Goal: Information Seeking & Learning: Learn about a topic

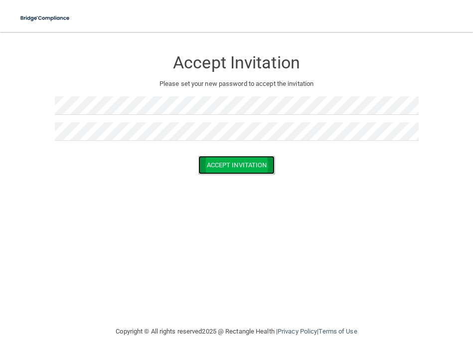
click at [215, 161] on button "Accept Invitation" at bounding box center [236, 165] width 77 height 18
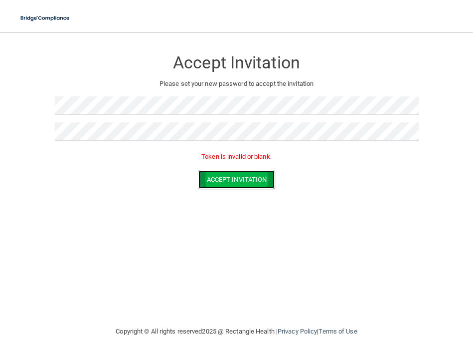
click at [237, 179] on button "Accept Invitation" at bounding box center [236, 179] width 77 height 18
click at [267, 83] on p "Please set your new password to accept the invitation" at bounding box center [236, 84] width 349 height 12
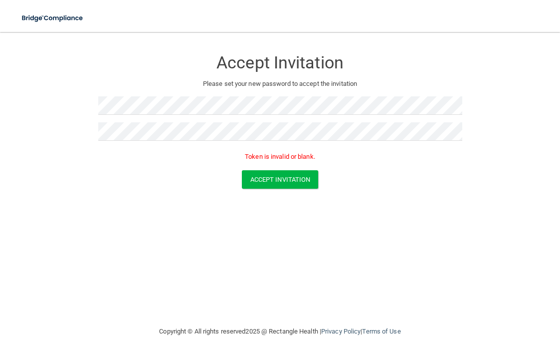
click at [151, 142] on div at bounding box center [280, 135] width 364 height 26
click at [269, 184] on button "Accept Invitation" at bounding box center [280, 179] width 77 height 18
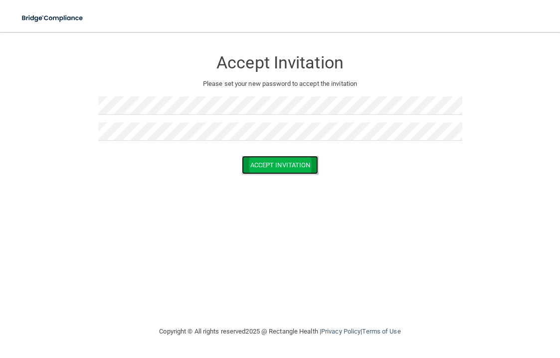
click at [290, 165] on button "Accept Invitation" at bounding box center [280, 165] width 77 height 18
click at [291, 165] on button "Accept Invitation" at bounding box center [280, 165] width 77 height 18
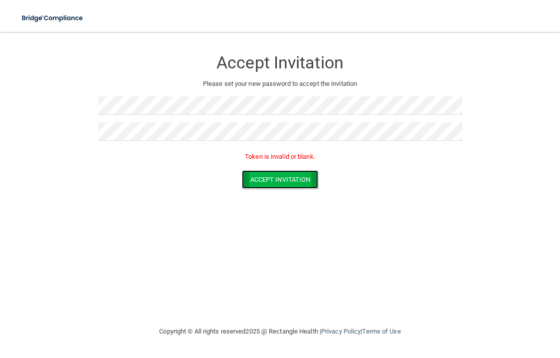
click at [302, 173] on button "Accept Invitation" at bounding box center [280, 179] width 77 height 18
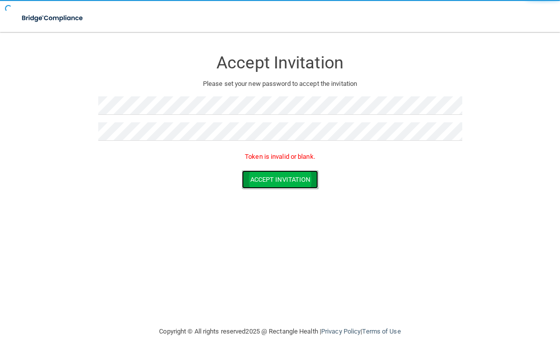
click at [302, 174] on button "Accept Invitation" at bounding box center [280, 179] width 77 height 18
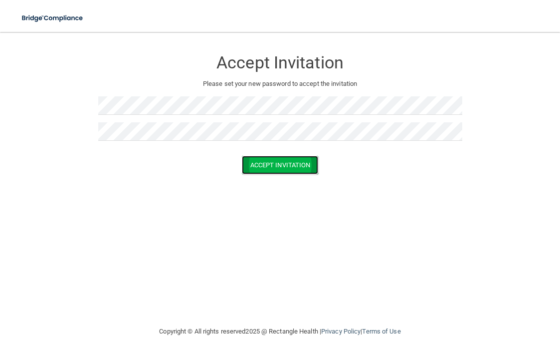
click at [272, 166] on button "Accept Invitation" at bounding box center [280, 165] width 77 height 18
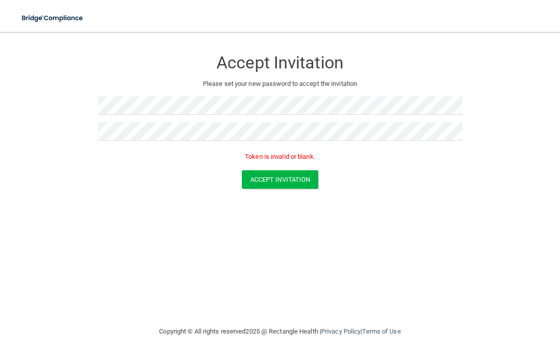
click at [254, 156] on p "Token is invalid or blank." at bounding box center [280, 157] width 364 height 12
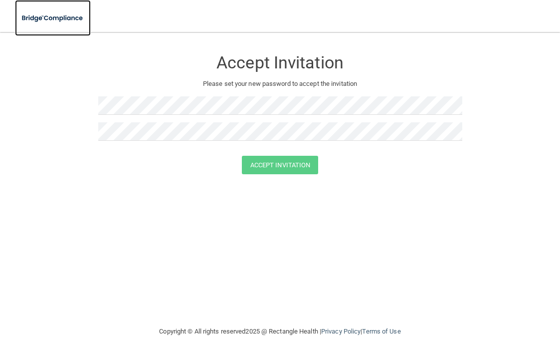
click at [63, 21] on img at bounding box center [53, 18] width 76 height 20
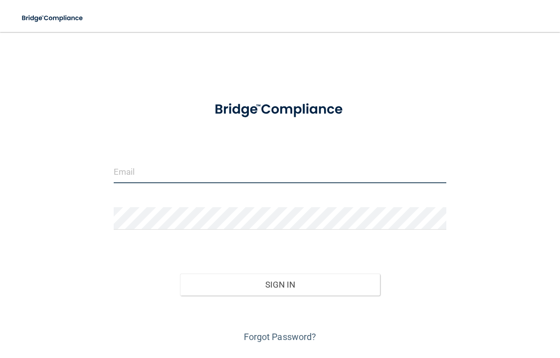
click at [138, 172] on input "email" at bounding box center [280, 172] width 333 height 22
click at [124, 171] on input "email" at bounding box center [280, 172] width 333 height 22
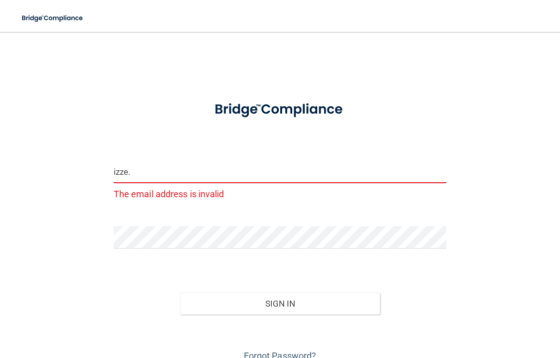
type input "[EMAIL_ADDRESS][PERSON_NAME][DOMAIN_NAME]"
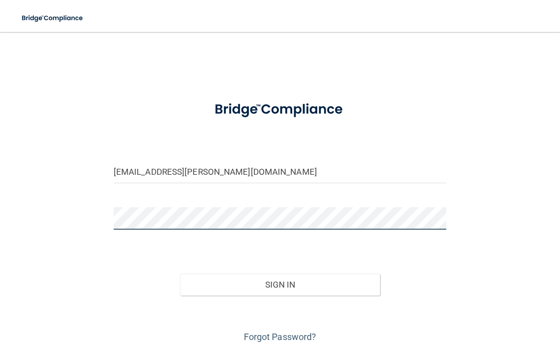
click at [75, 215] on div "izze.zimmerman@gmail.com Invalid email/password. You don't have permission to a…" at bounding box center [280, 193] width 520 height 303
click at [65, 224] on div "izze.zimmerman@gmail.com Invalid email/password. You don't have permission to a…" at bounding box center [280, 193] width 520 height 303
click at [104, 215] on div "izze.zimmerman@gmail.com Invalid email/password. You don't have permission to a…" at bounding box center [280, 193] width 520 height 303
click at [93, 218] on div "izze.zimmerman@gmail.com Invalid email/password. You don't have permission to a…" at bounding box center [280, 193] width 520 height 303
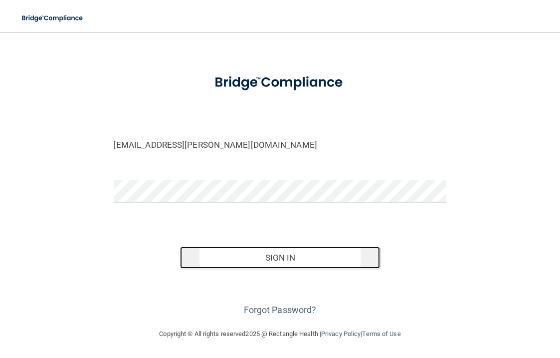
click at [354, 253] on button "Sign In" at bounding box center [280, 257] width 200 height 22
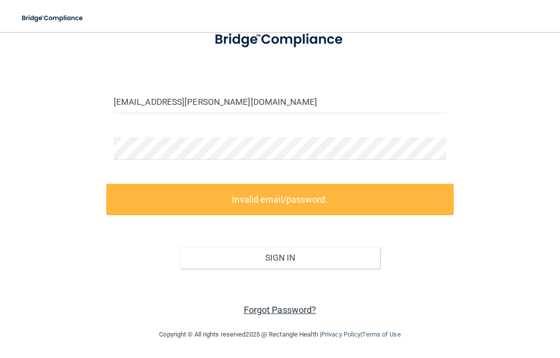
click at [280, 307] on link "Forgot Password?" at bounding box center [280, 309] width 73 height 10
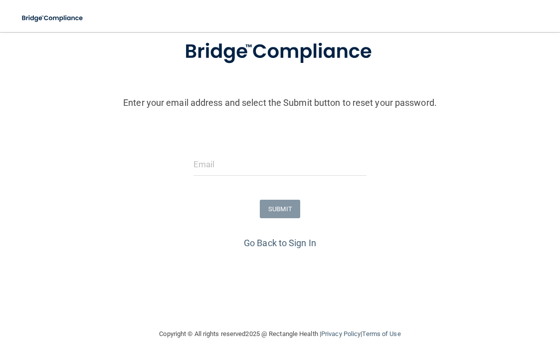
scroll to position [66, 0]
click at [260, 175] on div at bounding box center [280, 168] width 188 height 30
click at [251, 166] on input "email" at bounding box center [280, 164] width 174 height 22
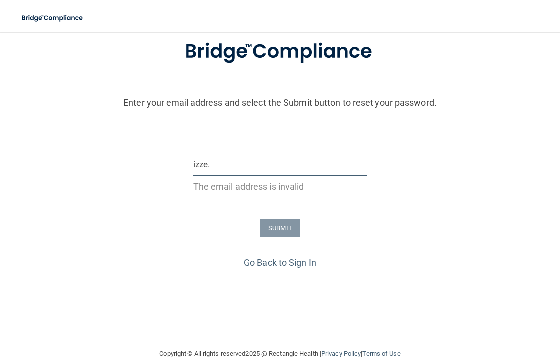
type input "izze.zimmerman@gmail.com"
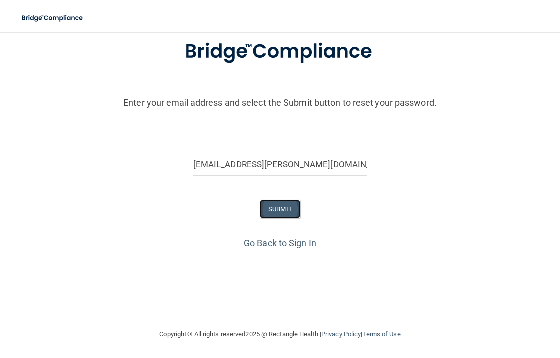
click at [283, 213] on button "SUBMIT" at bounding box center [280, 208] width 40 height 18
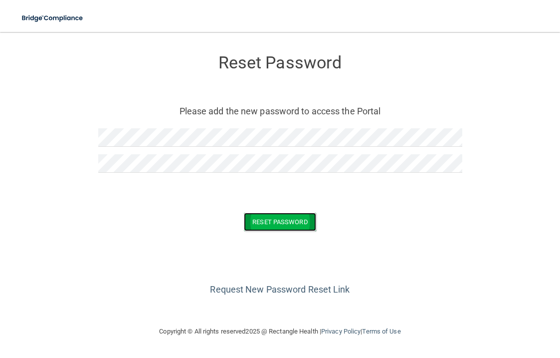
click at [259, 217] on button "Reset Password" at bounding box center [280, 221] width 72 height 18
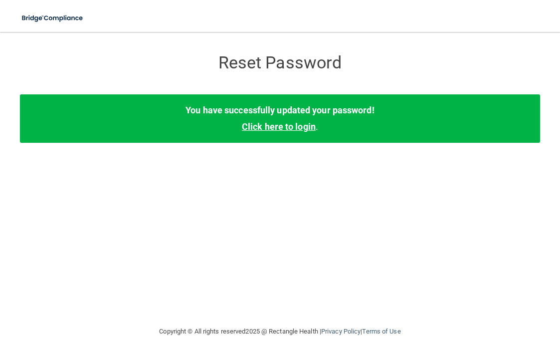
click at [265, 125] on link "Click here to login" at bounding box center [279, 126] width 74 height 10
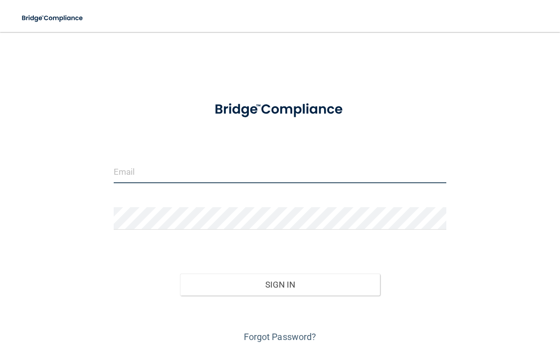
click at [152, 177] on input "email" at bounding box center [280, 172] width 333 height 22
type input "[EMAIL_ADDRESS][PERSON_NAME][DOMAIN_NAME]"
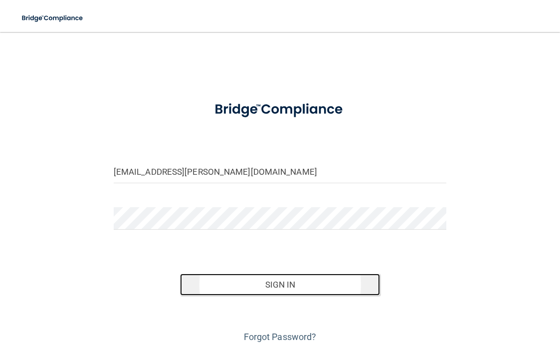
click at [288, 290] on button "Sign In" at bounding box center [280, 284] width 200 height 22
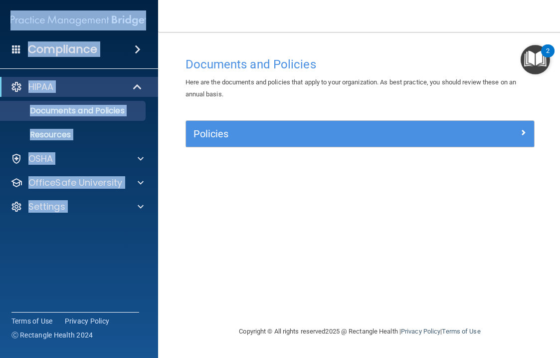
drag, startPoint x: 1, startPoint y: 287, endPoint x: -82, endPoint y: 283, distance: 83.4
click at [0, 283] on html "Compliance HIPAA Documents and Policies Report an Incident Business Associates …" at bounding box center [280, 179] width 560 height 358
click at [13, 277] on div "Compliance HIPAA Documents and Policies Report an Incident Business Associates …" at bounding box center [79, 179] width 160 height 358
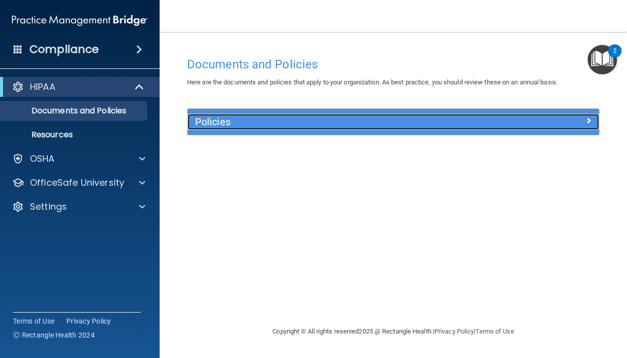
click at [237, 124] on h5 "Policies" at bounding box center [342, 121] width 294 height 11
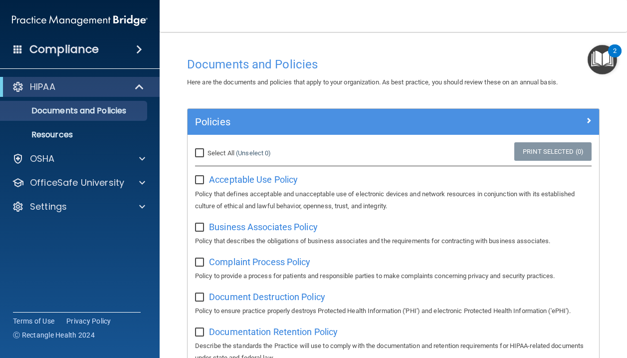
click at [201, 152] on input "Select All (Unselect 0) Unselect All" at bounding box center [200, 153] width 11 height 8
checkbox input "true"
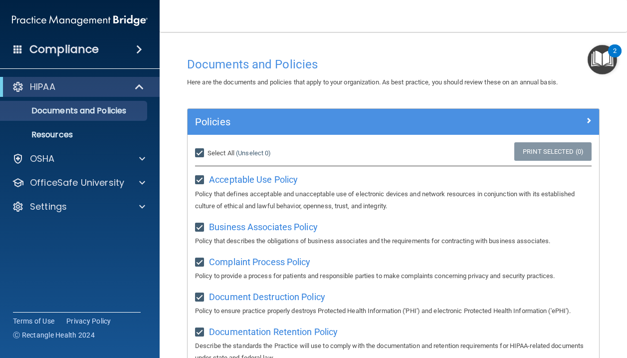
checkbox input "true"
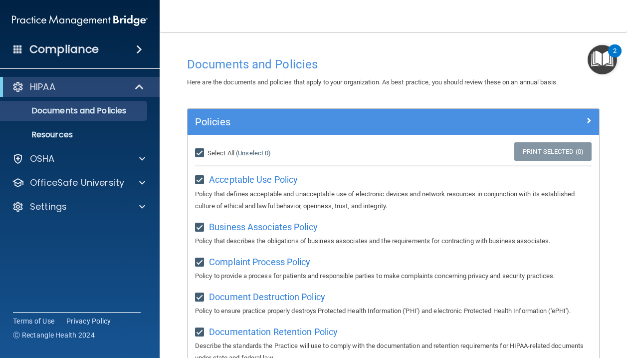
checkbox input "true"
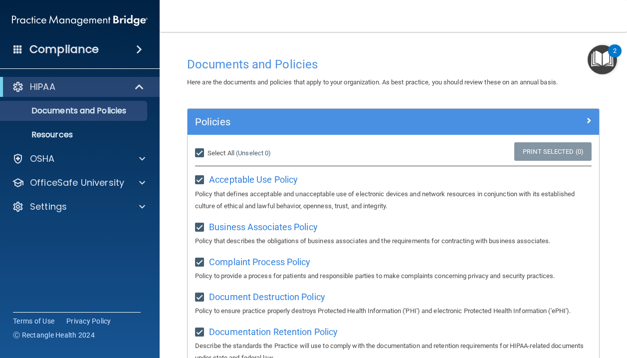
checkbox input "true"
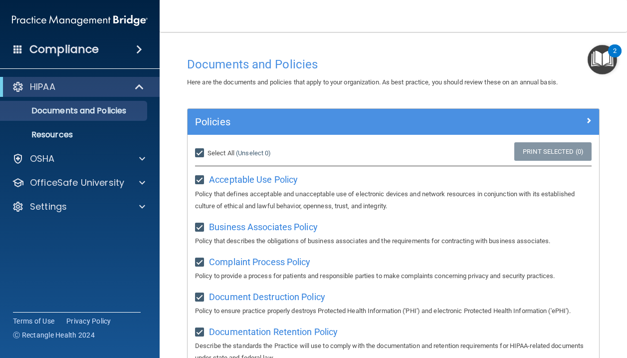
checkbox input "true"
click at [205, 150] on input "Select All (Unselect 21) Unselect All" at bounding box center [200, 153] width 11 height 8
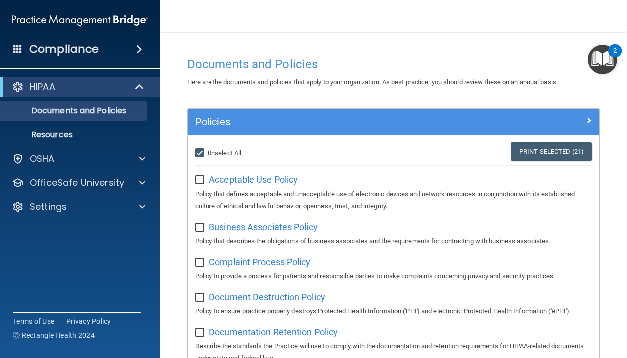
checkbox input "false"
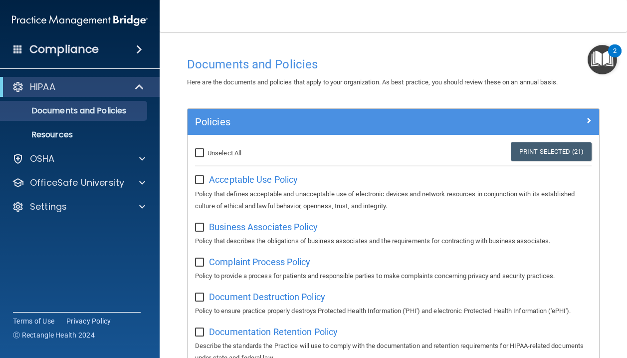
checkbox input "false"
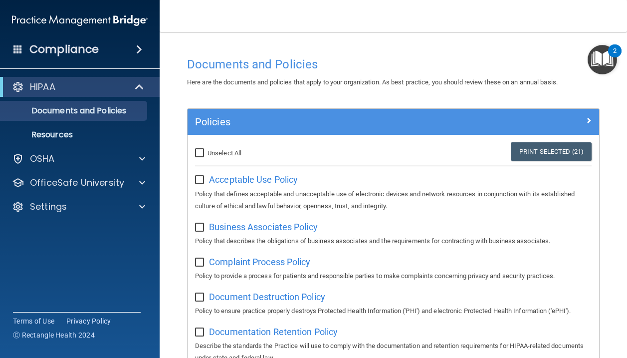
checkbox input "false"
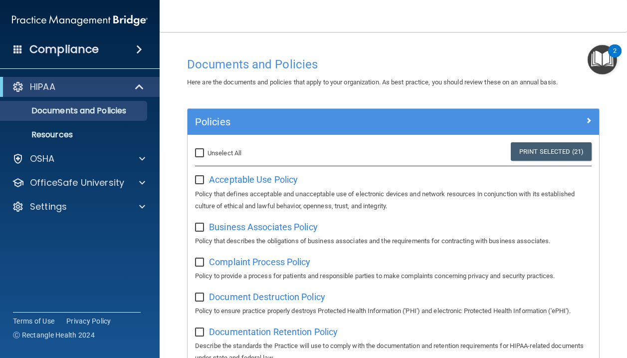
checkbox input "false"
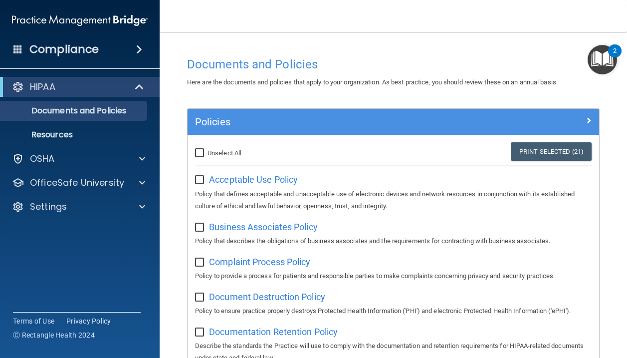
checkbox input "false"
click at [73, 54] on h4 "Compliance" at bounding box center [63, 49] width 69 height 14
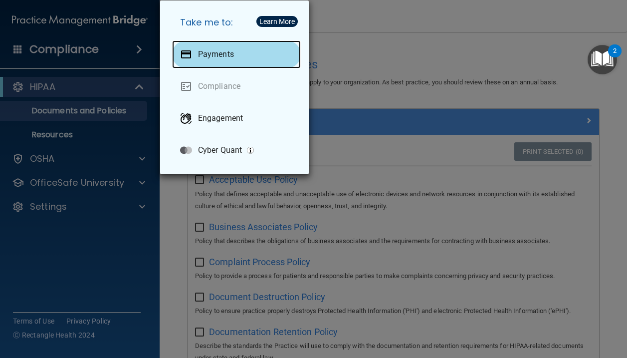
click at [207, 55] on p "Payments" at bounding box center [216, 54] width 36 height 10
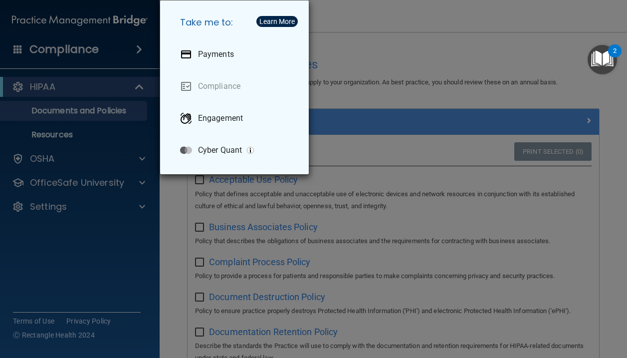
click at [105, 253] on div "Take me to: Payments Compliance Engagement Cyber Quant" at bounding box center [313, 179] width 627 height 358
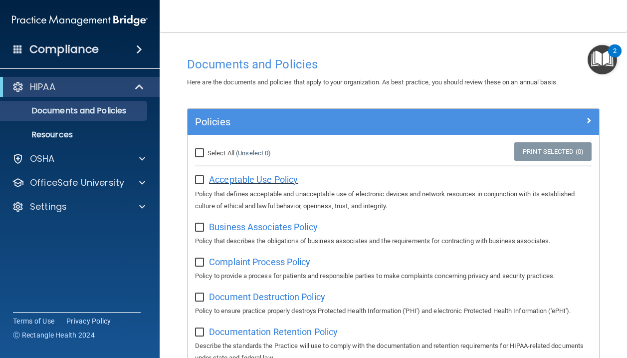
click at [242, 180] on span "Acceptable Use Policy" at bounding box center [253, 179] width 89 height 10
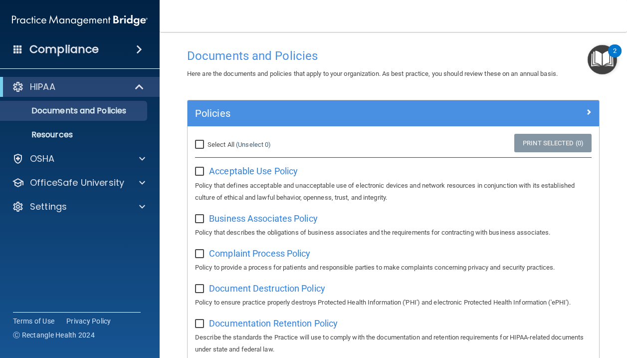
scroll to position [10, 0]
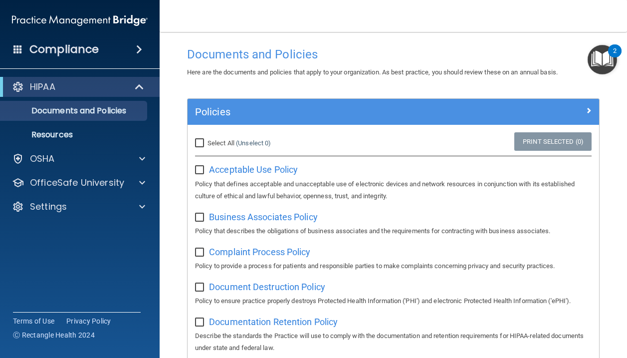
click at [560, 62] on img "Open Resource Center, 2 new notifications" at bounding box center [601, 59] width 29 height 29
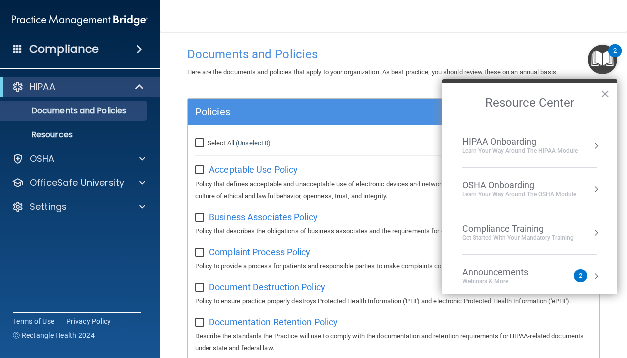
click at [505, 141] on div "HIPAA Onboarding" at bounding box center [519, 141] width 115 height 11
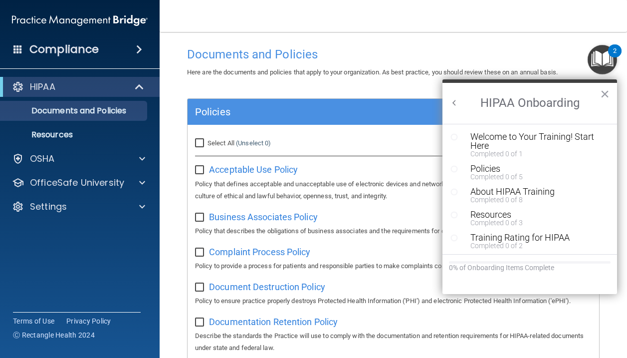
scroll to position [0, 0]
click at [525, 137] on div "Welcome to Your Training! Start Here" at bounding box center [537, 141] width 134 height 18
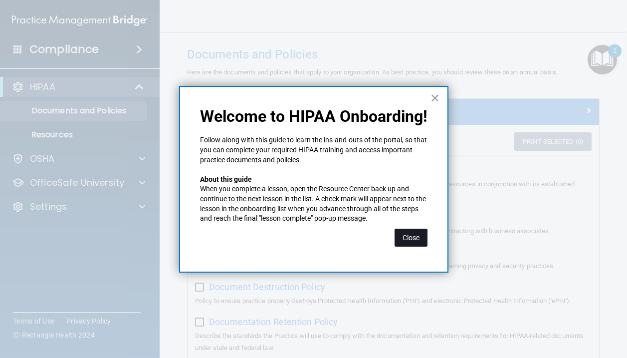
click at [408, 230] on button "Close" at bounding box center [410, 237] width 33 height 18
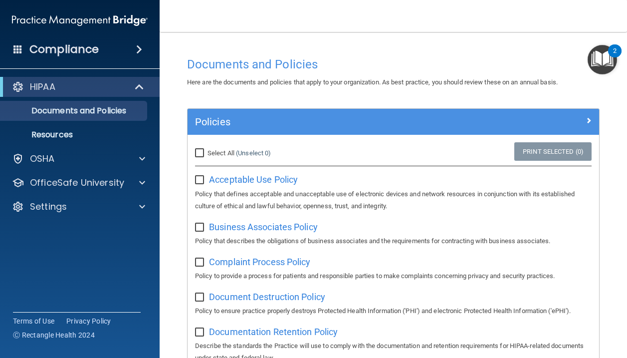
click at [560, 49] on img "Open Resource Center, 2 new notifications" at bounding box center [601, 59] width 29 height 29
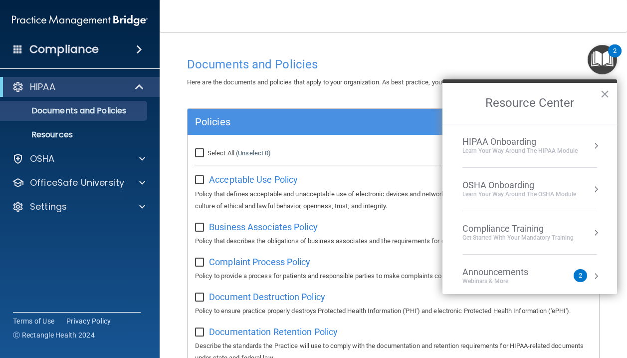
click at [558, 151] on div "Learn Your Way around the HIPAA module" at bounding box center [519, 151] width 115 height 8
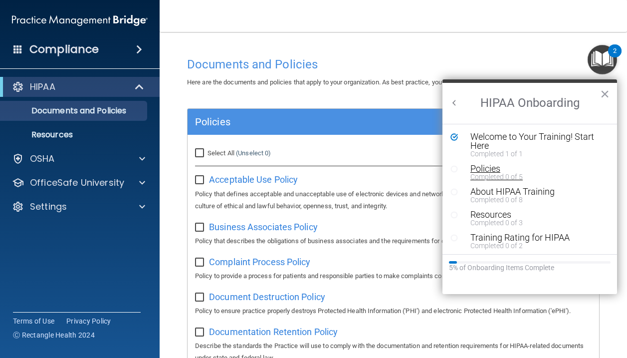
click at [475, 172] on div "Policies" at bounding box center [537, 168] width 134 height 9
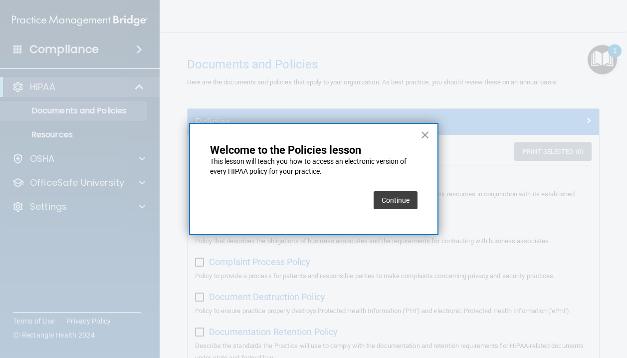
click at [401, 195] on button "Continue" at bounding box center [396, 200] width 44 height 18
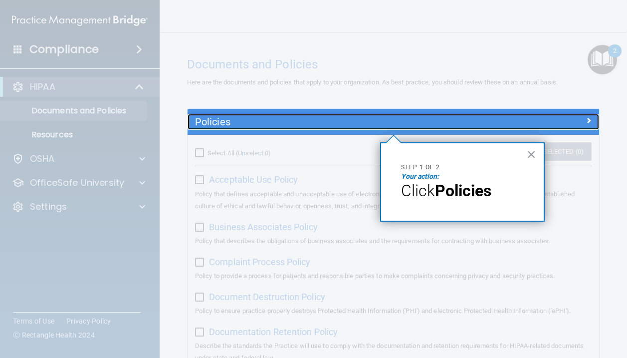
click at [390, 119] on h5 "Policies" at bounding box center [342, 121] width 294 height 11
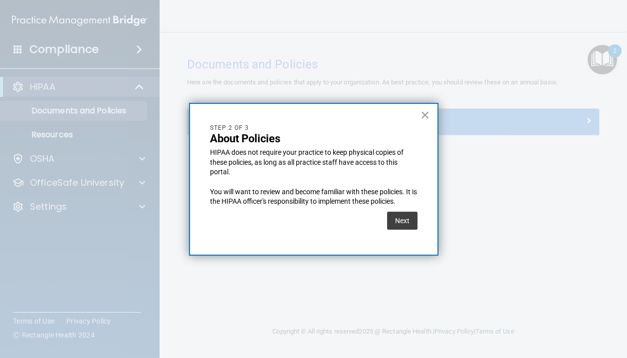
click at [404, 220] on button "Next" at bounding box center [402, 220] width 30 height 18
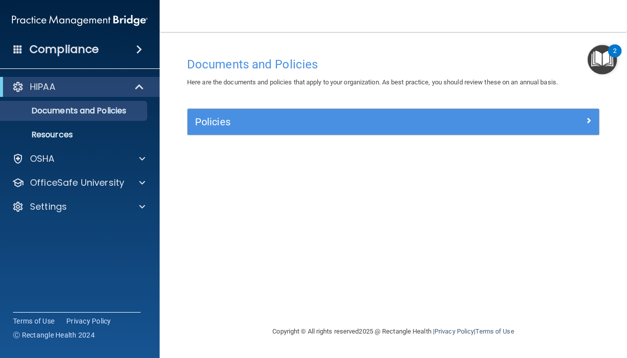
click at [389, 109] on div "Policies" at bounding box center [393, 122] width 411 height 26
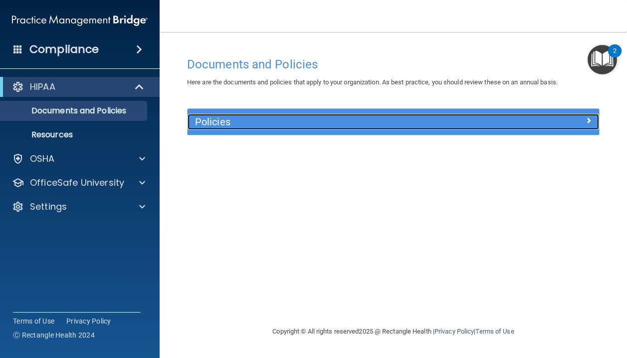
click at [388, 119] on h5 "Policies" at bounding box center [342, 121] width 294 height 11
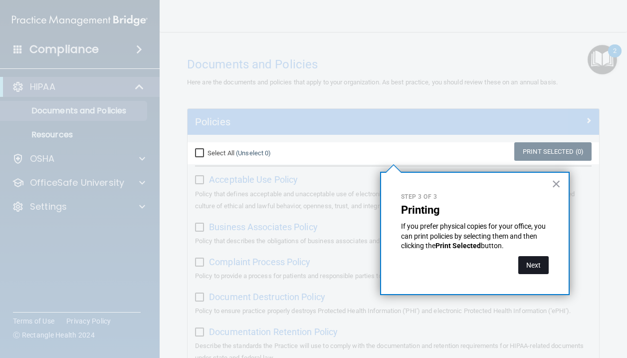
click at [530, 261] on button "Next" at bounding box center [533, 265] width 30 height 18
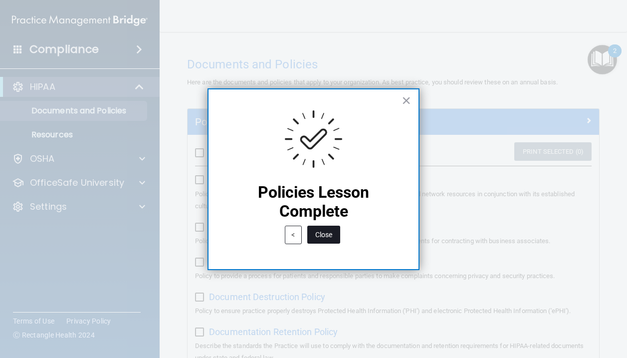
click at [321, 237] on button "Close" at bounding box center [323, 234] width 33 height 18
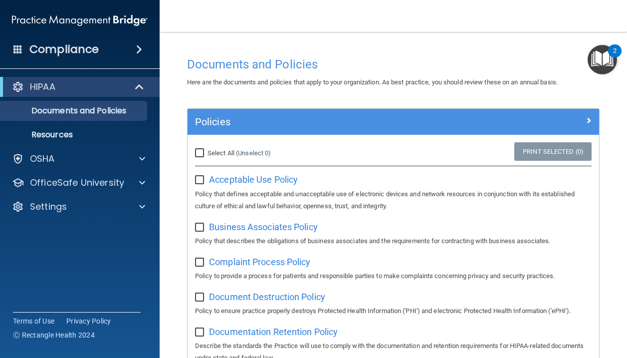
click at [560, 71] on img "Open Resource Center, 2 new notifications" at bounding box center [601, 59] width 29 height 29
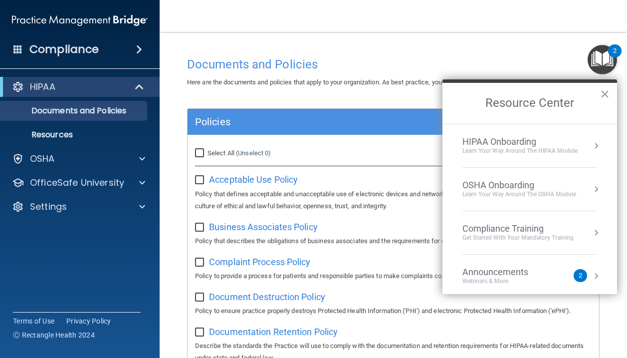
click at [528, 154] on div "Learn Your Way around the HIPAA module" at bounding box center [519, 151] width 115 height 8
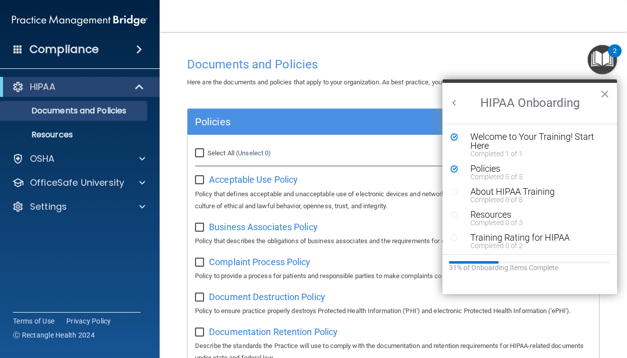
click at [472, 189] on div "About HIPAA Training" at bounding box center [537, 191] width 134 height 9
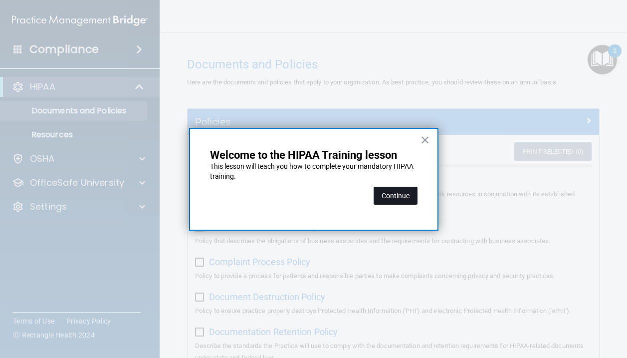
click at [401, 193] on button "Continue" at bounding box center [396, 196] width 44 height 18
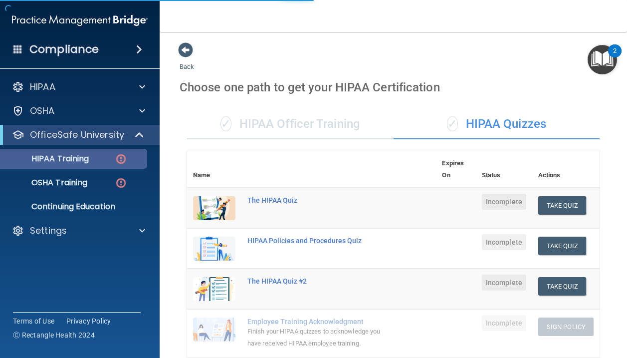
scroll to position [4, 0]
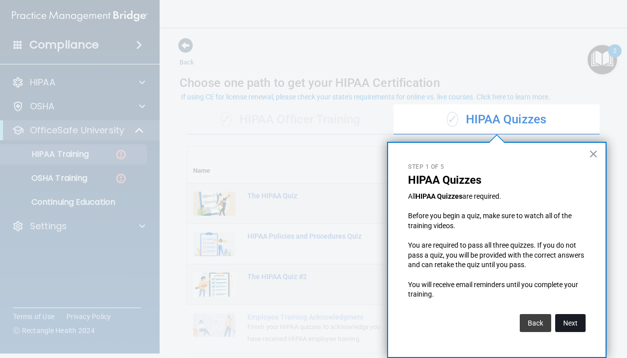
click at [560, 316] on button "Next" at bounding box center [570, 323] width 30 height 18
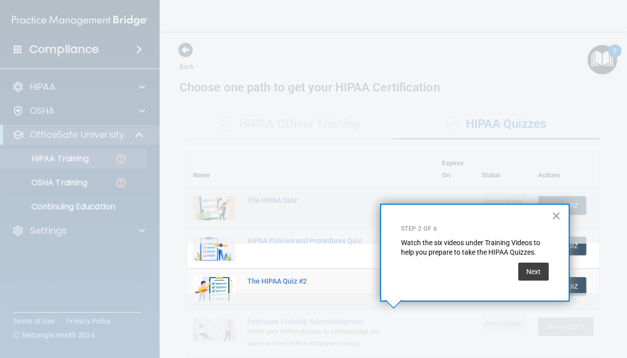
scroll to position [121, 0]
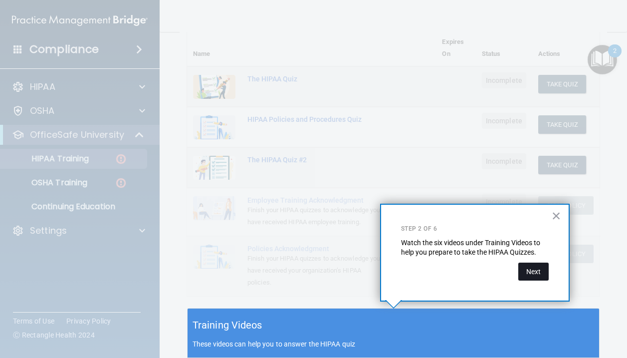
click at [530, 277] on button "Next" at bounding box center [533, 271] width 30 height 18
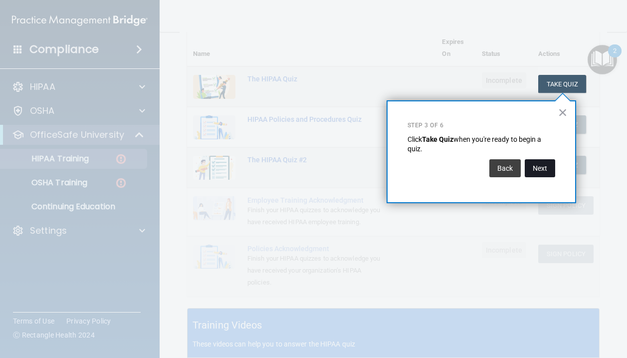
click at [546, 173] on button "Next" at bounding box center [540, 168] width 30 height 18
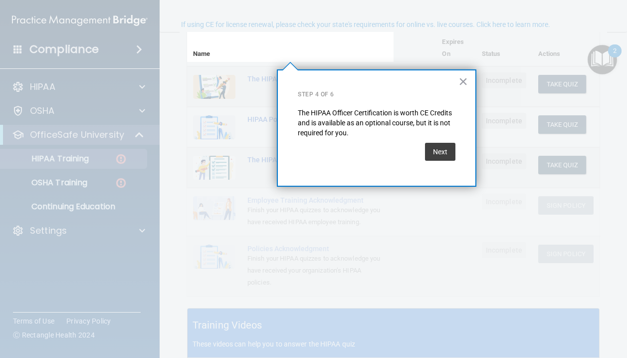
scroll to position [77, 0]
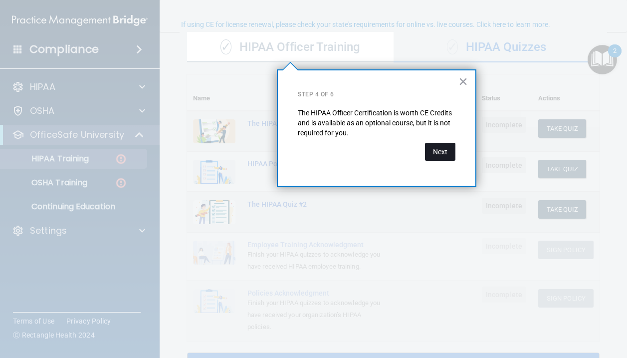
click at [437, 155] on button "Next" at bounding box center [440, 152] width 30 height 18
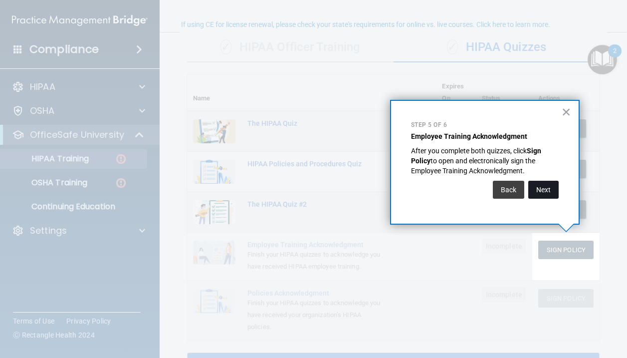
click at [550, 194] on button "Next" at bounding box center [543, 190] width 30 height 18
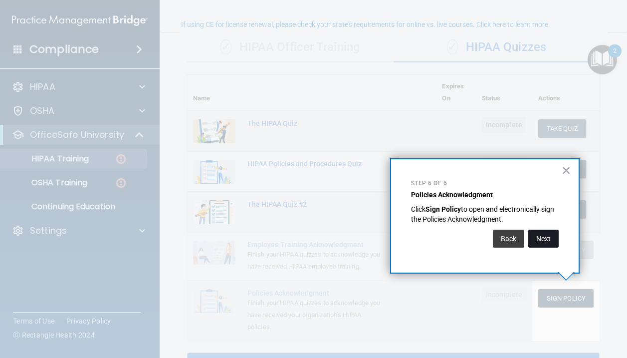
click at [540, 239] on button "Next" at bounding box center [543, 238] width 30 height 18
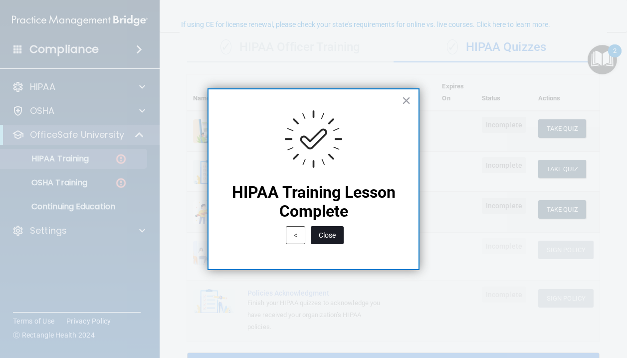
click at [328, 236] on button "Close" at bounding box center [327, 235] width 33 height 18
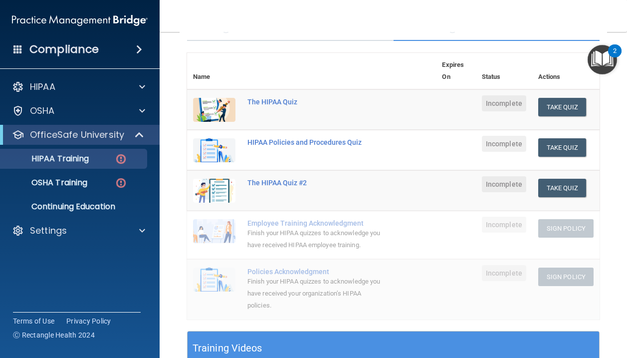
scroll to position [0, 0]
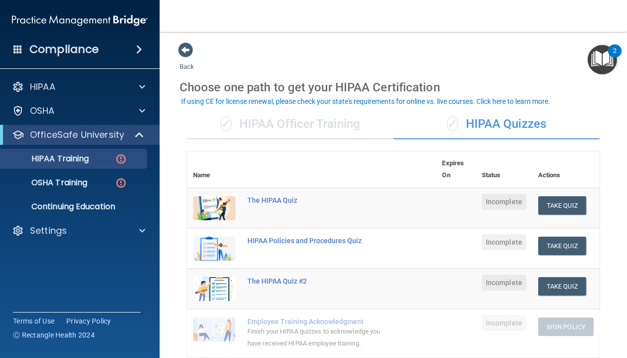
click at [500, 200] on span "Incomplete" at bounding box center [504, 201] width 44 height 16
click at [268, 202] on div "The HIPAA Quiz" at bounding box center [316, 200] width 139 height 8
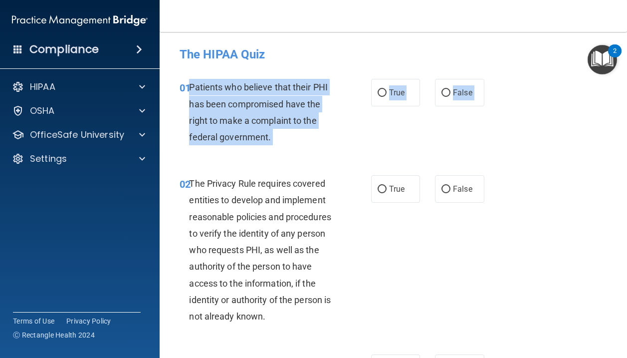
drag, startPoint x: 190, startPoint y: 85, endPoint x: 312, endPoint y: 174, distance: 150.6
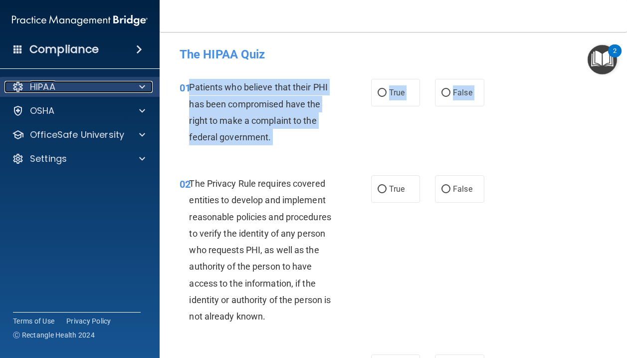
click at [116, 87] on div "HIPAA" at bounding box center [66, 87] width 124 height 12
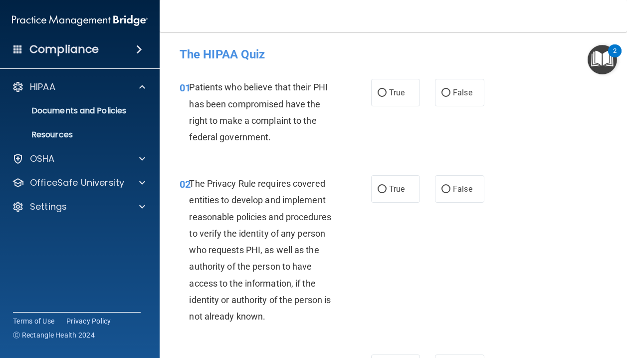
click at [311, 59] on h4 "The HIPAA Quiz" at bounding box center [393, 54] width 427 height 13
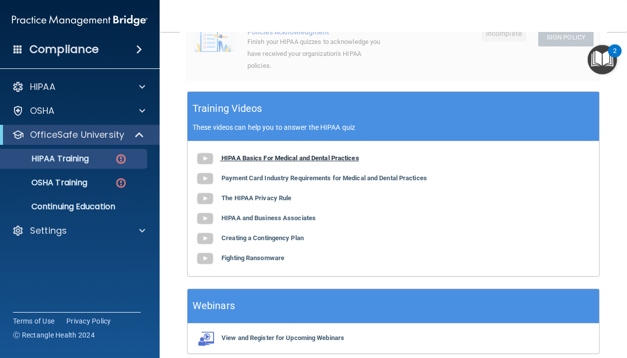
scroll to position [381, 0]
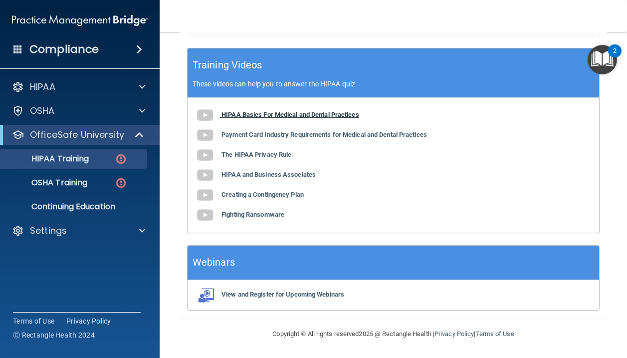
click at [305, 115] on b "HIPAA Basics For Medical and Dental Practices" at bounding box center [290, 114] width 138 height 7
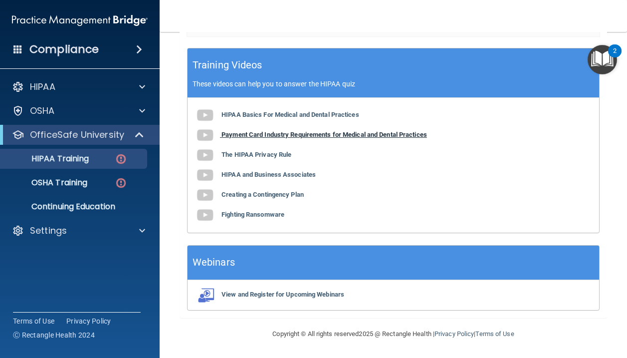
click at [251, 134] on b "Payment Card Industry Requirements for Medical and Dental Practices" at bounding box center [323, 134] width 205 height 7
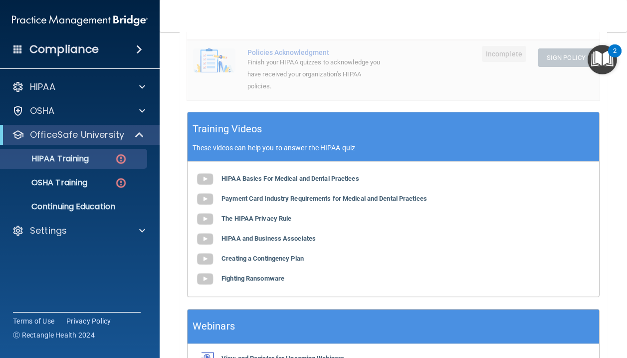
scroll to position [320, 0]
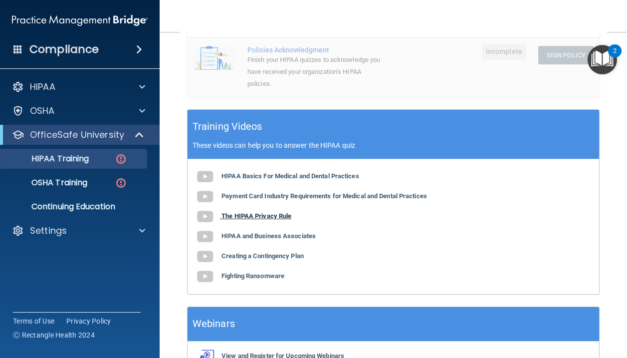
click at [278, 216] on b "The HIPAA Privacy Rule" at bounding box center [256, 215] width 70 height 7
click at [290, 236] on b "HIPAA and Business Associates" at bounding box center [268, 235] width 94 height 7
click at [274, 258] on b "Creating a Contingency Plan" at bounding box center [262, 255] width 82 height 7
click at [249, 280] on div "HIPAA Basics For Medical and Dental Practices Payment Card Industry Requirement…" at bounding box center [393, 226] width 411 height 135
click at [253, 279] on div "HIPAA Basics For Medical and Dental Practices Payment Card Industry Requirement…" at bounding box center [393, 226] width 411 height 135
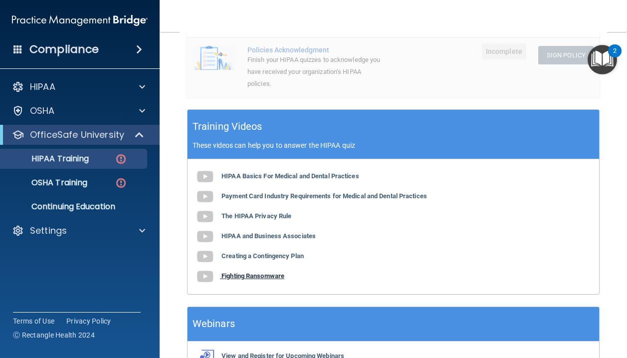
click at [257, 278] on b "Fighting Ransomware" at bounding box center [252, 275] width 63 height 7
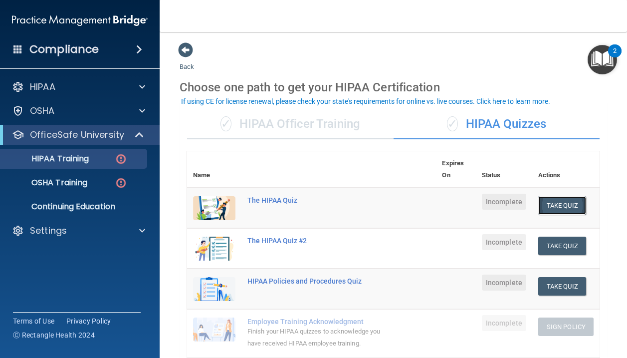
click at [560, 204] on button "Take Quiz" at bounding box center [562, 205] width 48 height 18
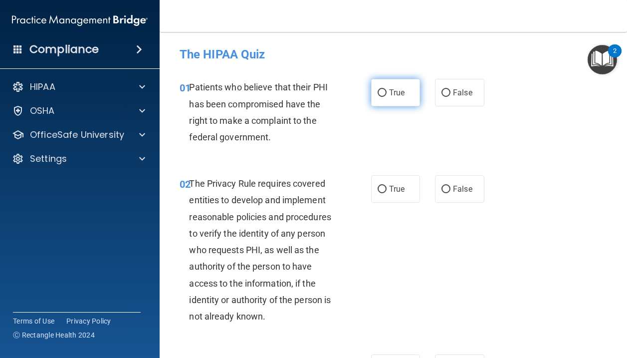
click at [385, 92] on input "True" at bounding box center [381, 92] width 9 height 7
radio input "true"
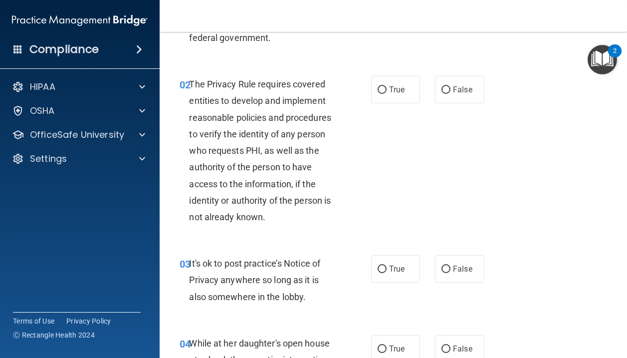
scroll to position [103, 0]
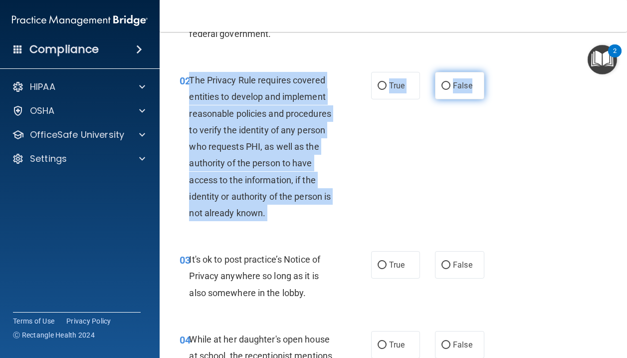
drag, startPoint x: 190, startPoint y: 79, endPoint x: 468, endPoint y: 97, distance: 277.8
click at [489, 72] on ng-form "02 The Privacy Rule requires covered entities to develop and implement reasonab…" at bounding box center [489, 72] width 0 height 0
copy ng-form "The Privacy Rule requires covered entities to develop and implement reasonable …"
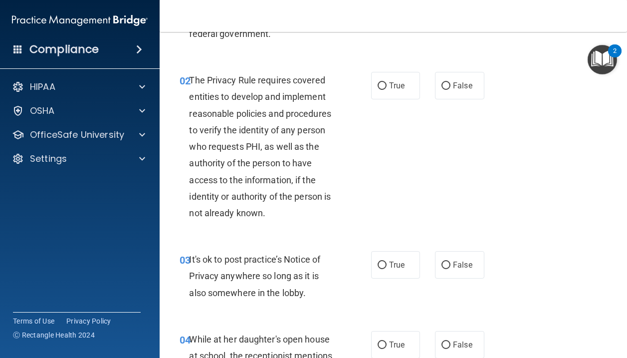
click at [284, 119] on div "The Privacy Rule requires covered entities to develop and implement reasonable …" at bounding box center [266, 146] width 155 height 149
click at [391, 81] on span "True" at bounding box center [396, 85] width 15 height 9
click at [386, 82] on input "True" at bounding box center [381, 85] width 9 height 7
radio input "true"
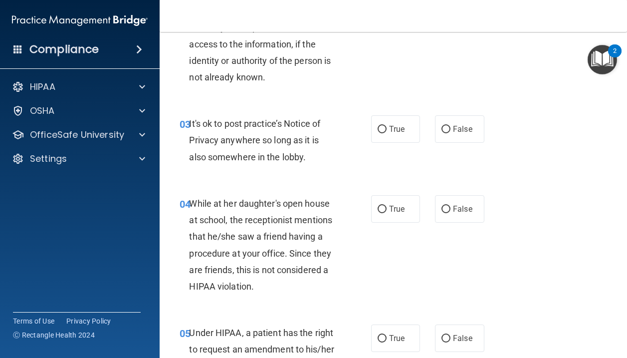
scroll to position [247, 0]
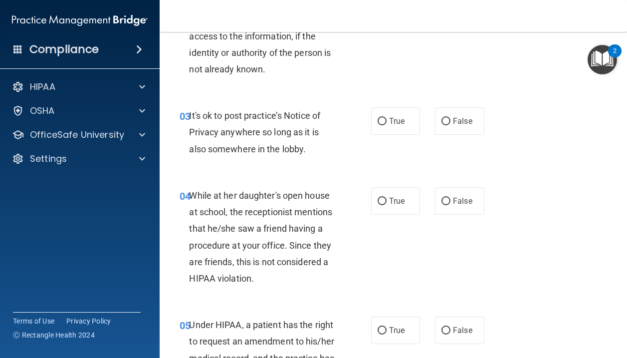
click at [296, 144] on span "It's ok to post practice’s Notice of Privacy anywhere so long as it is also som…" at bounding box center [254, 131] width 131 height 43
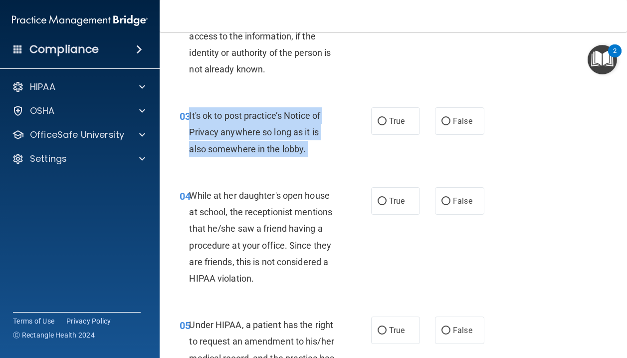
click at [296, 144] on span "It's ok to post practice’s Notice of Privacy anywhere so long as it is also som…" at bounding box center [254, 131] width 131 height 43
click at [299, 141] on div "It's ok to post practice’s Notice of Privacy anywhere so long as it is also som…" at bounding box center [266, 132] width 155 height 50
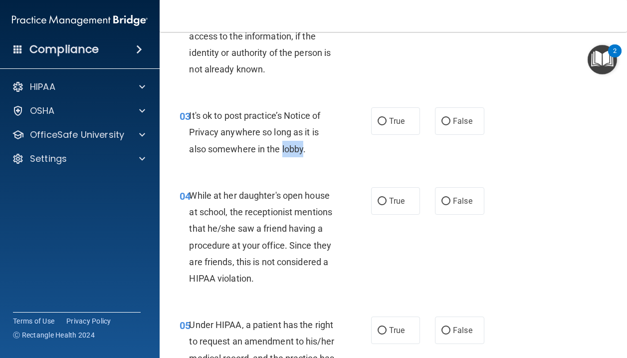
click at [299, 141] on div "It's ok to post practice’s Notice of Privacy anywhere so long as it is also som…" at bounding box center [266, 132] width 155 height 50
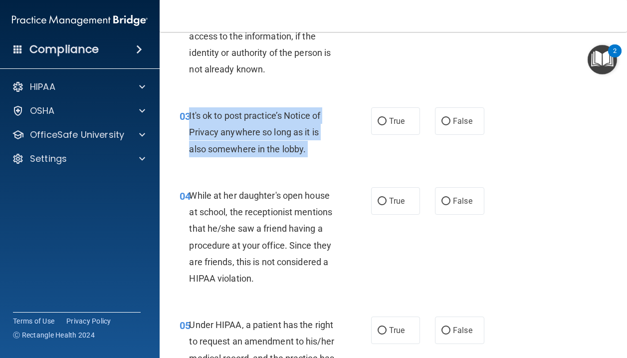
click at [299, 141] on div "It's ok to post practice’s Notice of Privacy anywhere so long as it is also som…" at bounding box center [266, 132] width 155 height 50
click at [279, 136] on span "It's ok to post practice’s Notice of Privacy anywhere so long as it is also som…" at bounding box center [254, 131] width 131 height 43
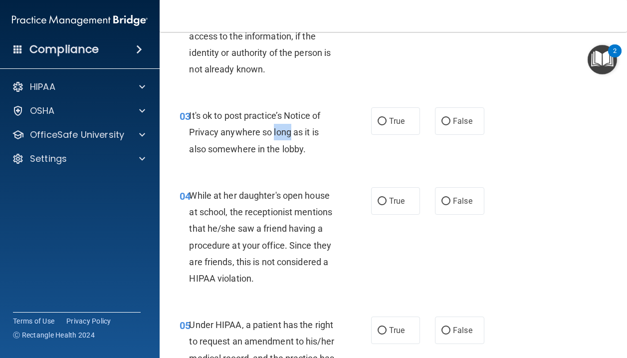
click at [279, 136] on span "It's ok to post practice’s Notice of Privacy anywhere so long as it is also som…" at bounding box center [254, 131] width 131 height 43
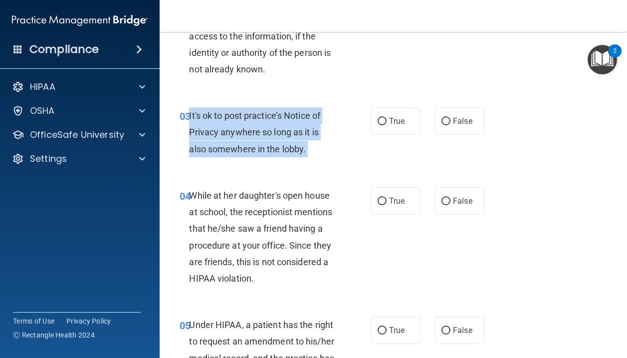
click at [279, 136] on span "It's ok to post practice’s Notice of Privacy anywhere so long as it is also som…" at bounding box center [254, 131] width 131 height 43
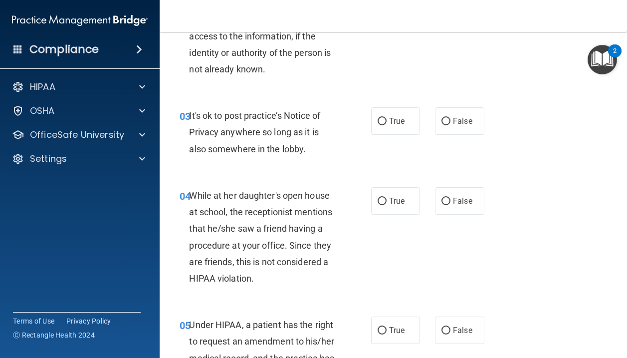
click at [279, 143] on div "It's ok to post practice’s Notice of Privacy anywhere so long as it is also som…" at bounding box center [266, 132] width 155 height 50
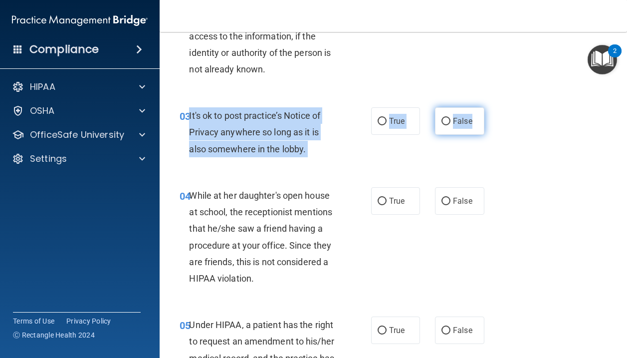
drag, startPoint x: 190, startPoint y: 115, endPoint x: 474, endPoint y: 130, distance: 284.6
click at [489, 107] on ng-form "03 It's ok to post practice’s Notice of Privacy anywhere so long as it is also …" at bounding box center [489, 107] width 0 height 0
copy ng-form "It's ok to post practice’s Notice of Privacy anywhere so long as it is also som…"
click at [448, 124] on input "False" at bounding box center [445, 121] width 9 height 7
radio input "true"
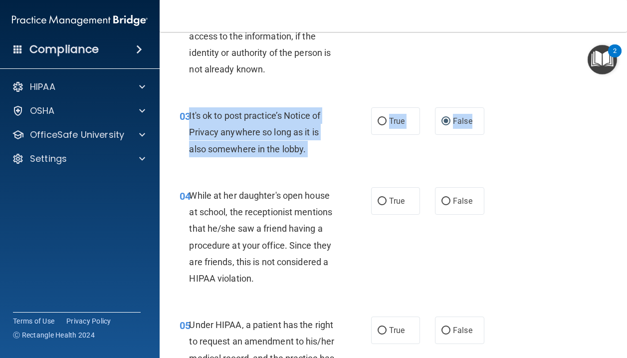
click at [254, 145] on span "It's ok to post practice’s Notice of Privacy anywhere so long as it is also som…" at bounding box center [254, 131] width 131 height 43
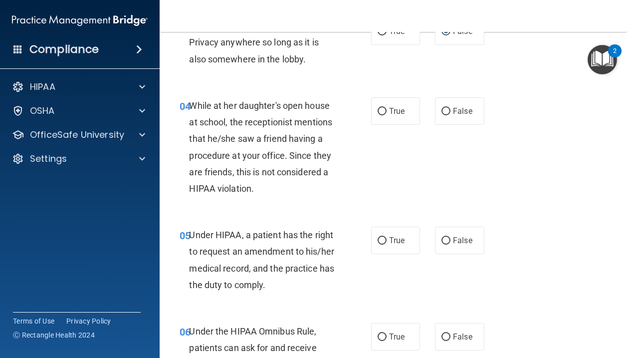
scroll to position [345, 0]
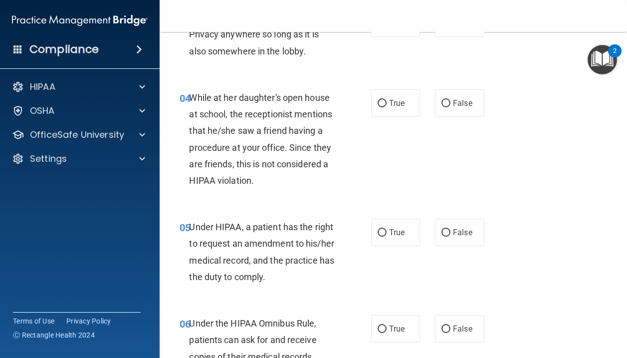
click at [247, 132] on span "While at her daughter's open house at school, the receptionist mentions that he…" at bounding box center [260, 138] width 143 height 93
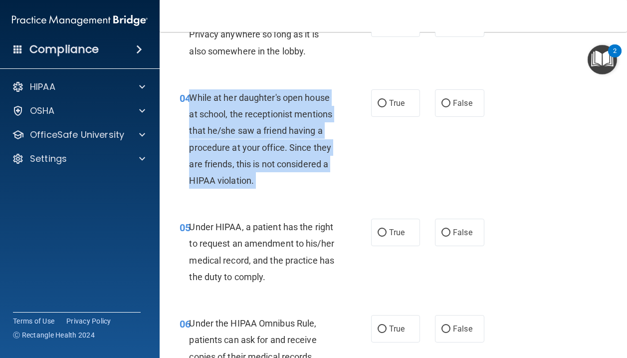
click at [247, 132] on span "While at her daughter's open house at school, the receptionist mentions that he…" at bounding box center [260, 138] width 143 height 93
click at [264, 153] on div "While at her daughter's open house at school, the receptionist mentions that he…" at bounding box center [266, 138] width 155 height 99
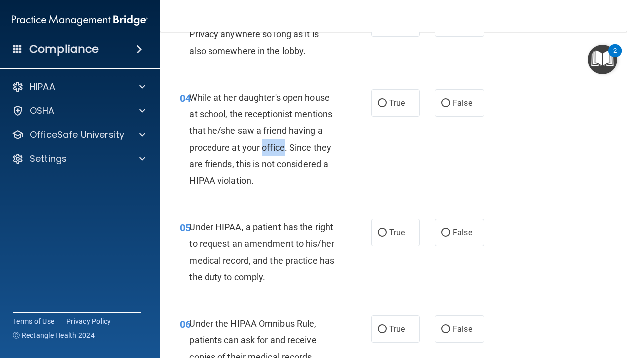
click at [264, 153] on div "While at her daughter's open house at school, the receptionist mentions that he…" at bounding box center [266, 138] width 155 height 99
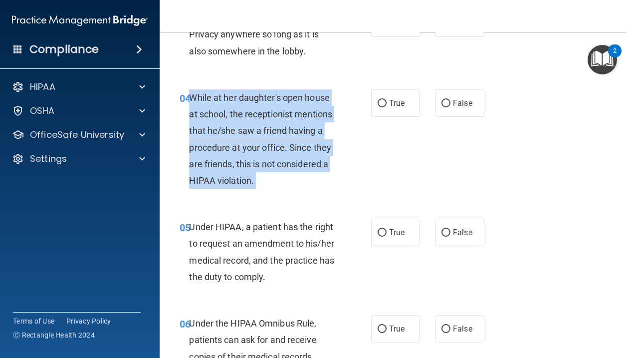
click at [264, 153] on div "While at her daughter's open house at school, the receptionist mentions that he…" at bounding box center [266, 138] width 155 height 99
click at [247, 140] on div "While at her daughter's open house at school, the receptionist mentions that he…" at bounding box center [266, 138] width 155 height 99
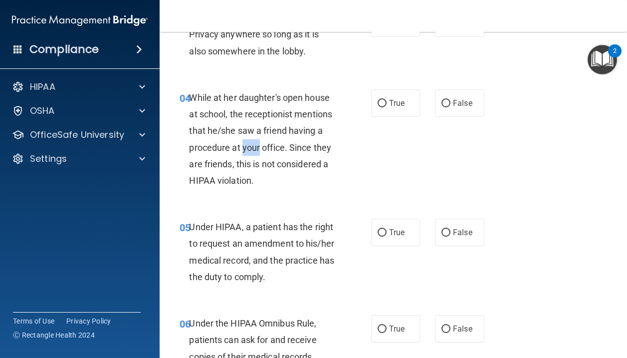
click at [247, 140] on div "While at her daughter's open house at school, the receptionist mentions that he…" at bounding box center [266, 138] width 155 height 99
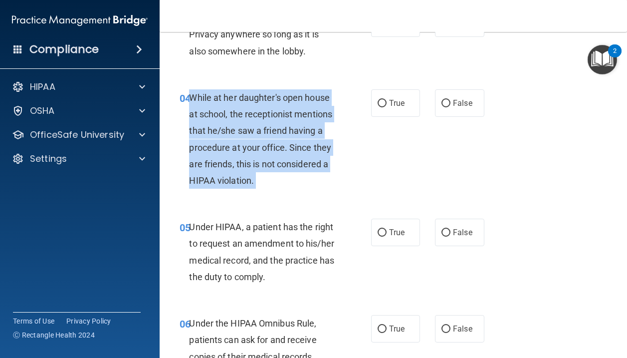
click at [247, 140] on div "While at her daughter's open house at school, the receptionist mentions that he…" at bounding box center [266, 138] width 155 height 99
click at [289, 139] on div "While at her daughter's open house at school, the receptionist mentions that he…" at bounding box center [266, 138] width 155 height 99
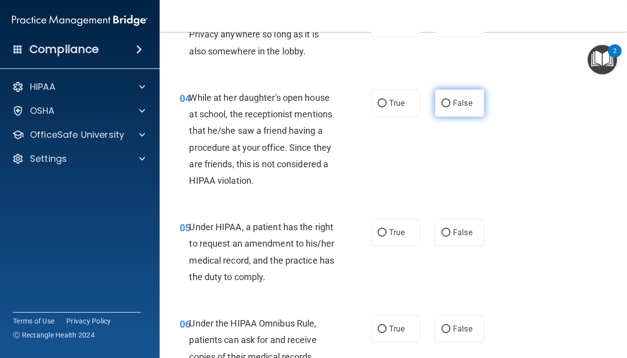
click at [456, 100] on span "False" at bounding box center [462, 102] width 19 height 9
click at [450, 100] on input "False" at bounding box center [445, 103] width 9 height 7
radio input "true"
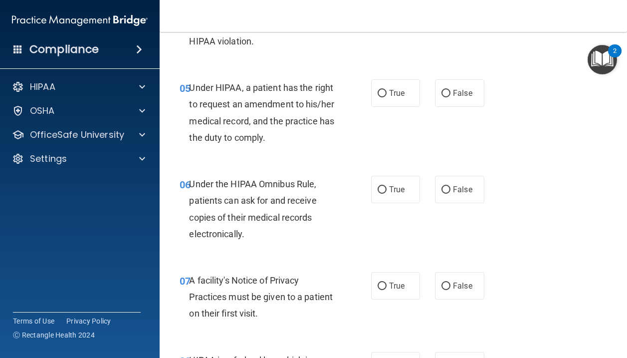
scroll to position [486, 0]
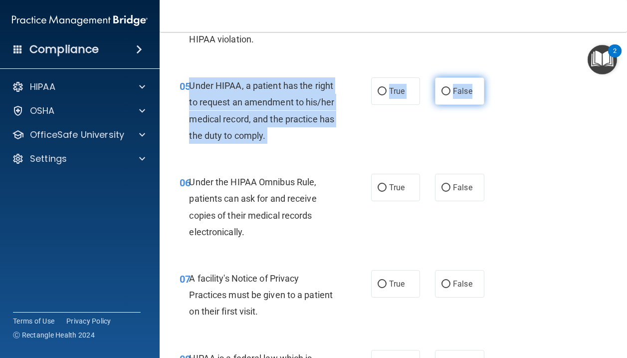
drag, startPoint x: 191, startPoint y: 86, endPoint x: 474, endPoint y: 101, distance: 282.6
click at [489, 77] on ng-form "05 Under HIPAA, a patient has the right to request an amendment to his/her medi…" at bounding box center [489, 77] width 0 height 0
copy ng-form "Under HIPAA, a patient has the right to request an amendment to his/her medical…"
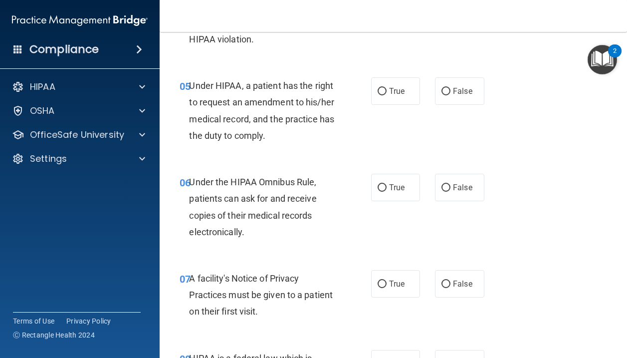
click at [235, 104] on span "Under HIPAA, a patient has the right to request an amendment to his/her medical…" at bounding box center [261, 110] width 145 height 60
click at [463, 94] on span "False" at bounding box center [462, 90] width 19 height 9
click at [450, 94] on input "False" at bounding box center [445, 91] width 9 height 7
radio input "true"
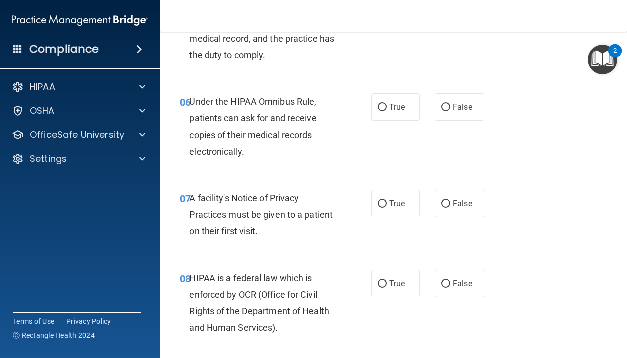
scroll to position [571, 0]
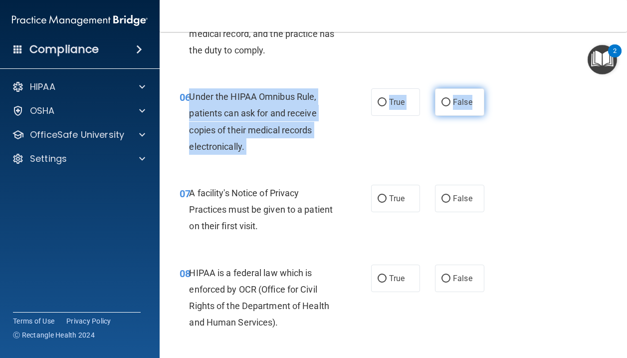
drag, startPoint x: 190, startPoint y: 97, endPoint x: 477, endPoint y: 105, distance: 286.8
click at [489, 88] on ng-form "06 Under the HIPAA Omnibus Rule, patients can ask for and receive copies of the…" at bounding box center [489, 88] width 0 height 0
copy ng-form "Under the HIPAA Omnibus Rule, patients can ask for and receive copies of their …"
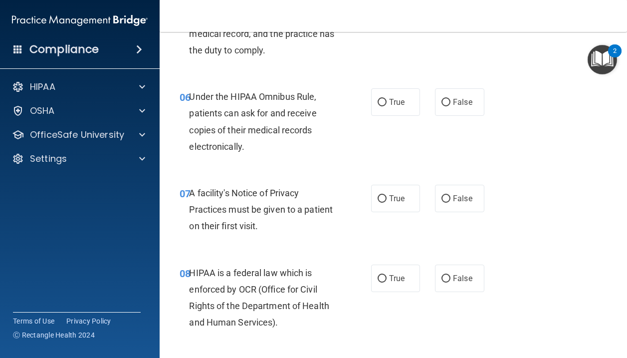
click at [230, 136] on div "Under the HIPAA Omnibus Rule, patients can ask for and receive copies of their …" at bounding box center [266, 121] width 155 height 66
click at [377, 99] on label "True" at bounding box center [395, 101] width 49 height 27
click at [377, 99] on input "True" at bounding box center [381, 102] width 9 height 7
radio input "true"
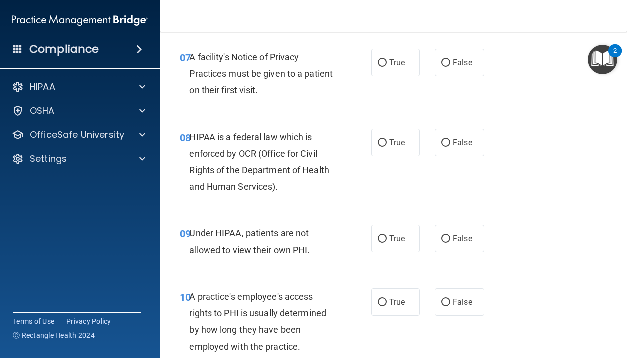
scroll to position [706, 0]
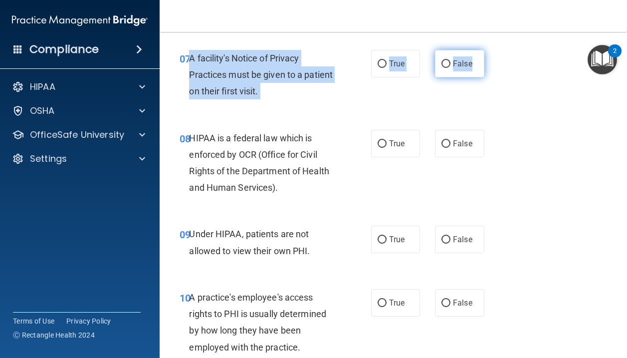
drag, startPoint x: 190, startPoint y: 55, endPoint x: 482, endPoint y: 66, distance: 291.9
click at [489, 50] on ng-form "07 A facility's Notice of Privacy Practices must be given to a patient on their…" at bounding box center [489, 50] width 0 height 0
copy ng-form "A facility's Notice of Privacy Practices must be given to a patient on their fi…"
click at [395, 63] on span "True" at bounding box center [396, 63] width 15 height 9
click at [386, 63] on input "True" at bounding box center [381, 63] width 9 height 7
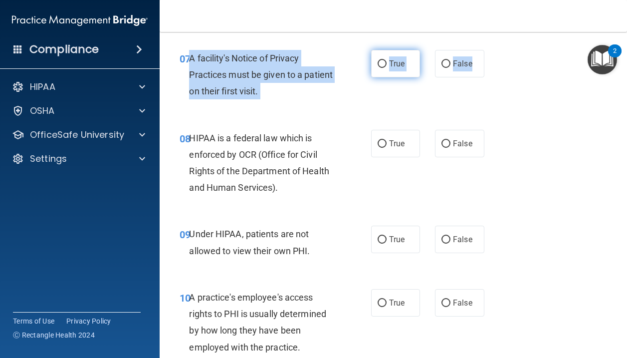
radio input "true"
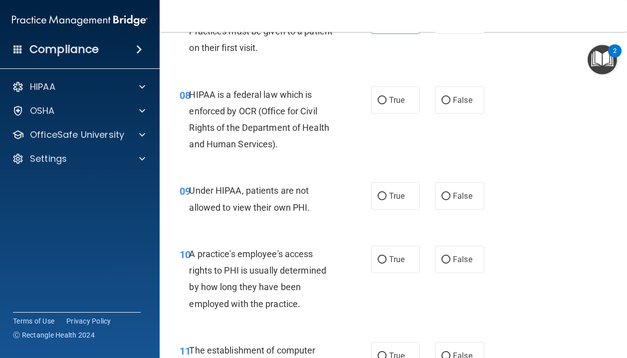
scroll to position [750, 0]
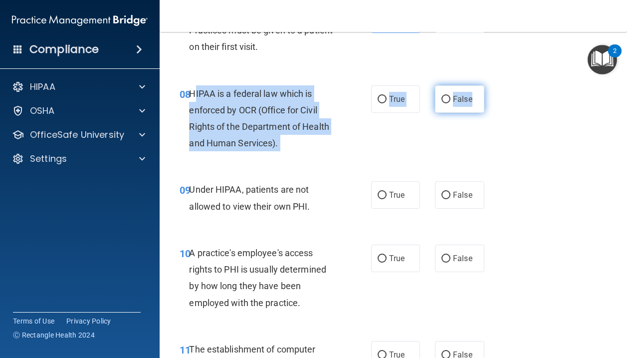
drag, startPoint x: 192, startPoint y: 92, endPoint x: 478, endPoint y: 97, distance: 285.3
click at [489, 85] on ng-form "08 HIPAA is a federal law which is enforced by OCR (Office for Civil Rights of …" at bounding box center [489, 85] width 0 height 0
copy ng-form "IPAA is a federal law which is enforced by OCR (Office for Civil Rights of the …"
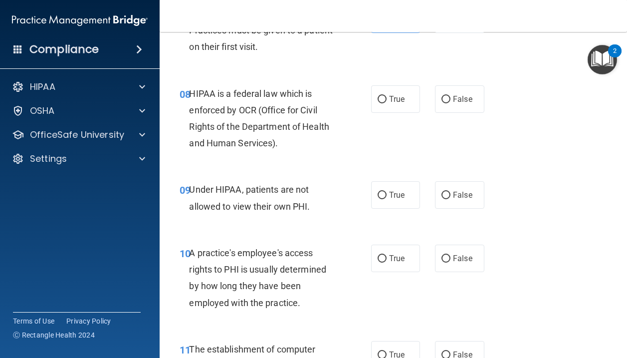
click at [267, 112] on span "HIPAA is a federal law which is enforced by OCR (Office for Civil Rights of the…" at bounding box center [259, 118] width 140 height 60
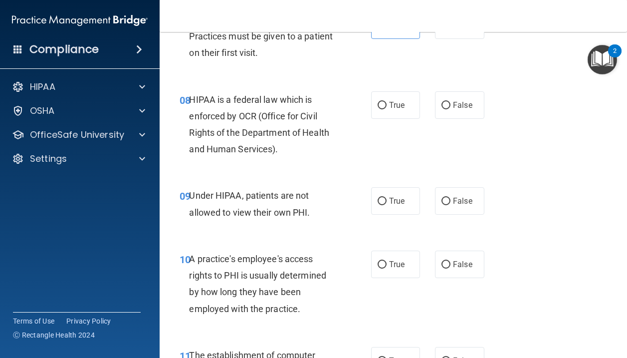
scroll to position [743, 0]
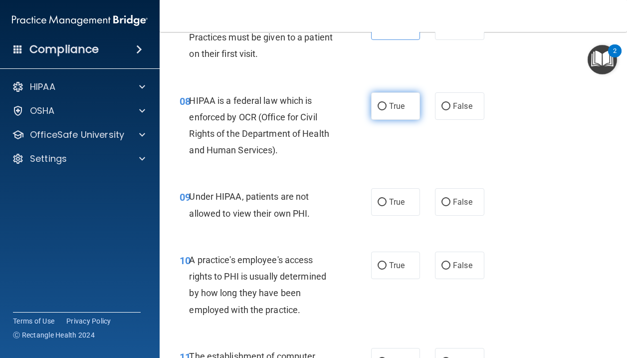
click at [390, 112] on label "True" at bounding box center [395, 105] width 49 height 27
click at [386, 110] on input "True" at bounding box center [381, 106] width 9 height 7
radio input "true"
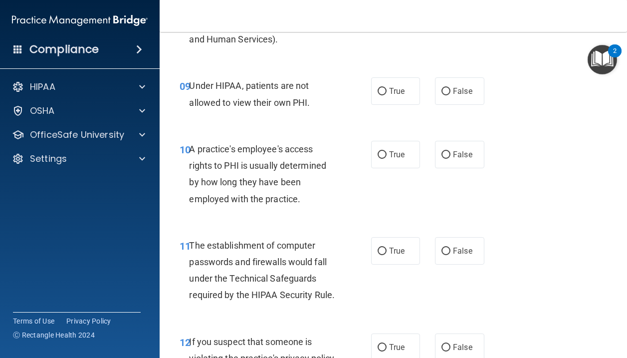
scroll to position [854, 0]
click at [464, 95] on span "False" at bounding box center [462, 90] width 19 height 9
click at [450, 95] on input "False" at bounding box center [445, 90] width 9 height 7
radio input "true"
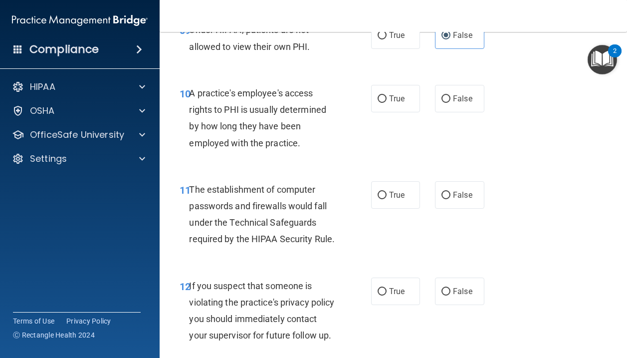
scroll to position [912, 0]
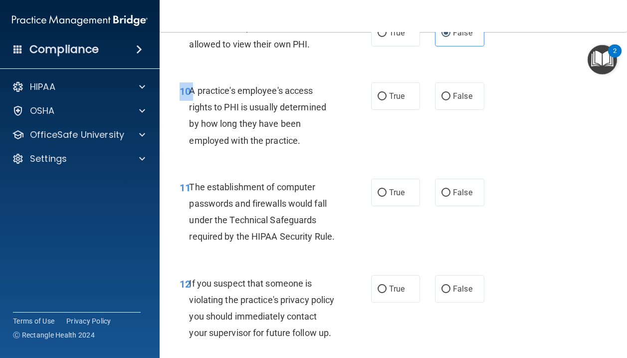
drag, startPoint x: 190, startPoint y: 91, endPoint x: 489, endPoint y: 94, distance: 298.2
click at [489, 94] on div "10 A practice's employee's access rights to PHI is usually determined by how lo…" at bounding box center [393, 118] width 442 height 96
click at [465, 97] on span "False" at bounding box center [462, 95] width 19 height 9
click at [450, 97] on input "False" at bounding box center [445, 96] width 9 height 7
radio input "true"
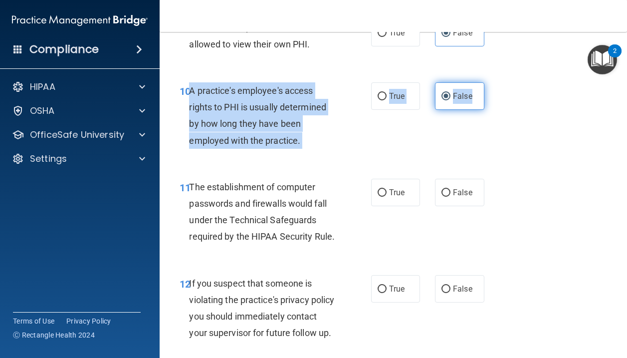
drag, startPoint x: 191, startPoint y: 89, endPoint x: 480, endPoint y: 98, distance: 288.4
click at [489, 82] on ng-form "10 A practice's employee's access rights to PHI is usually determined by how lo…" at bounding box center [489, 82] width 0 height 0
copy ng-form "A practice's employee's access rights to PHI is usually determined by how long …"
click at [252, 139] on span "A practice's employee's access rights to PHI is usually determined by how long …" at bounding box center [257, 115] width 137 height 60
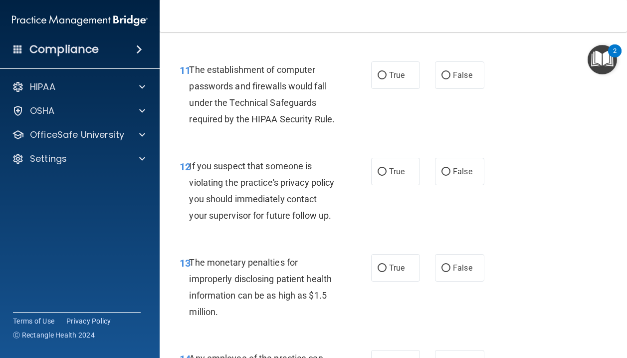
scroll to position [1030, 0]
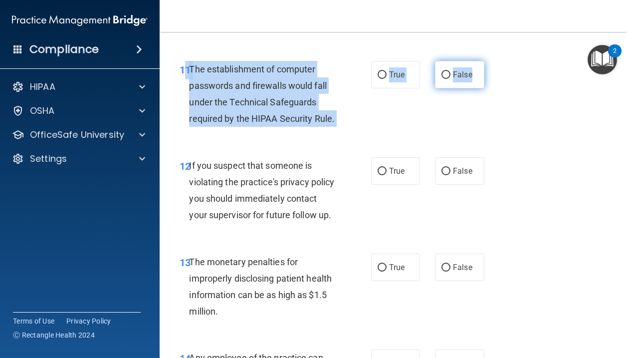
drag, startPoint x: 188, startPoint y: 68, endPoint x: 481, endPoint y: 75, distance: 293.3
click at [489, 61] on ng-form "11 The establishment of computer passwords and firewalls would fall under the T…" at bounding box center [489, 61] width 0 height 0
copy ng-form "1 The establishment of computer passwords and firewalls would fall under the Te…"
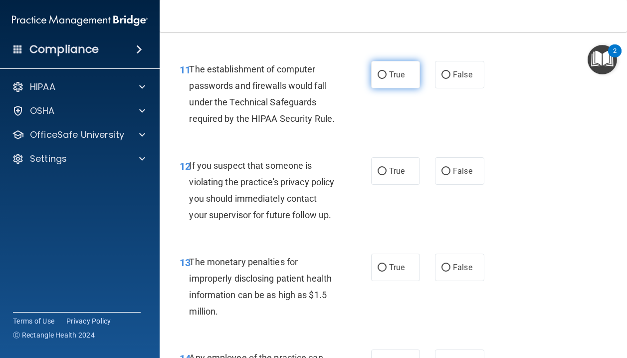
click at [394, 76] on span "True" at bounding box center [396, 74] width 15 height 9
click at [386, 76] on input "True" at bounding box center [381, 74] width 9 height 7
radio input "true"
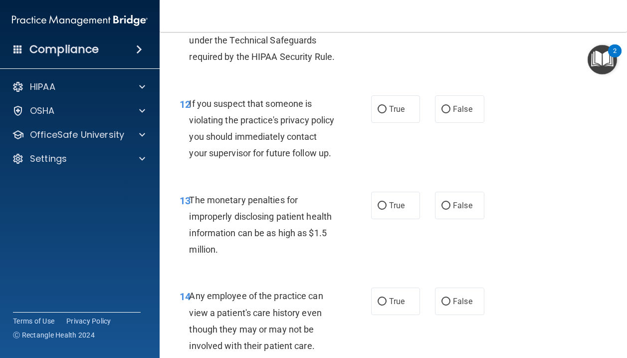
scroll to position [1092, 0]
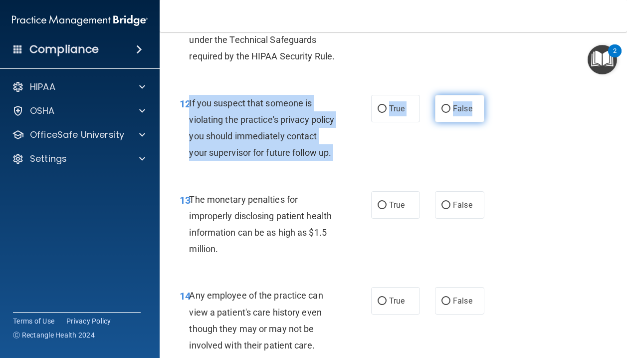
drag, startPoint x: 189, startPoint y: 102, endPoint x: 476, endPoint y: 109, distance: 286.8
click at [489, 95] on ng-form "12 If you suspect that someone is violating the practice's privacy policy you s…" at bounding box center [489, 95] width 0 height 0
copy ng-form "If you suspect that someone is violating the practice's privacy policy you shou…"
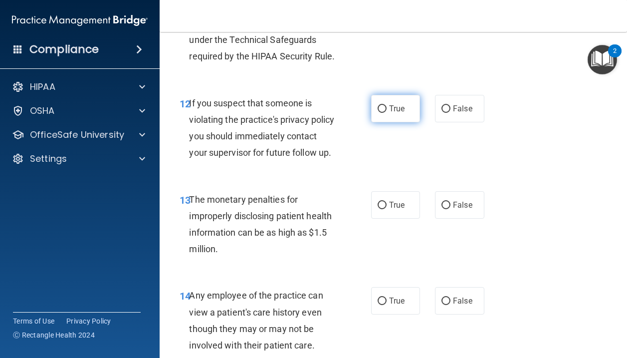
click at [392, 109] on span "True" at bounding box center [396, 108] width 15 height 9
click at [386, 109] on input "True" at bounding box center [381, 108] width 9 height 7
radio input "true"
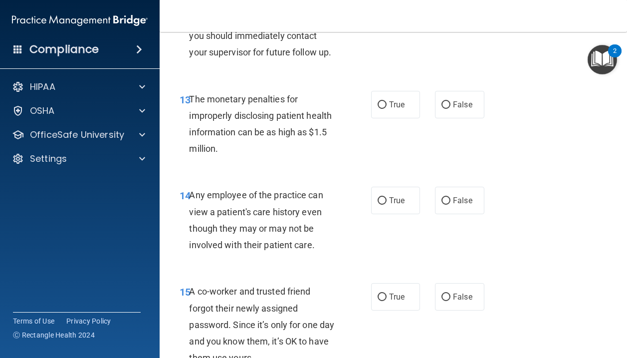
scroll to position [1193, 0]
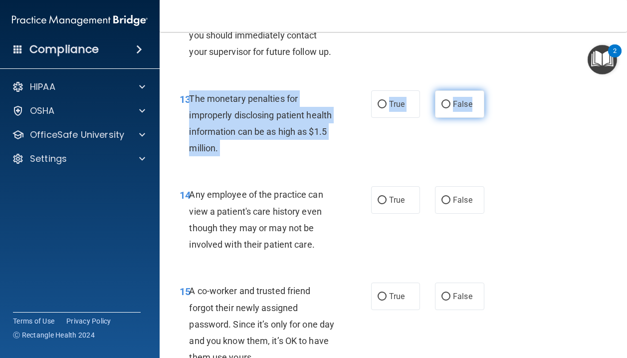
drag, startPoint x: 189, startPoint y: 98, endPoint x: 473, endPoint y: 101, distance: 283.8
click at [489, 90] on ng-form "13 The monetary penalties for improperly disclosing patient health information …" at bounding box center [489, 90] width 0 height 0
copy ng-form "The monetary penalties for improperly disclosing patient health information can…"
click at [397, 107] on span "True" at bounding box center [396, 103] width 15 height 9
click at [386, 107] on input "True" at bounding box center [381, 104] width 9 height 7
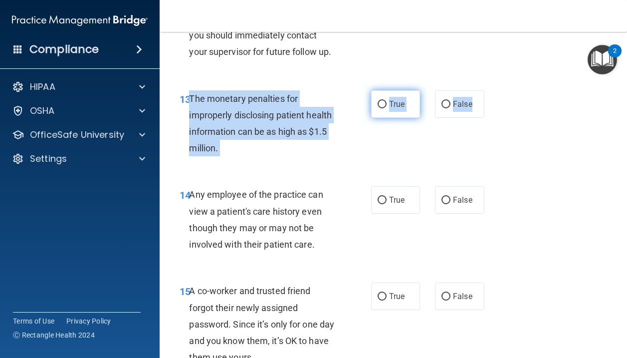
radio input "true"
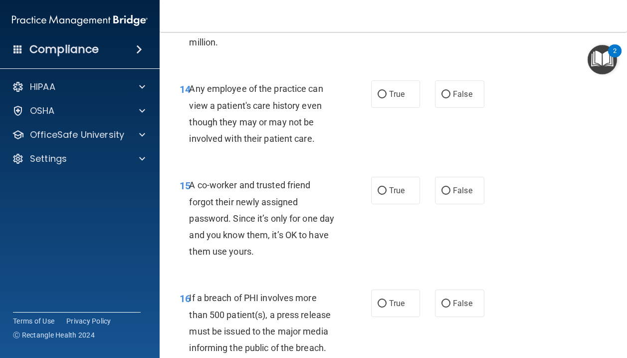
scroll to position [1318, 0]
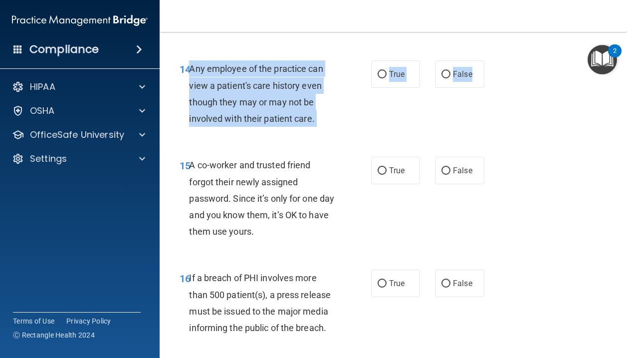
drag, startPoint x: 189, startPoint y: 69, endPoint x: 488, endPoint y: 76, distance: 298.3
click at [489, 60] on ng-form "14 Any employee of the practice can view a patient's care history even though t…" at bounding box center [489, 60] width 0 height 0
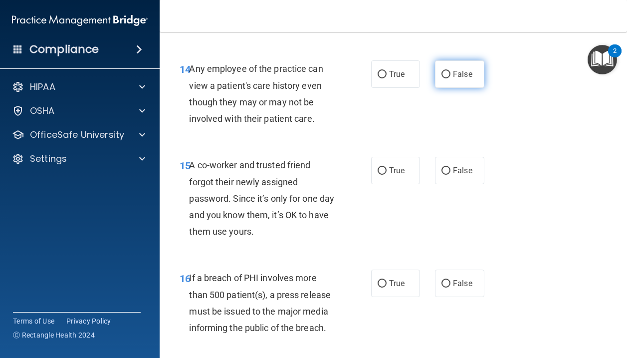
click at [454, 73] on span "False" at bounding box center [462, 73] width 19 height 9
click at [450, 73] on input "False" at bounding box center [445, 74] width 9 height 7
radio input "true"
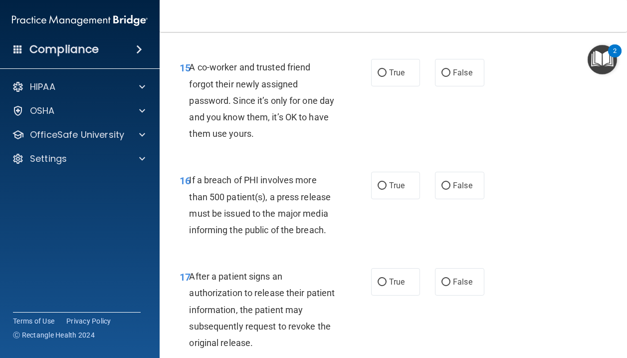
scroll to position [1420, 0]
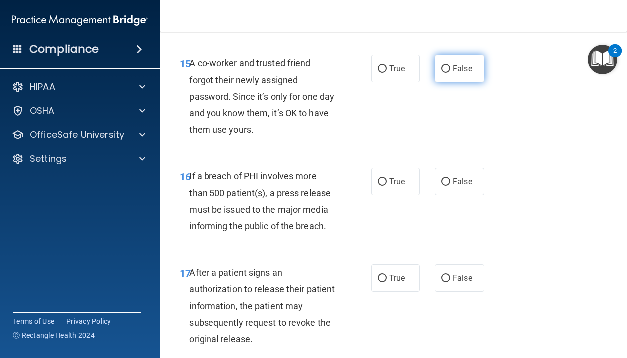
click at [476, 66] on label "False" at bounding box center [459, 68] width 49 height 27
click at [450, 66] on input "False" at bounding box center [445, 68] width 9 height 7
radio input "true"
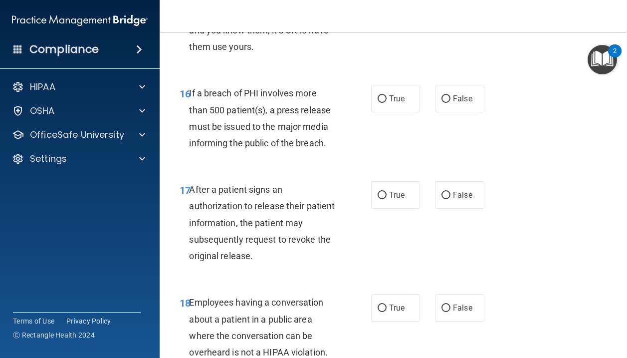
scroll to position [1536, 0]
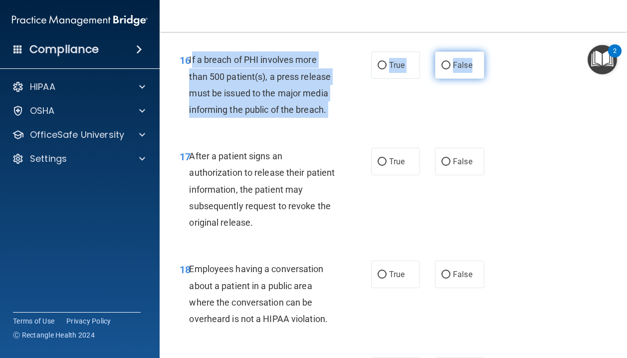
drag, startPoint x: 191, startPoint y: 61, endPoint x: 480, endPoint y: 63, distance: 288.2
click at [489, 51] on ng-form "16 If a breach of PHI involves more than 500 patient(s), a press release must b…" at bounding box center [489, 51] width 0 height 0
click at [387, 61] on label "True" at bounding box center [395, 64] width 49 height 27
click at [386, 62] on input "True" at bounding box center [381, 65] width 9 height 7
radio input "true"
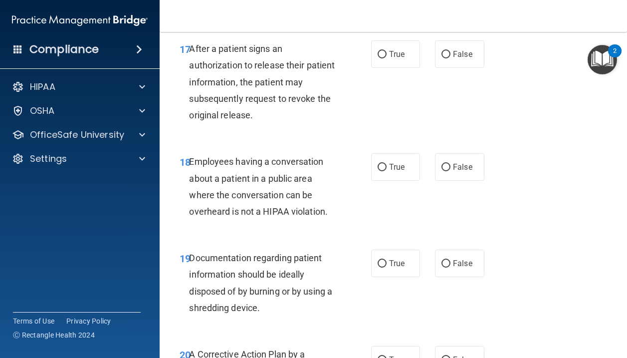
scroll to position [1640, 0]
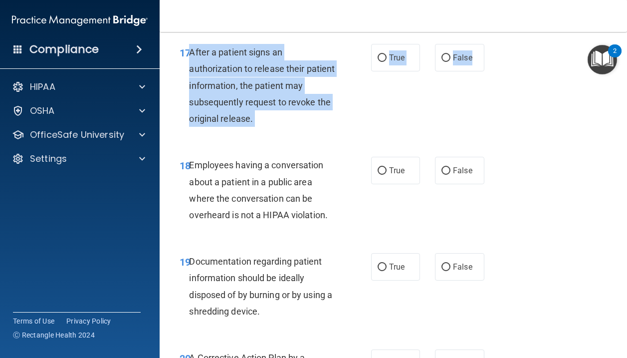
drag, startPoint x: 190, startPoint y: 53, endPoint x: 485, endPoint y: 51, distance: 294.7
click at [489, 44] on ng-form "17 After a patient signs an authorization to release their patient information,…" at bounding box center [489, 44] width 0 height 0
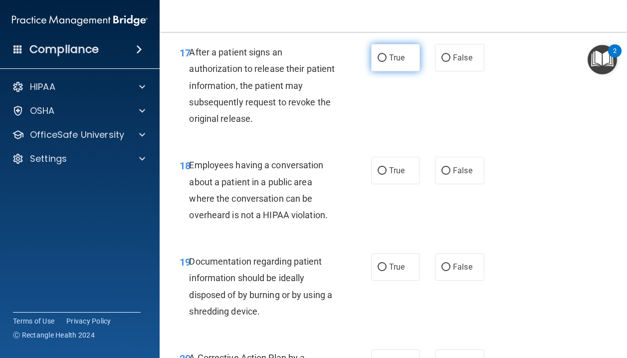
click at [393, 59] on span "True" at bounding box center [396, 57] width 15 height 9
click at [386, 59] on input "True" at bounding box center [381, 57] width 9 height 7
radio input "true"
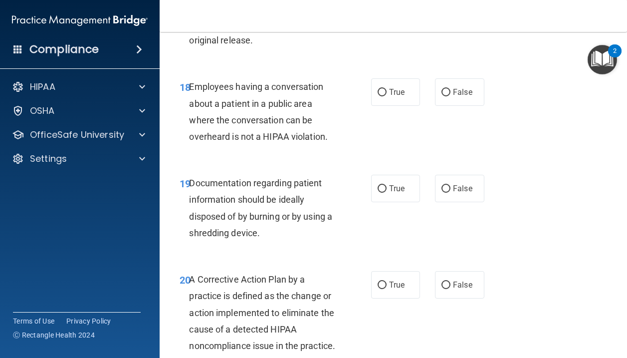
scroll to position [1720, 0]
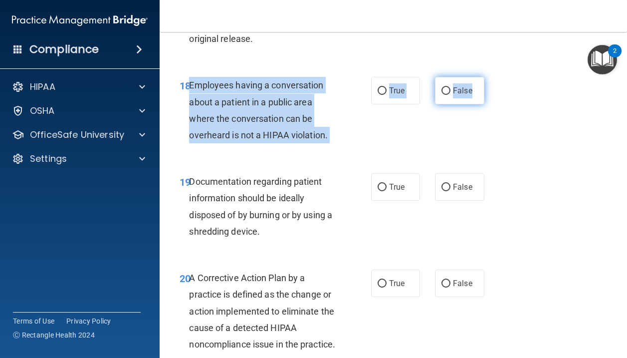
drag, startPoint x: 191, startPoint y: 86, endPoint x: 472, endPoint y: 101, distance: 281.7
click at [489, 77] on ng-form "18 Employees having a conversation about a patient in a public area where the c…" at bounding box center [489, 77] width 0 height 0
click at [472, 101] on label "False" at bounding box center [459, 90] width 49 height 27
click at [450, 95] on input "False" at bounding box center [445, 90] width 9 height 7
radio input "true"
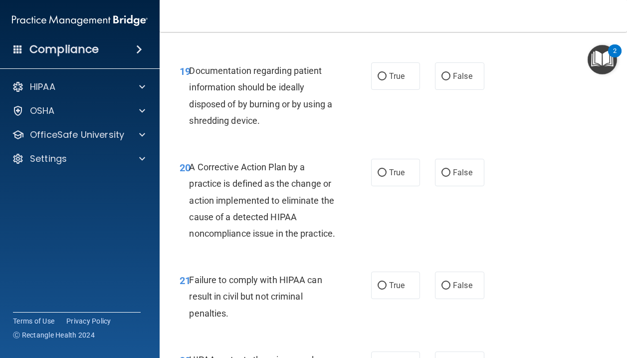
scroll to position [1833, 0]
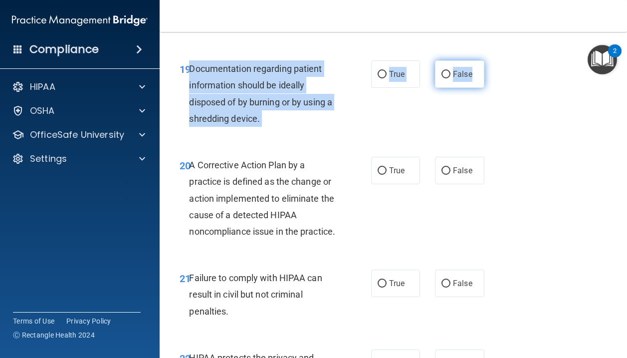
drag, startPoint x: 191, startPoint y: 66, endPoint x: 478, endPoint y: 79, distance: 287.0
click at [489, 60] on ng-form "19 Documentation regarding patient information should be ideally disposed of by…" at bounding box center [489, 60] width 0 height 0
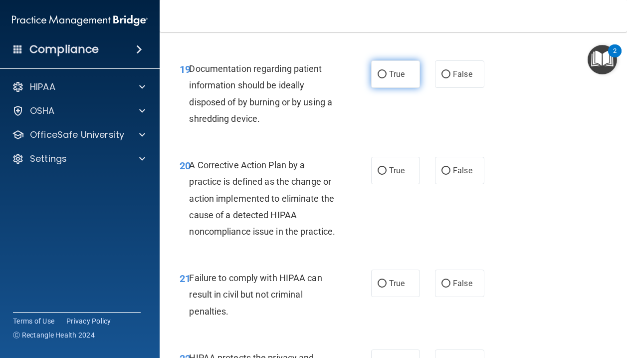
click at [385, 79] on label "True" at bounding box center [395, 73] width 49 height 27
click at [385, 78] on input "True" at bounding box center [381, 74] width 9 height 7
radio input "true"
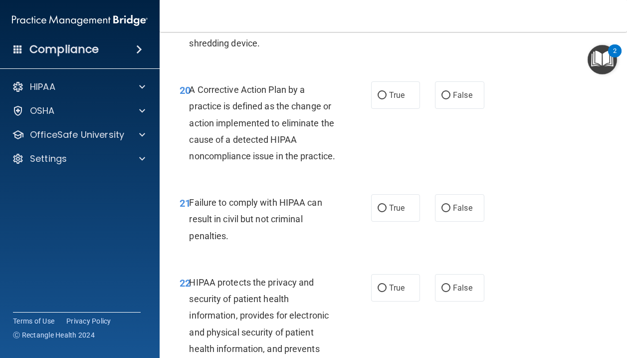
scroll to position [1946, 0]
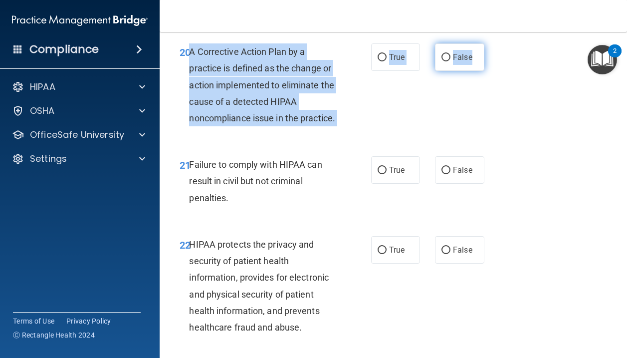
drag, startPoint x: 190, startPoint y: 52, endPoint x: 473, endPoint y: 62, distance: 283.4
click at [489, 43] on ng-form "20 A Corrective Action Plan by a practice is defined as the change or action im…" at bounding box center [489, 43] width 0 height 0
click at [279, 95] on div "A Corrective Action Plan by a practice is defined as the change or action imple…" at bounding box center [266, 84] width 155 height 83
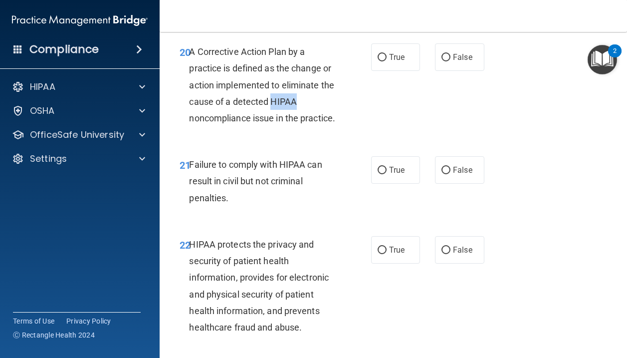
click at [279, 95] on div "A Corrective Action Plan by a practice is defined as the change or action imple…" at bounding box center [266, 84] width 155 height 83
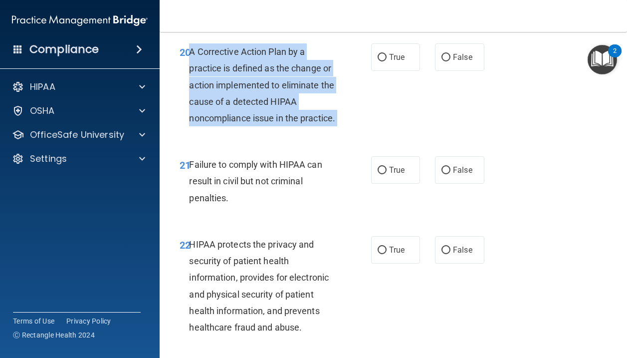
click at [279, 95] on div "A Corrective Action Plan by a practice is defined as the change or action imple…" at bounding box center [266, 84] width 155 height 83
click at [328, 94] on div "A Corrective Action Plan by a practice is defined as the change or action imple…" at bounding box center [266, 84] width 155 height 83
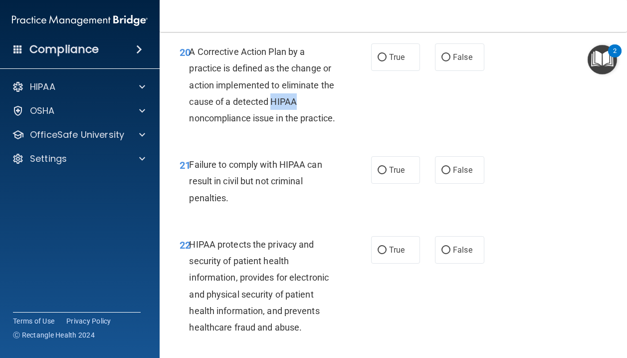
click at [328, 94] on div "A Corrective Action Plan by a practice is defined as the change or action imple…" at bounding box center [266, 84] width 155 height 83
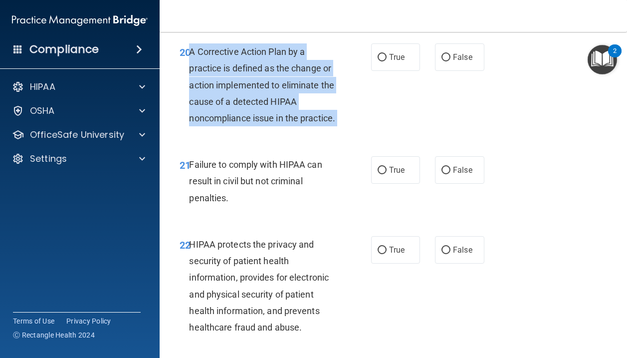
click at [328, 94] on div "A Corrective Action Plan by a practice is defined as the change or action imple…" at bounding box center [266, 84] width 155 height 83
click at [344, 90] on div "20 A Corrective Action Plan by a practice is defined as the change or action im…" at bounding box center [275, 87] width 221 height 88
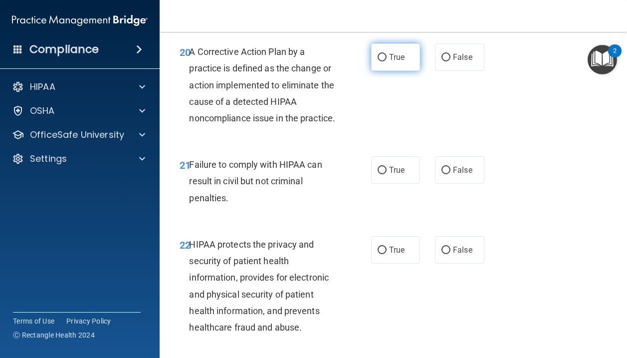
click at [386, 57] on label "True" at bounding box center [395, 56] width 49 height 27
click at [386, 57] on input "True" at bounding box center [381, 57] width 9 height 7
radio input "true"
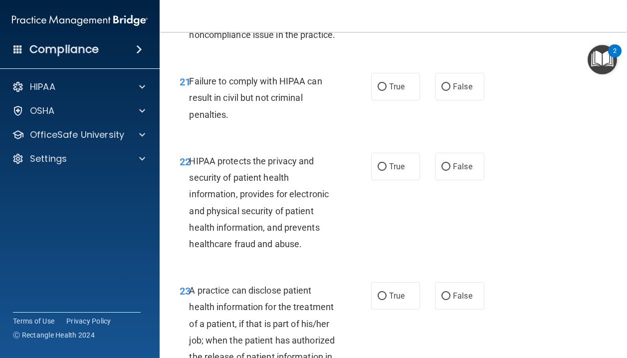
scroll to position [2038, 0]
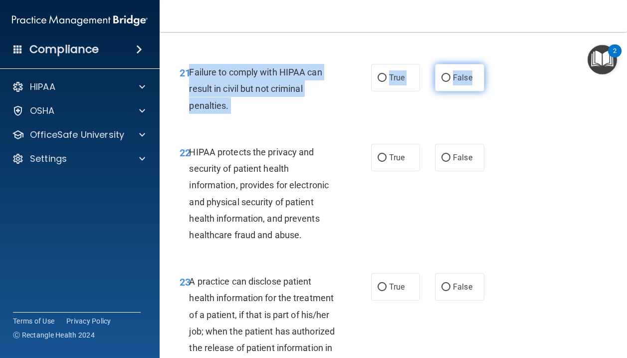
drag, startPoint x: 188, startPoint y: 88, endPoint x: 478, endPoint y: 95, distance: 289.3
click at [489, 64] on ng-form "21 Failure to comply with HIPAA can result in civil but not criminal penalties.…" at bounding box center [489, 64] width 0 height 0
click at [445, 82] on input "False" at bounding box center [445, 77] width 9 height 7
radio input "true"
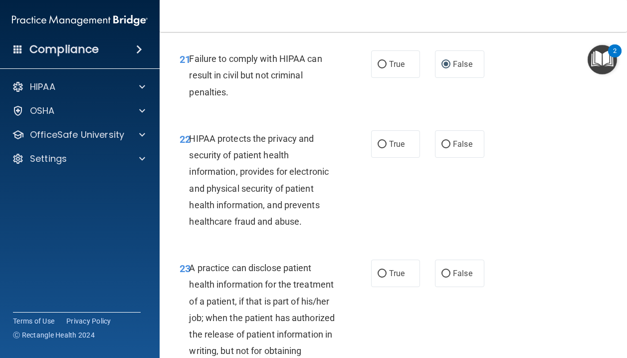
click at [287, 209] on span "HIPAA protects the privacy and security of patient health information, provides…" at bounding box center [259, 179] width 140 height 93
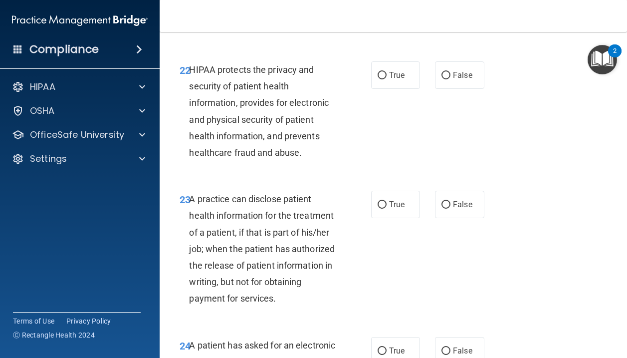
scroll to position [2122, 0]
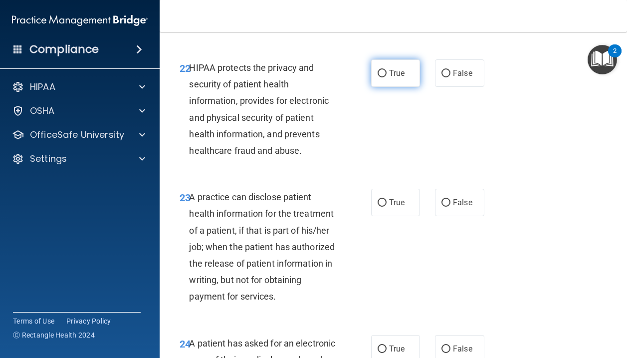
click at [391, 78] on span "True" at bounding box center [396, 72] width 15 height 9
click at [386, 77] on input "True" at bounding box center [381, 73] width 9 height 7
radio input "true"
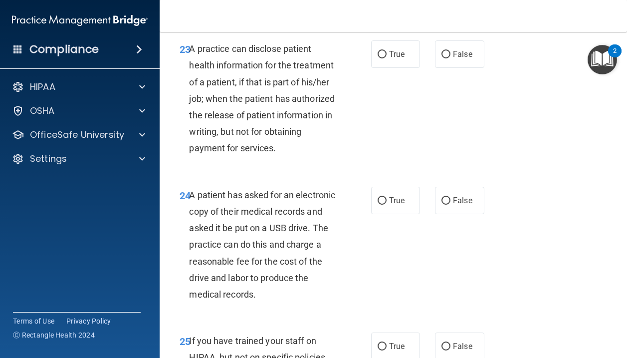
scroll to position [2272, 0]
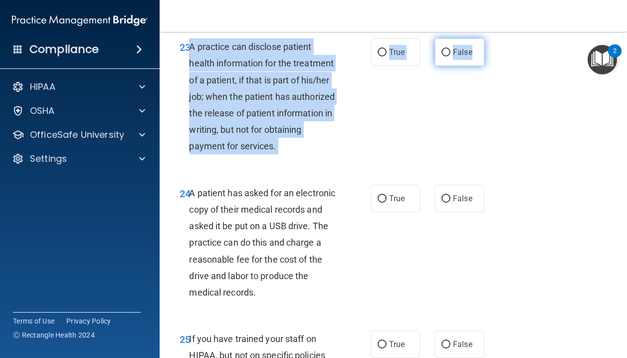
drag, startPoint x: 191, startPoint y: 61, endPoint x: 480, endPoint y: 69, distance: 289.3
click at [489, 38] on ng-form "23 A practice can disclose patient health information for the treatment of a pa…" at bounding box center [489, 38] width 0 height 0
click at [448, 56] on input "False" at bounding box center [445, 52] width 9 height 7
radio input "true"
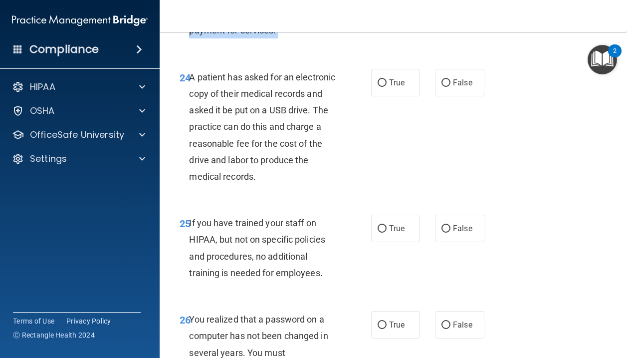
scroll to position [2397, 0]
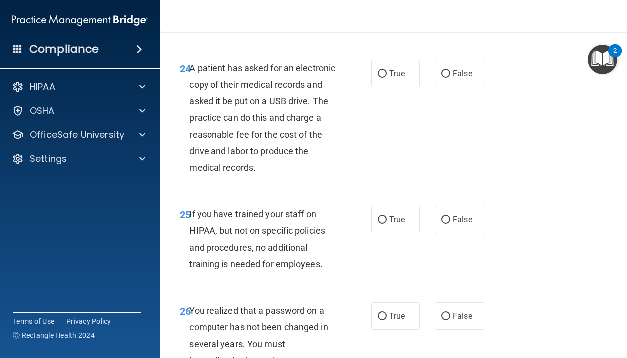
click at [247, 126] on div "A patient has asked for an electronic copy of their medical records and asked i…" at bounding box center [266, 118] width 155 height 116
click at [242, 121] on span "A patient has asked for an electronic copy of their medical records and asked i…" at bounding box center [262, 118] width 146 height 110
click at [234, 127] on div "A patient has asked for an electronic copy of their medical records and asked i…" at bounding box center [266, 118] width 155 height 116
click at [475, 87] on label "False" at bounding box center [459, 73] width 49 height 27
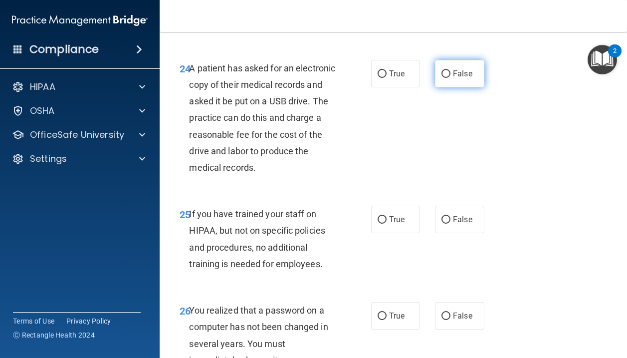
click at [450, 78] on input "False" at bounding box center [445, 73] width 9 height 7
radio input "true"
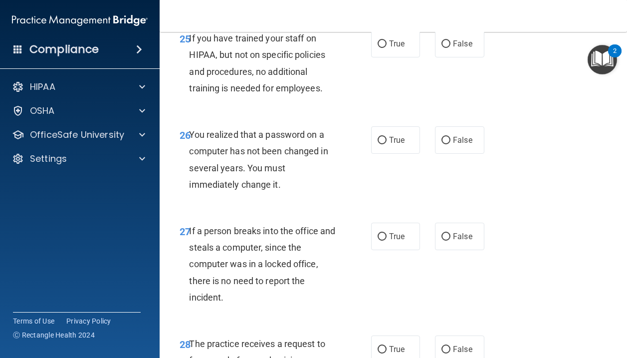
scroll to position [2573, 0]
click at [473, 56] on label "False" at bounding box center [459, 42] width 49 height 27
click at [450, 47] on input "False" at bounding box center [445, 43] width 9 height 7
radio input "true"
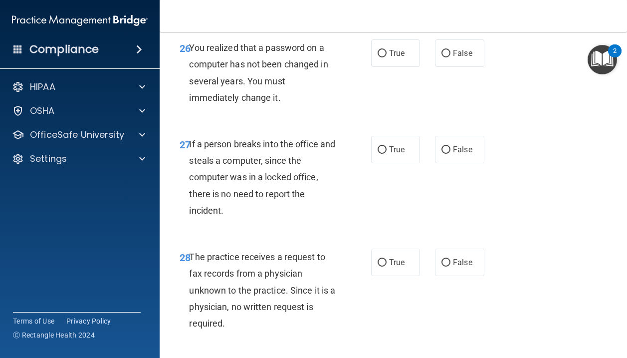
scroll to position [2662, 0]
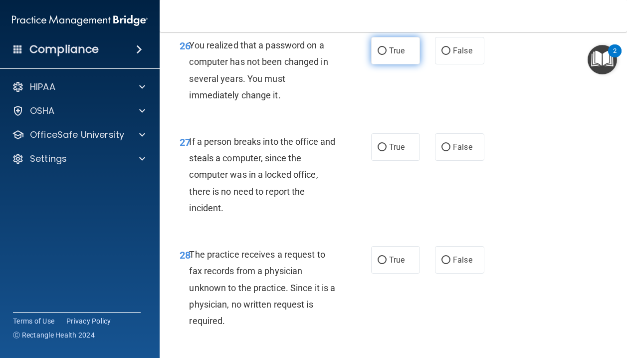
click at [393, 61] on label "True" at bounding box center [395, 50] width 49 height 27
click at [386, 55] on input "True" at bounding box center [381, 50] width 9 height 7
radio input "true"
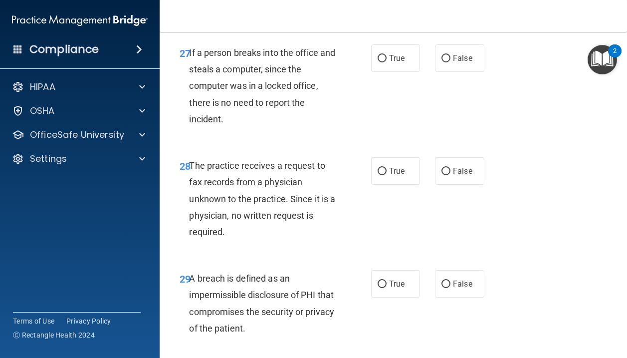
scroll to position [2753, 0]
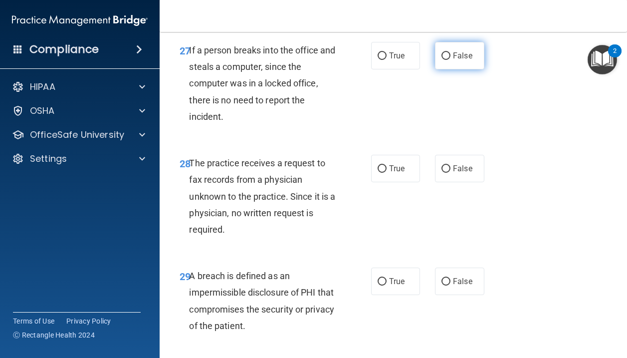
click at [477, 69] on label "False" at bounding box center [459, 55] width 49 height 27
click at [450, 60] on input "False" at bounding box center [445, 55] width 9 height 7
radio input "true"
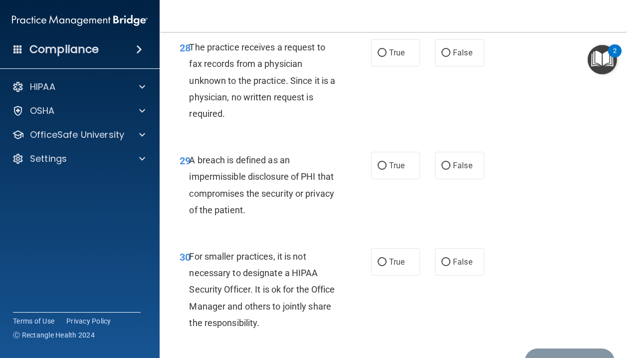
scroll to position [2871, 0]
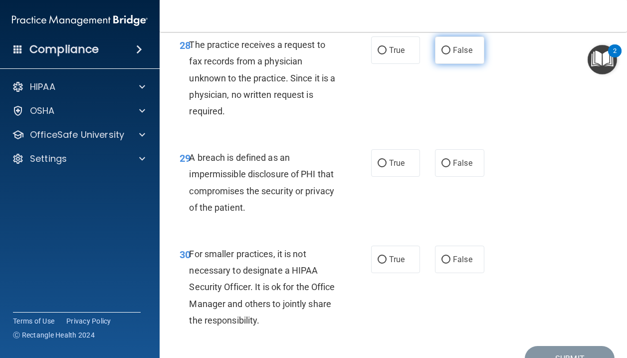
click at [447, 54] on input "False" at bounding box center [445, 50] width 9 height 7
radio input "true"
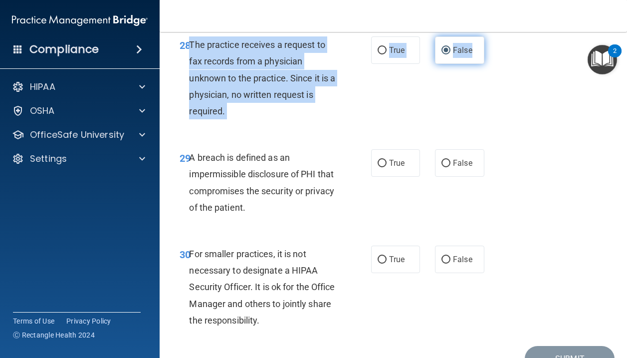
drag, startPoint x: 189, startPoint y: 61, endPoint x: 469, endPoint y: 76, distance: 280.7
click at [489, 36] on ng-form "28 The practice receives a request to fax records from a physician unknown to t…" at bounding box center [489, 36] width 0 height 0
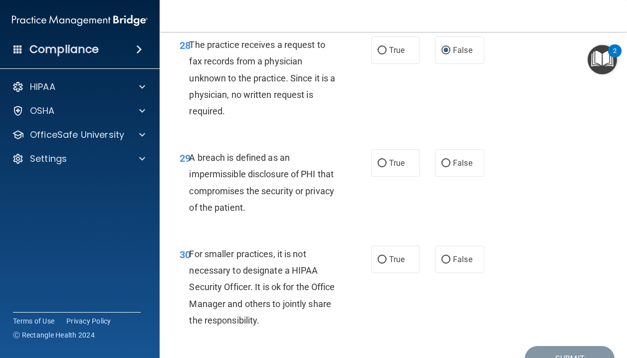
click at [235, 119] on div "The practice receives a request to fax records from a physician unknown to the …" at bounding box center [266, 77] width 155 height 83
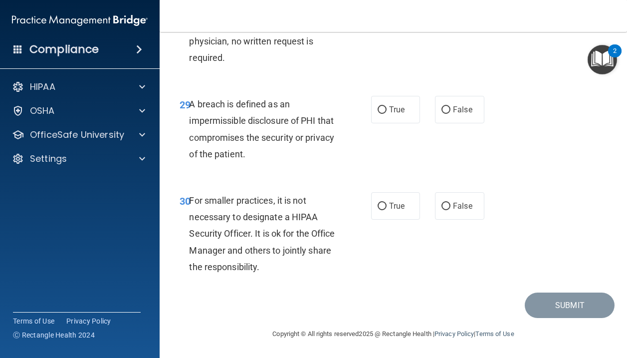
scroll to position [2942, 0]
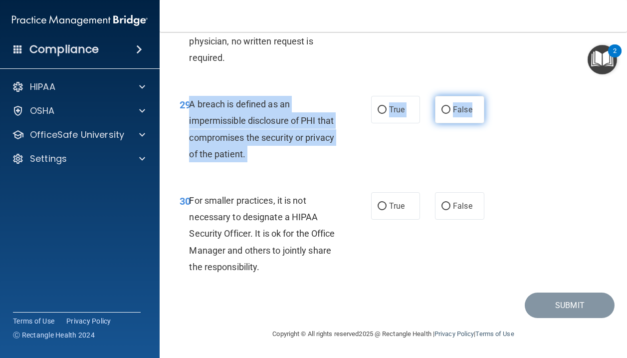
drag, startPoint x: 189, startPoint y: 103, endPoint x: 474, endPoint y: 119, distance: 285.2
click at [489, 96] on ng-form "29 A breach is defined as an impermissible disclosure of PHI that compromises t…" at bounding box center [489, 96] width 0 height 0
click at [394, 114] on span "True" at bounding box center [396, 109] width 15 height 9
click at [386, 114] on input "True" at bounding box center [381, 109] width 9 height 7
radio input "true"
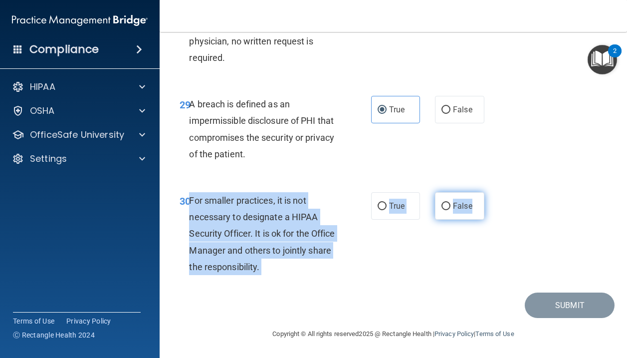
drag, startPoint x: 191, startPoint y: 200, endPoint x: 478, endPoint y: 212, distance: 287.0
click at [489, 192] on ng-form "30 For smaller practices, it is not necessary to designate a HIPAA Security Off…" at bounding box center [489, 192] width 0 height 0
click at [448, 209] on input "False" at bounding box center [445, 205] width 9 height 7
radio input "true"
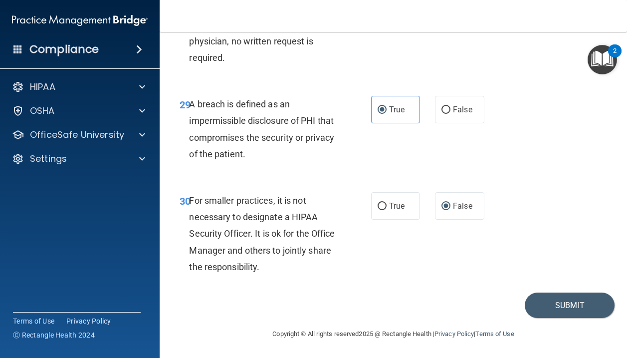
click at [292, 243] on div "For smaller practices, it is not necessary to designate a HIPAA Security Office…" at bounding box center [266, 233] width 155 height 83
click at [560, 305] on button "Submit" at bounding box center [570, 304] width 90 height 25
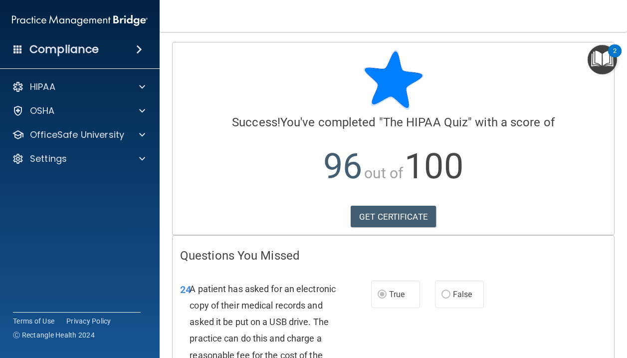
scroll to position [142, 0]
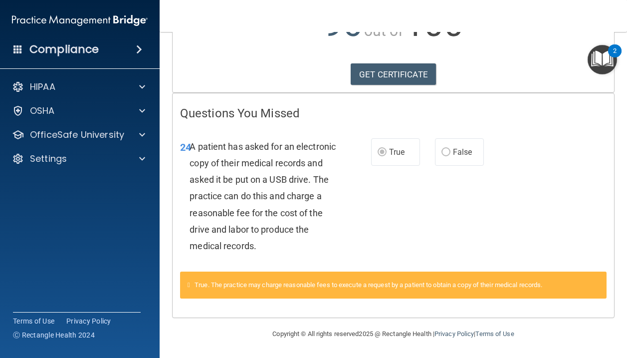
click at [300, 204] on div "A patient has asked for an electronic copy of their medical records and asked i…" at bounding box center [266, 196] width 154 height 116
click at [300, 203] on div "A patient has asked for an electronic copy of their medical records and asked i…" at bounding box center [266, 196] width 154 height 116
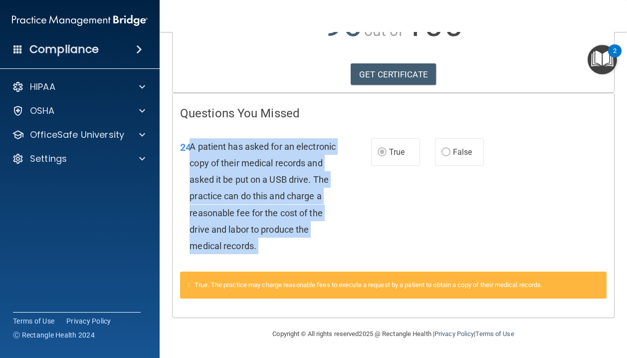
click at [300, 203] on div "A patient has asked for an electronic copy of their medical records and asked i…" at bounding box center [266, 196] width 154 height 116
click at [341, 204] on div "A patient has asked for an electronic copy of their medical records and asked i…" at bounding box center [266, 196] width 154 height 116
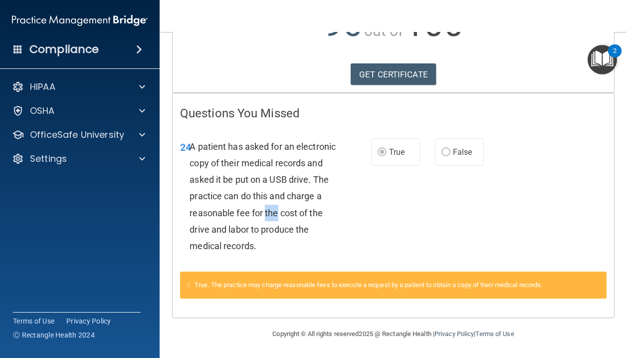
click at [341, 204] on div "A patient has asked for an electronic copy of their medical records and asked i…" at bounding box center [266, 196] width 154 height 116
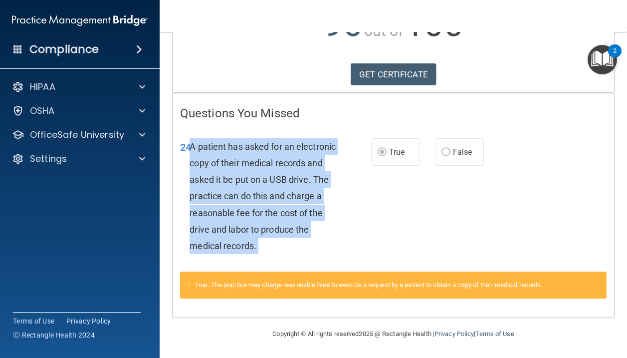
click at [341, 204] on div "A patient has asked for an electronic copy of their medical records and asked i…" at bounding box center [266, 196] width 154 height 116
click at [326, 204] on div "A patient has asked for an electronic copy of their medical records and asked i…" at bounding box center [266, 196] width 154 height 116
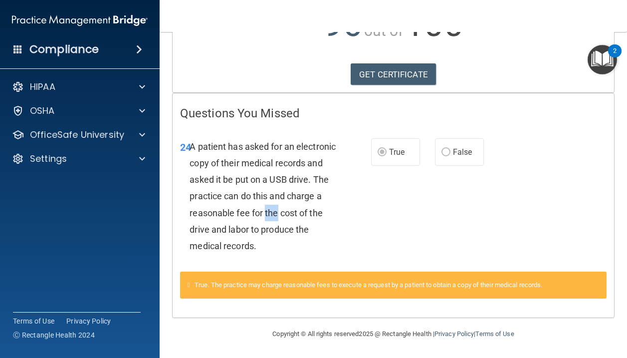
click at [326, 204] on div "A patient has asked for an electronic copy of their medical records and asked i…" at bounding box center [266, 196] width 154 height 116
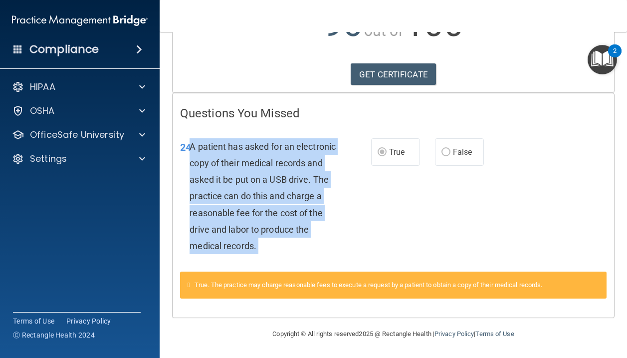
click at [326, 204] on div "A patient has asked for an electronic copy of their medical records and asked i…" at bounding box center [266, 196] width 154 height 116
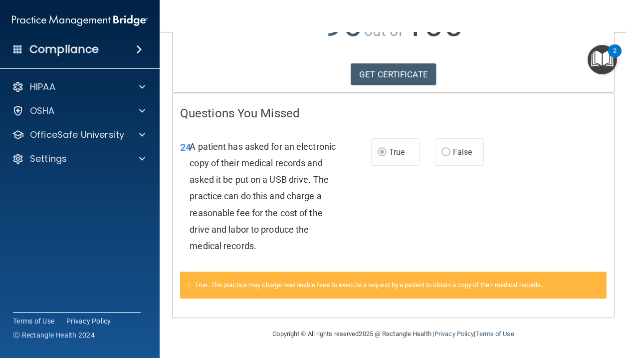
drag, startPoint x: 397, startPoint y: 188, endPoint x: 403, endPoint y: 182, distance: 8.1
click at [397, 188] on div "24 A patient has asked for an electronic copy of their medical records and aske…" at bounding box center [393, 199] width 441 height 146
click at [448, 160] on label "False" at bounding box center [459, 151] width 49 height 27
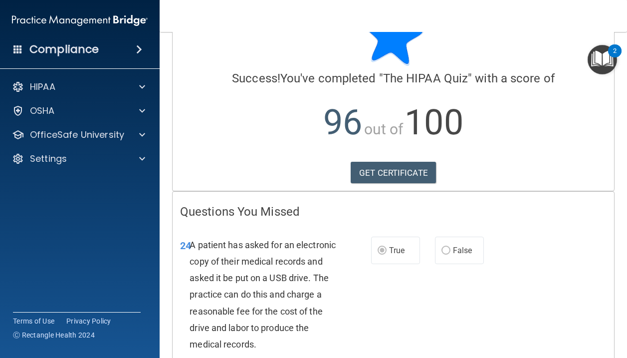
scroll to position [43, 0]
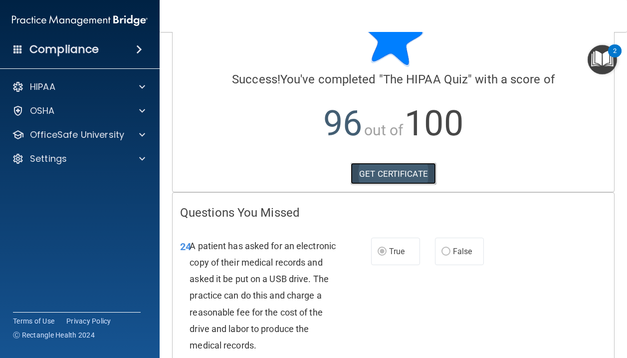
click at [380, 178] on link "GET CERTIFICATE" at bounding box center [393, 174] width 85 height 22
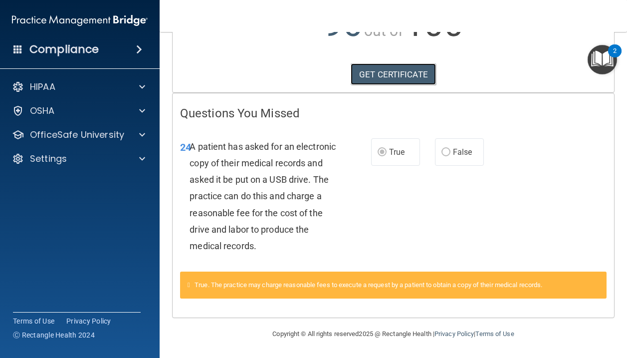
scroll to position [0, 0]
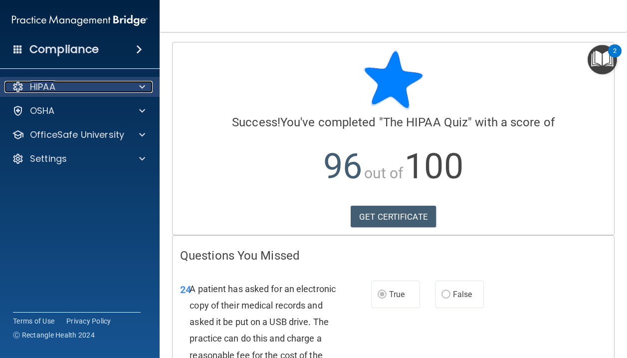
click at [94, 92] on div "HIPAA" at bounding box center [66, 87] width 124 height 12
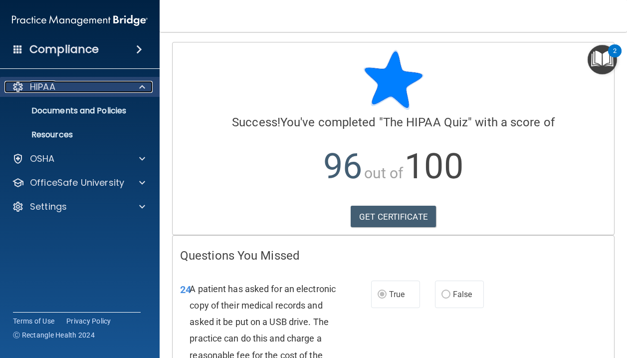
click at [115, 83] on div "HIPAA" at bounding box center [66, 87] width 124 height 12
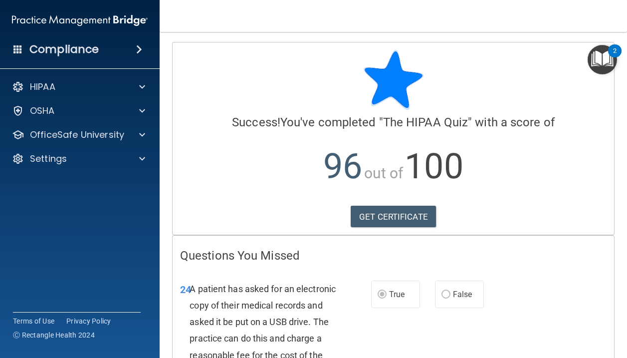
click at [560, 55] on img "Open Resource Center, 2 new notifications" at bounding box center [601, 59] width 29 height 29
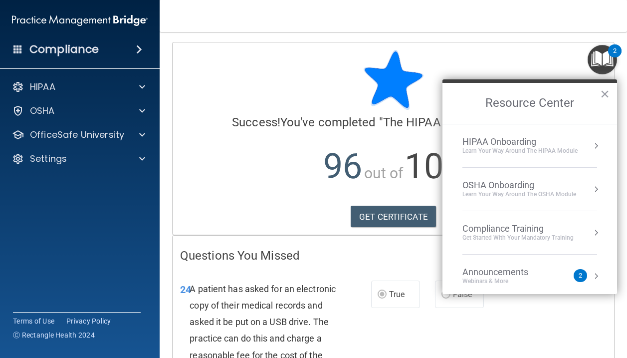
click at [560, 147] on div "Learn Your Way around the HIPAA module" at bounding box center [519, 151] width 115 height 8
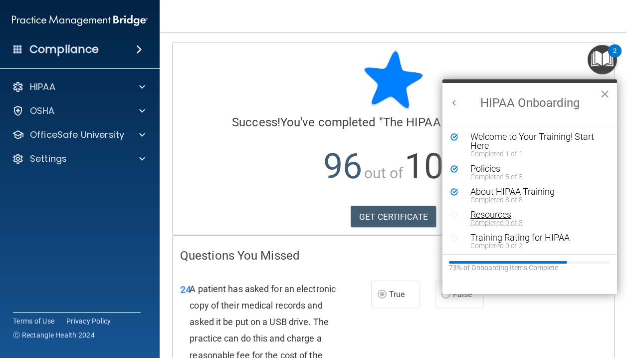
click at [500, 214] on div "Resources" at bounding box center [537, 214] width 134 height 9
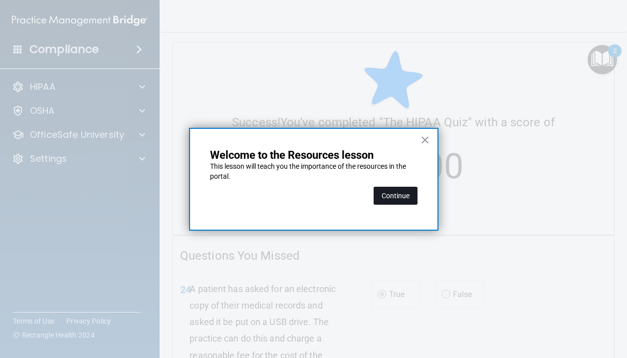
click at [397, 198] on button "Continue" at bounding box center [396, 196] width 44 height 18
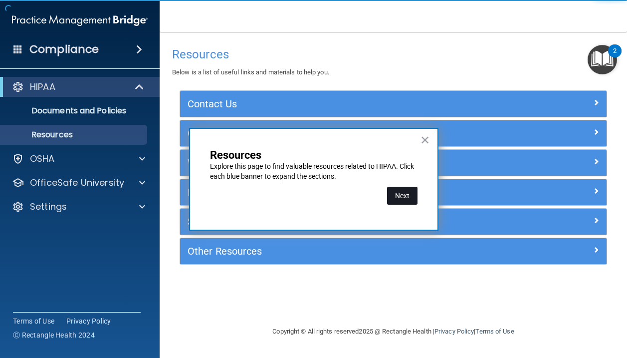
click at [409, 196] on button "Next" at bounding box center [402, 196] width 30 height 18
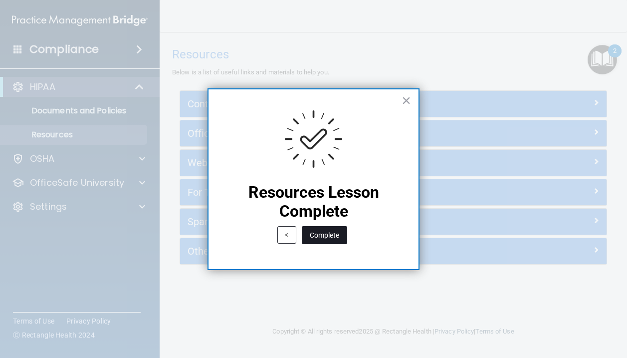
click at [336, 236] on button "Complete" at bounding box center [324, 235] width 45 height 18
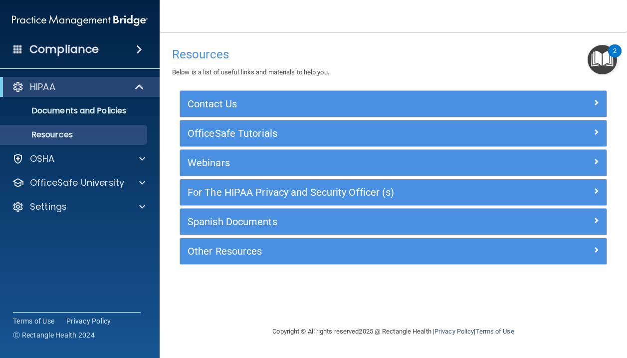
click at [560, 51] on img "Open Resource Center, 2 new notifications" at bounding box center [601, 59] width 29 height 29
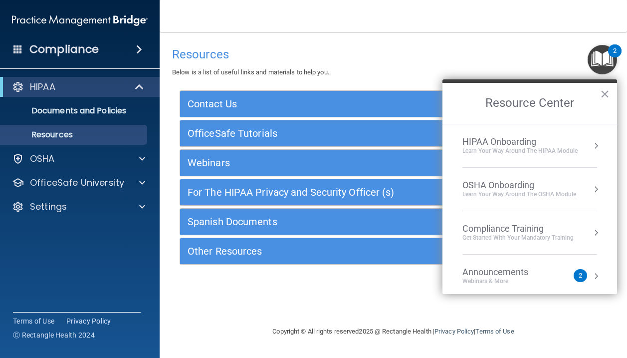
click at [535, 156] on li "HIPAA Onboarding Learn Your Way around the HIPAA module" at bounding box center [529, 145] width 135 height 43
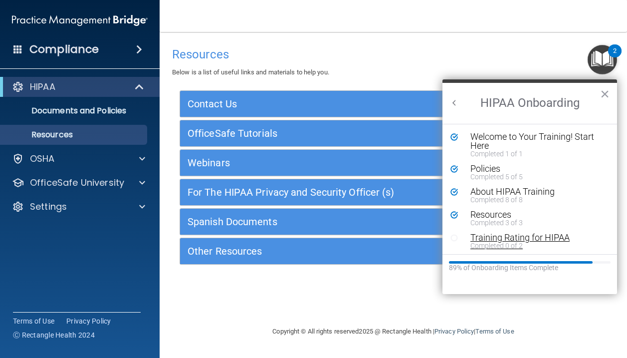
click at [518, 247] on div "Completed 0 of 2" at bounding box center [537, 245] width 134 height 7
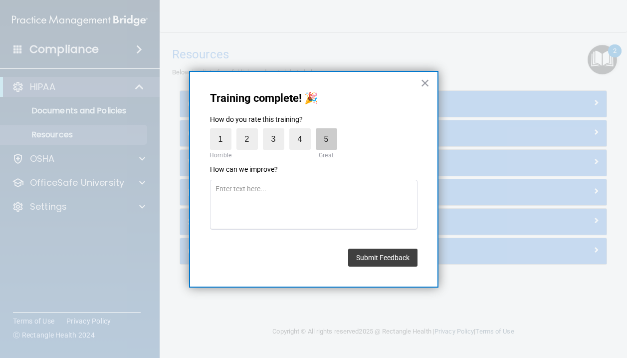
click at [332, 140] on label "5" at bounding box center [326, 138] width 21 height 21
click at [303, 131] on input "5" at bounding box center [303, 131] width 0 height 0
click at [378, 255] on button "Submit Feedback" at bounding box center [382, 257] width 69 height 18
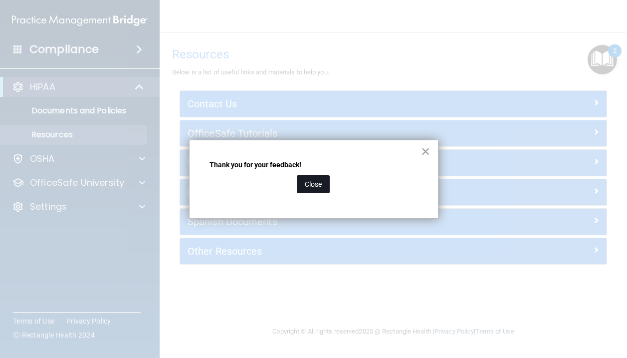
click at [316, 187] on button "Close" at bounding box center [313, 184] width 33 height 18
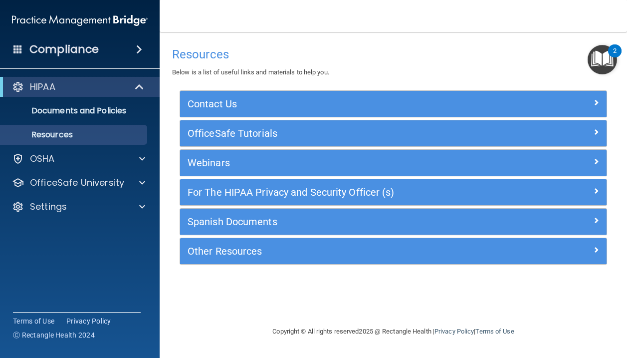
click at [560, 64] on img "Open Resource Center, 2 new notifications" at bounding box center [601, 59] width 29 height 29
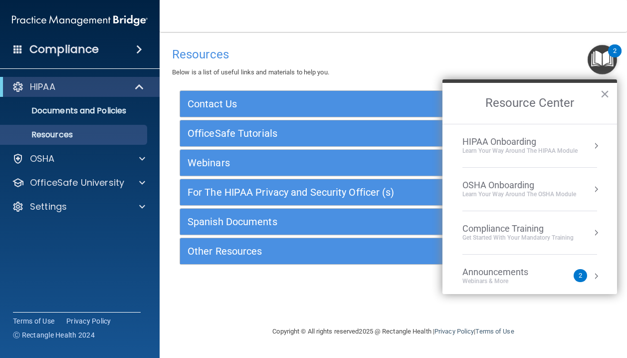
click at [560, 142] on div "HIPAA Onboarding" at bounding box center [519, 141] width 115 height 11
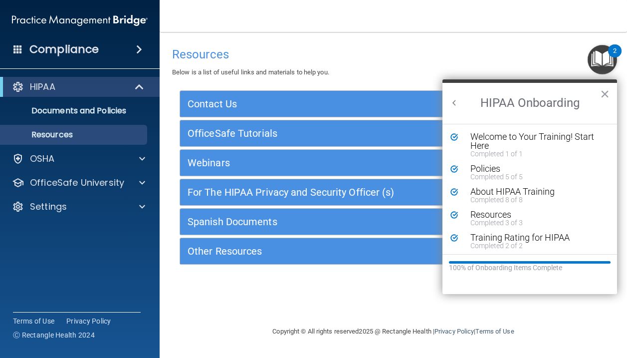
click at [451, 101] on button "Back to Resource Center Home" at bounding box center [454, 103] width 10 height 10
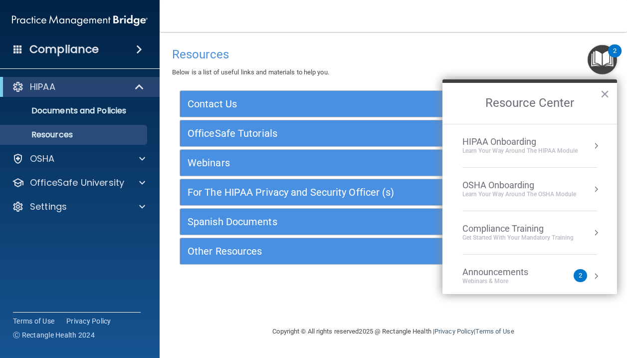
click at [499, 183] on div "OSHA Onboarding" at bounding box center [519, 185] width 114 height 11
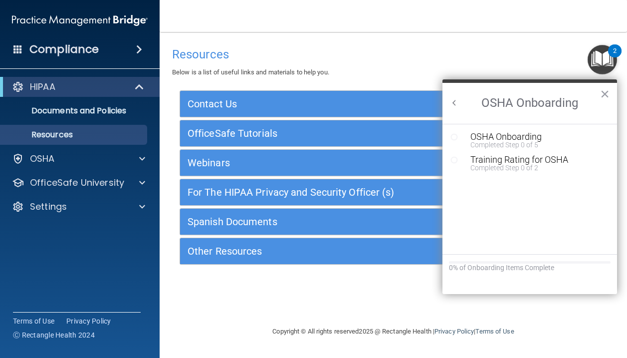
click at [371, 71] on div "Resources Below is a list of useful links and materials to help you." at bounding box center [393, 60] width 442 height 36
click at [256, 54] on h4 "Resources" at bounding box center [393, 54] width 442 height 13
click at [113, 53] on div "Compliance" at bounding box center [80, 49] width 160 height 22
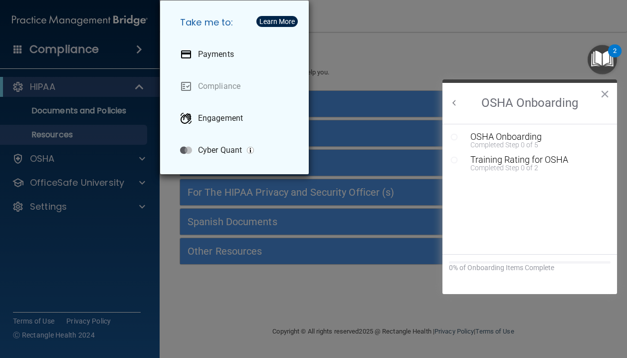
click at [388, 56] on div "Take me to: Payments Compliance Engagement Cyber Quant" at bounding box center [313, 179] width 627 height 358
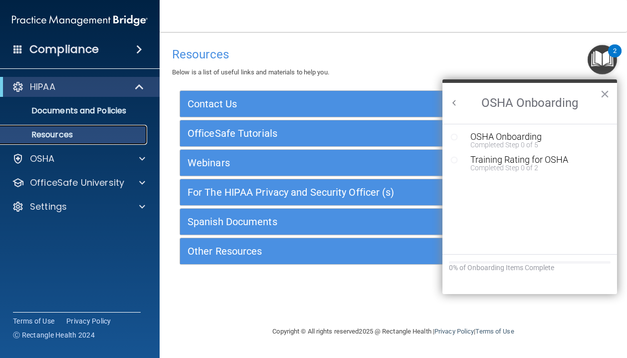
click at [70, 133] on p "Resources" at bounding box center [74, 135] width 136 height 10
click at [106, 109] on p "Documents and Policies" at bounding box center [74, 111] width 136 height 10
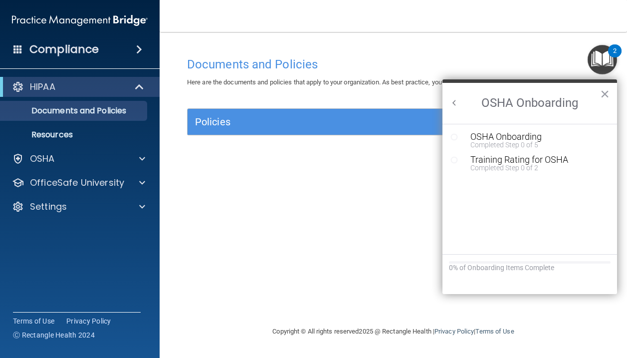
click at [451, 99] on button "Back to Resource Center Home" at bounding box center [454, 103] width 10 height 10
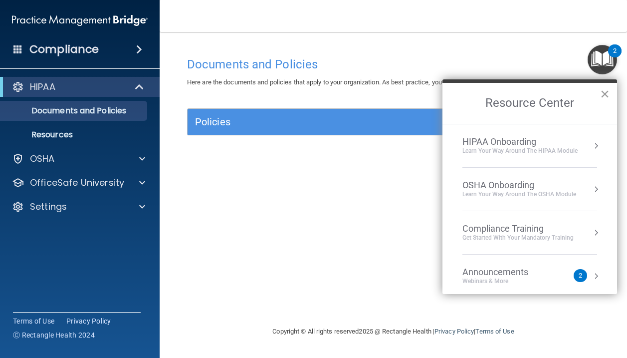
click at [560, 93] on button "×" at bounding box center [604, 94] width 9 height 16
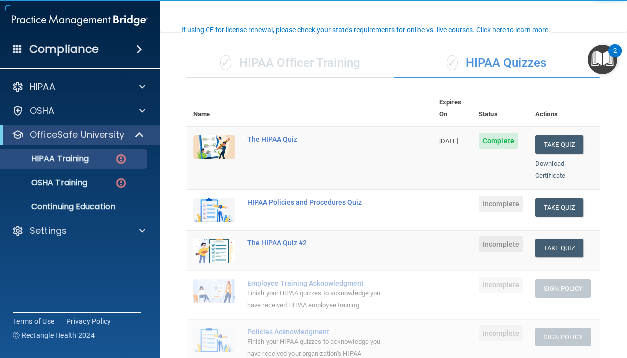
scroll to position [71, 0]
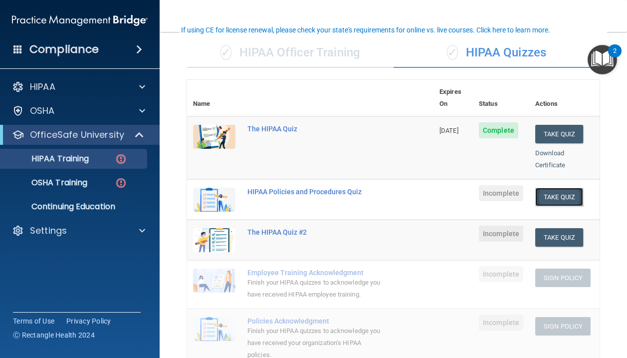
click at [560, 188] on button "Take Quiz" at bounding box center [559, 197] width 48 height 18
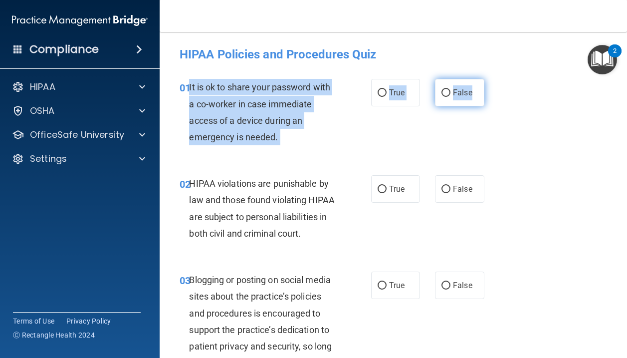
drag, startPoint x: 189, startPoint y: 88, endPoint x: 482, endPoint y: 94, distance: 293.3
click at [489, 79] on ng-form "01 It is ok to share your password with a co-worker in case immediate access of…" at bounding box center [489, 79] width 0 height 0
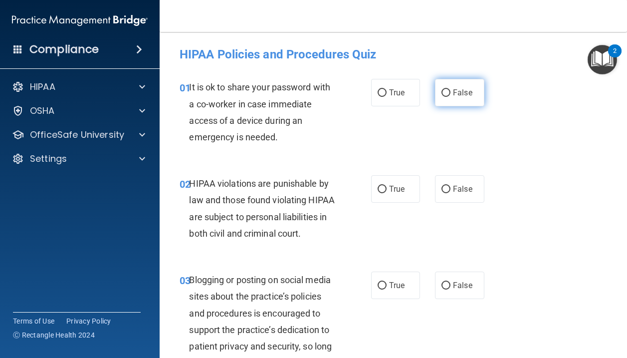
click at [453, 92] on span "False" at bounding box center [462, 92] width 19 height 9
click at [450, 92] on input "False" at bounding box center [445, 92] width 9 height 7
radio input "true"
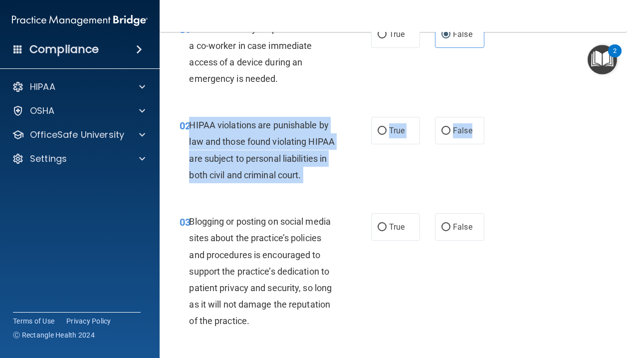
drag, startPoint x: 191, startPoint y: 123, endPoint x: 489, endPoint y: 134, distance: 297.4
click at [489, 117] on ng-form "02 HIPAA violations are punishable by law and those found violating HIPAA are s…" at bounding box center [489, 117] width 0 height 0
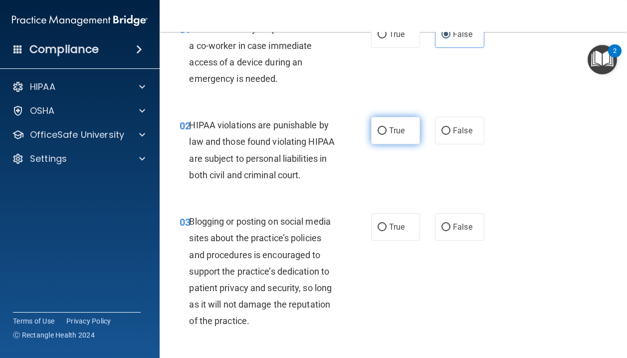
click at [400, 135] on span "True" at bounding box center [396, 130] width 15 height 9
click at [386, 135] on input "True" at bounding box center [381, 130] width 9 height 7
radio input "true"
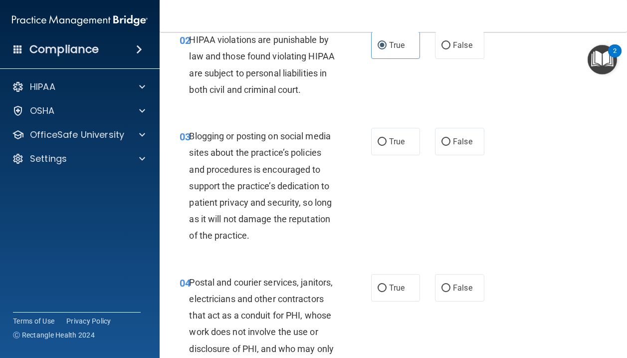
scroll to position [145, 0]
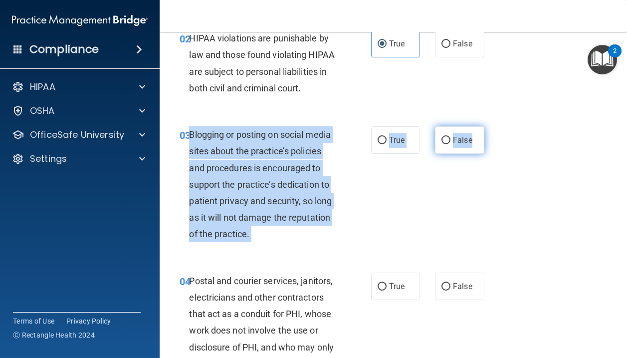
drag, startPoint x: 190, startPoint y: 133, endPoint x: 478, endPoint y: 146, distance: 288.0
click at [489, 126] on ng-form "03 Blogging or posting on social media sites about the practice’s policies and …" at bounding box center [489, 126] width 0 height 0
click at [459, 138] on span "False" at bounding box center [462, 139] width 19 height 9
click at [450, 138] on input "False" at bounding box center [445, 140] width 9 height 7
radio input "true"
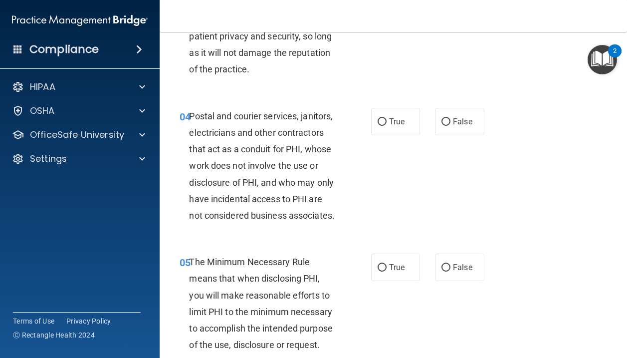
scroll to position [314, 0]
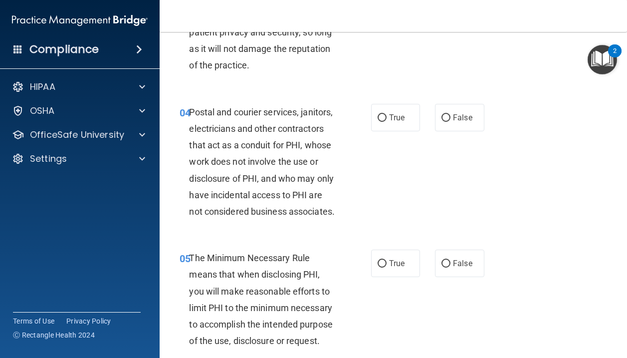
click at [277, 157] on span "Postal and courier services, janitors, electricians and other contractors that …" at bounding box center [262, 162] width 146 height 110
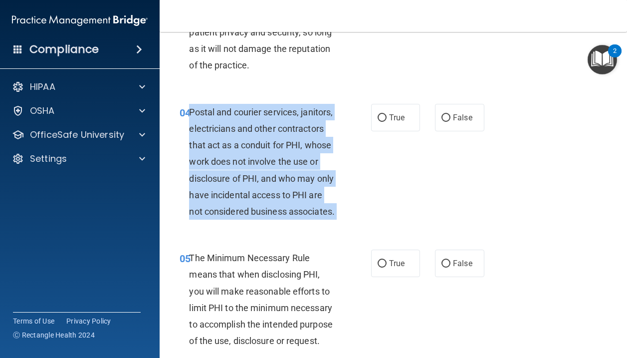
click at [277, 157] on span "Postal and courier services, janitors, electricians and other contractors that …" at bounding box center [262, 162] width 146 height 110
click at [287, 164] on span "Postal and courier services, janitors, electricians and other contractors that …" at bounding box center [262, 162] width 146 height 110
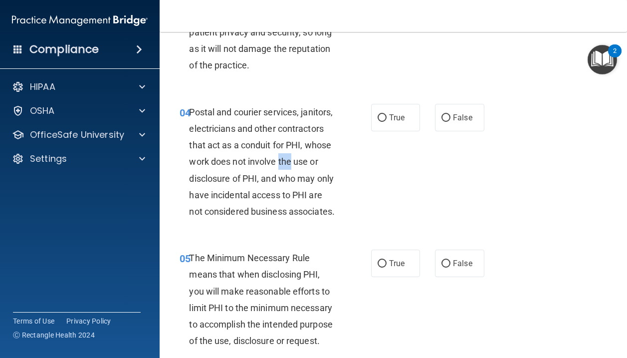
click at [287, 164] on span "Postal and courier services, janitors, electricians and other contractors that …" at bounding box center [262, 162] width 146 height 110
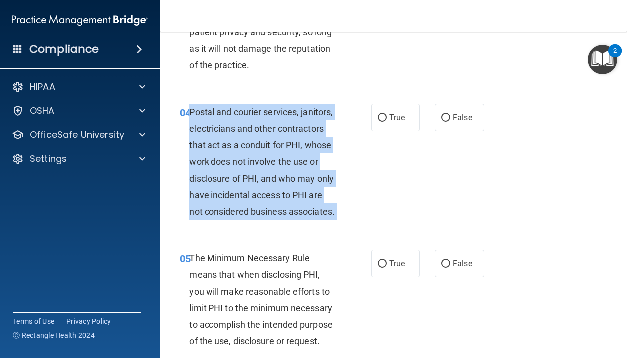
click at [287, 164] on span "Postal and courier services, janitors, electricians and other contractors that …" at bounding box center [262, 162] width 146 height 110
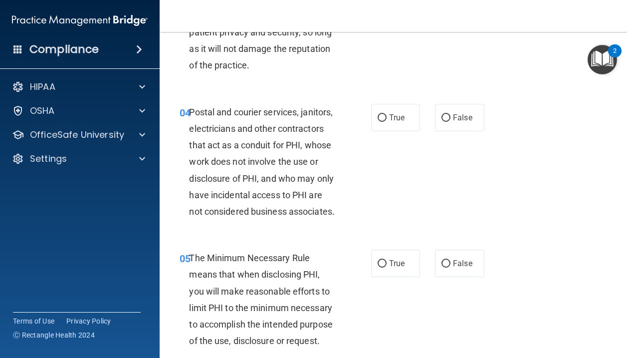
click at [274, 139] on div "Postal and courier services, janitors, electricians and other contractors that …" at bounding box center [266, 162] width 155 height 116
click at [274, 138] on div "Postal and courier services, janitors, electricians and other contractors that …" at bounding box center [266, 162] width 155 height 116
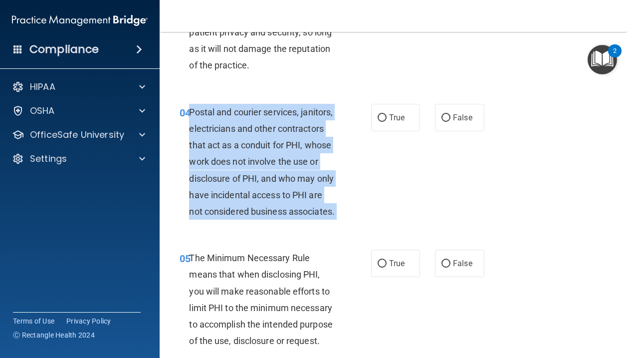
click at [274, 138] on div "Postal and courier services, janitors, electricians and other contractors that …" at bounding box center [266, 162] width 155 height 116
click at [269, 135] on div "Postal and courier services, janitors, electricians and other contractors that …" at bounding box center [266, 162] width 155 height 116
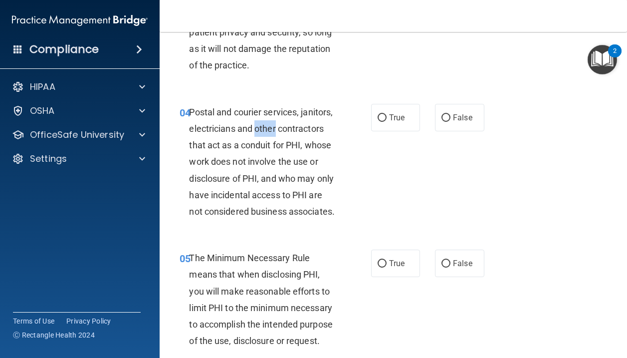
click at [269, 135] on div "Postal and courier services, janitors, electricians and other contractors that …" at bounding box center [266, 162] width 155 height 116
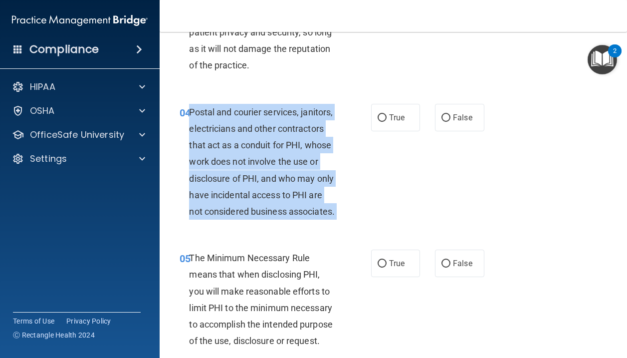
click at [269, 135] on div "Postal and courier services, janitors, electricians and other contractors that …" at bounding box center [266, 162] width 155 height 116
click at [267, 136] on div "Postal and courier services, janitors, electricians and other contractors that …" at bounding box center [266, 162] width 155 height 116
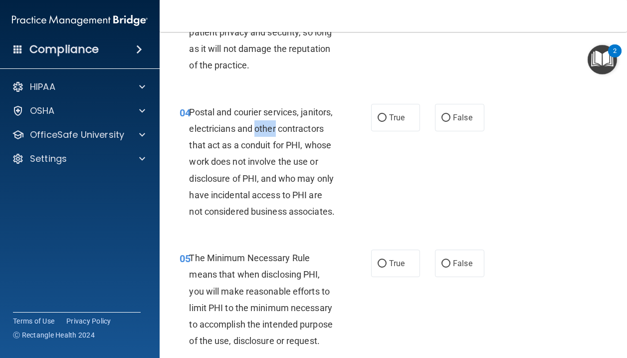
click at [267, 136] on div "Postal and courier services, janitors, electricians and other contractors that …" at bounding box center [266, 162] width 155 height 116
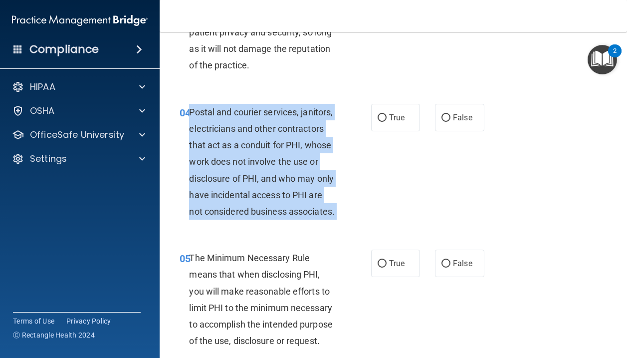
click at [267, 136] on div "Postal and courier services, janitors, electricians and other contractors that …" at bounding box center [266, 162] width 155 height 116
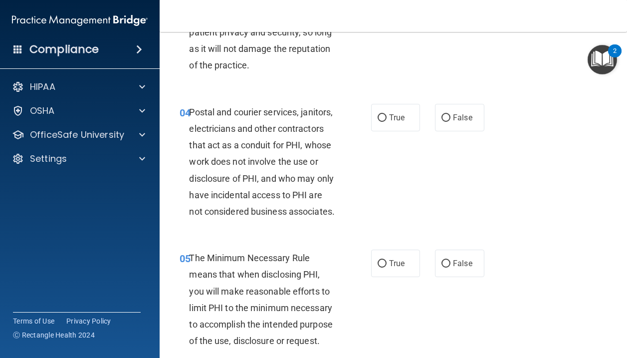
click at [250, 136] on div "Postal and courier services, janitors, electricians and other contractors that …" at bounding box center [266, 162] width 155 height 116
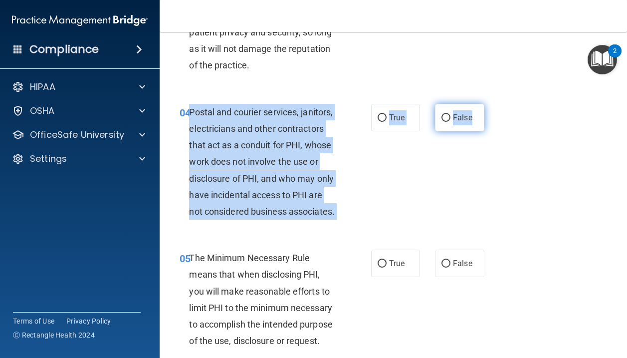
drag, startPoint x: 191, startPoint y: 112, endPoint x: 484, endPoint y: 117, distance: 292.3
click at [489, 104] on ng-form "04 Postal and courier services, janitors, electricians and other contractors th…" at bounding box center [489, 104] width 0 height 0
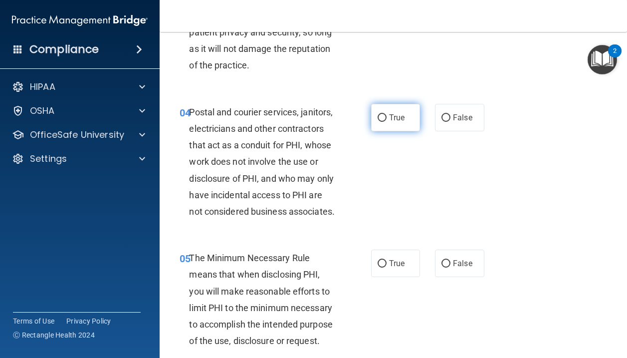
click at [392, 123] on label "True" at bounding box center [395, 117] width 49 height 27
click at [386, 122] on input "True" at bounding box center [381, 117] width 9 height 7
radio input "true"
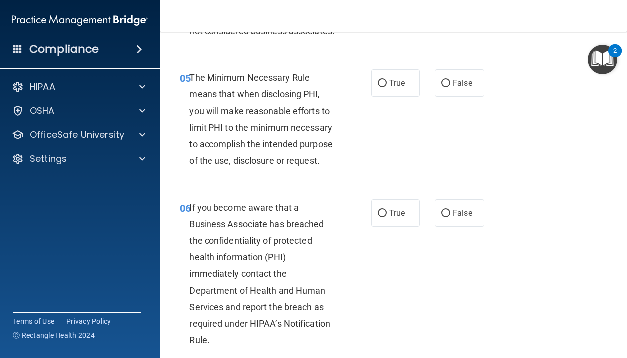
scroll to position [501, 0]
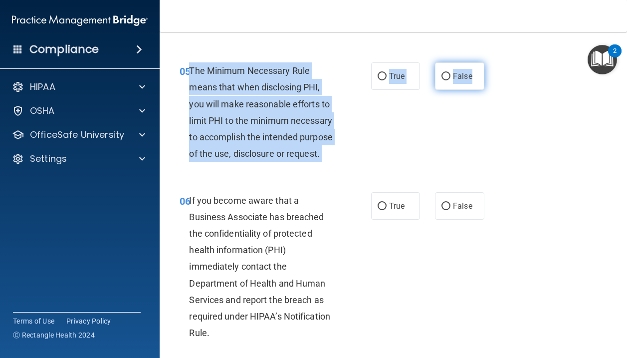
drag, startPoint x: 189, startPoint y: 71, endPoint x: 475, endPoint y: 76, distance: 285.8
click at [489, 62] on ng-form "05 The Minimum Necessary Rule means that when disclosing PHI, you will make rea…" at bounding box center [489, 62] width 0 height 0
click at [411, 81] on label "True" at bounding box center [395, 75] width 49 height 27
click at [386, 80] on input "True" at bounding box center [381, 76] width 9 height 7
radio input "true"
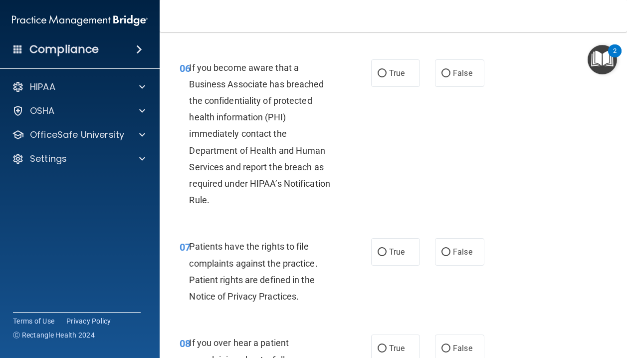
scroll to position [637, 0]
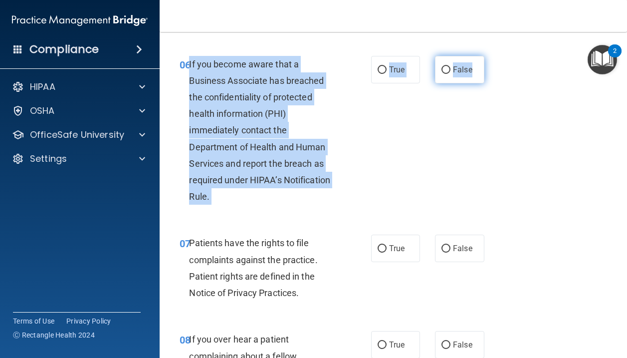
drag, startPoint x: 189, startPoint y: 64, endPoint x: 478, endPoint y: 72, distance: 288.8
click at [489, 56] on ng-form "06 If you become aware that a Business Associate has breached the confidentiali…" at bounding box center [489, 56] width 0 height 0
click at [229, 117] on span "If you become aware that a Business Associate has breached the confidentiality …" at bounding box center [259, 130] width 141 height 143
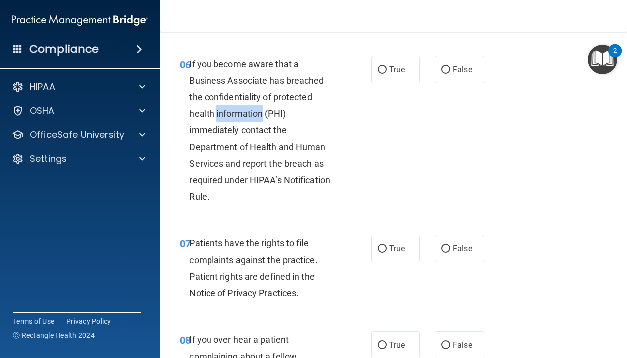
click at [229, 117] on span "If you become aware that a Business Associate has breached the confidentiality …" at bounding box center [259, 130] width 141 height 143
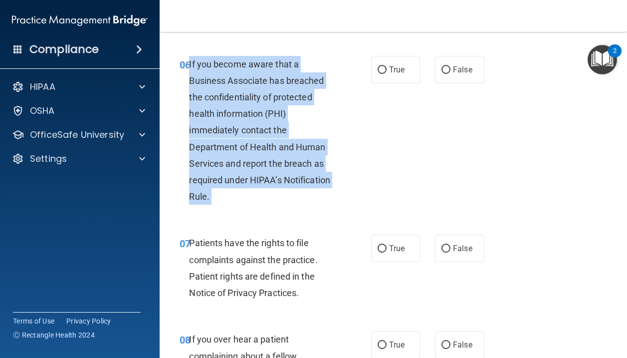
click at [229, 117] on span "If you become aware that a Business Associate has breached the confidentiality …" at bounding box center [259, 130] width 141 height 143
click at [266, 109] on span "If you become aware that a Business Associate has breached the confidentiality …" at bounding box center [259, 130] width 141 height 143
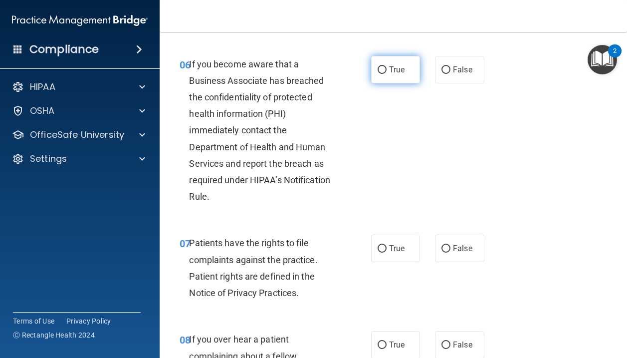
click at [386, 76] on label "True" at bounding box center [395, 69] width 49 height 27
click at [386, 74] on input "True" at bounding box center [381, 69] width 9 height 7
radio input "true"
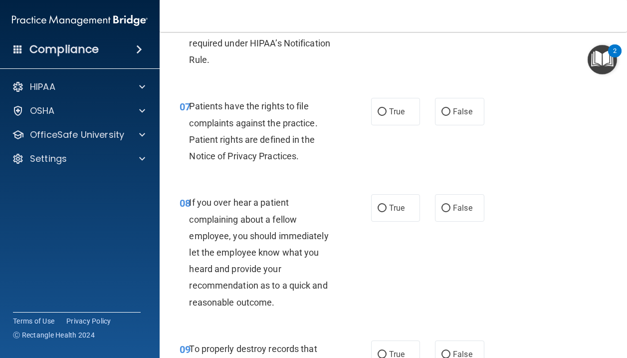
scroll to position [775, 0]
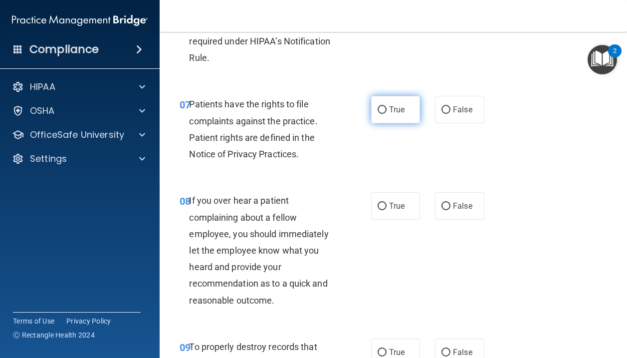
click at [385, 111] on input "True" at bounding box center [381, 109] width 9 height 7
radio input "true"
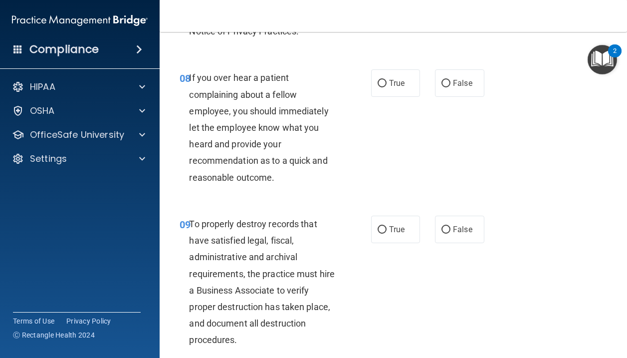
scroll to position [900, 0]
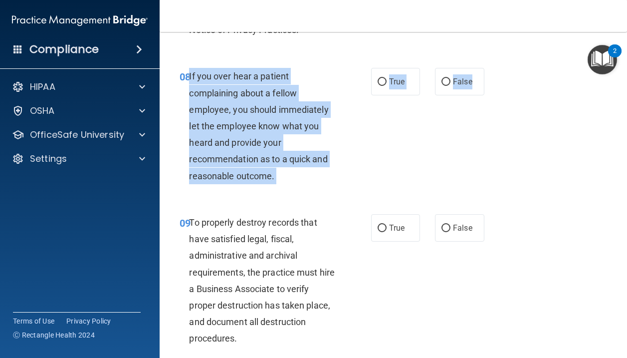
drag, startPoint x: 189, startPoint y: 76, endPoint x: 485, endPoint y: 81, distance: 295.8
click at [489, 68] on ng-form "08 If you over hear a patient complaining about a fellow employee, you should i…" at bounding box center [489, 68] width 0 height 0
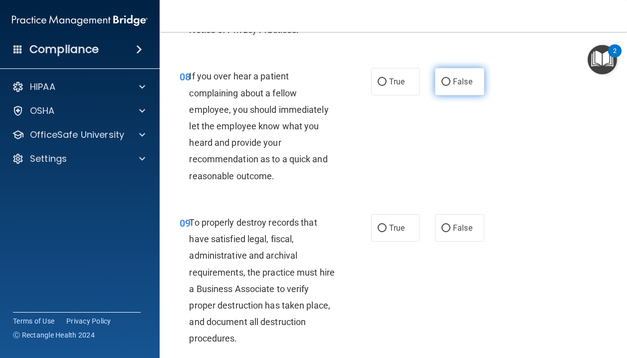
click at [451, 84] on label "False" at bounding box center [459, 81] width 49 height 27
click at [450, 84] on input "False" at bounding box center [445, 81] width 9 height 7
radio input "true"
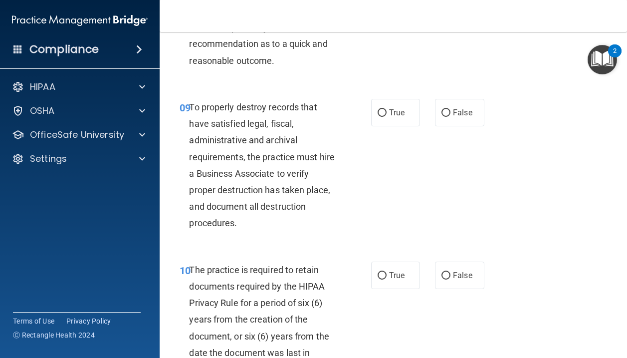
scroll to position [1015, 0]
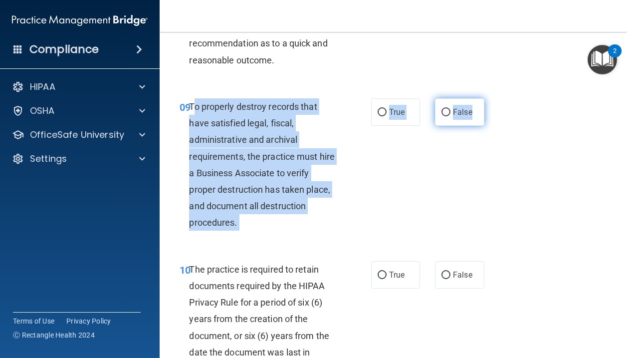
drag, startPoint x: 191, startPoint y: 107, endPoint x: 472, endPoint y: 117, distance: 280.4
click at [489, 98] on ng-form "09 To properly destroy records that have satisfied legal, fiscal, administrativ…" at bounding box center [489, 98] width 0 height 0
click at [283, 200] on span "To properly destroy records that have satisfied legal, fiscal, administrative a…" at bounding box center [262, 164] width 146 height 127
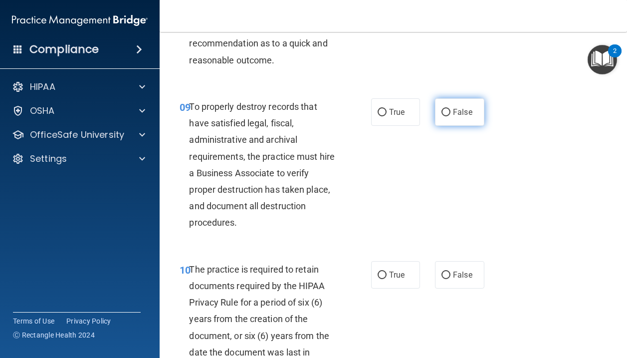
click at [467, 118] on label "False" at bounding box center [459, 111] width 49 height 27
click at [450, 116] on input "False" at bounding box center [445, 112] width 9 height 7
radio input "true"
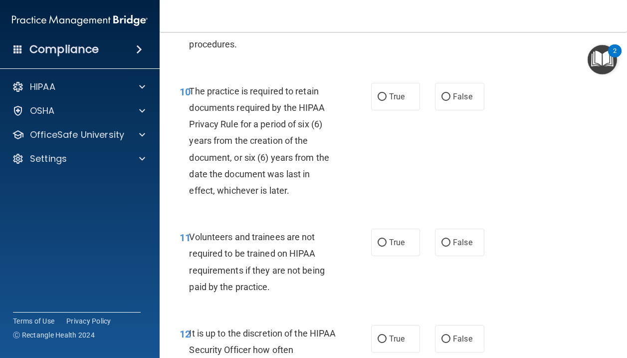
scroll to position [1195, 0]
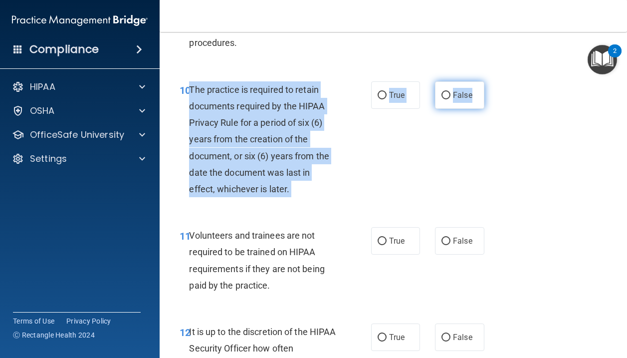
drag, startPoint x: 191, startPoint y: 86, endPoint x: 474, endPoint y: 98, distance: 283.0
click at [489, 81] on ng-form "10 The practice is required to retain documents required by the HIPAA Privacy R…" at bounding box center [489, 81] width 0 height 0
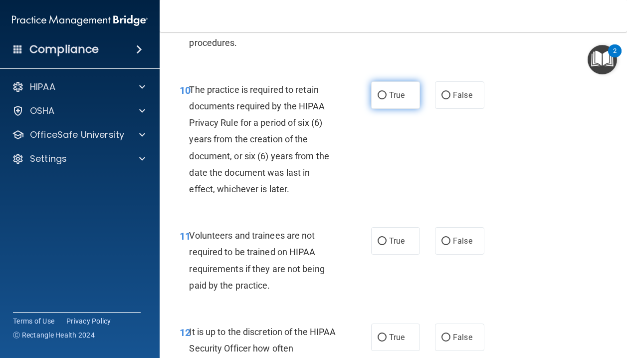
click at [388, 100] on label "True" at bounding box center [395, 94] width 49 height 27
click at [386, 99] on input "True" at bounding box center [381, 95] width 9 height 7
radio input "true"
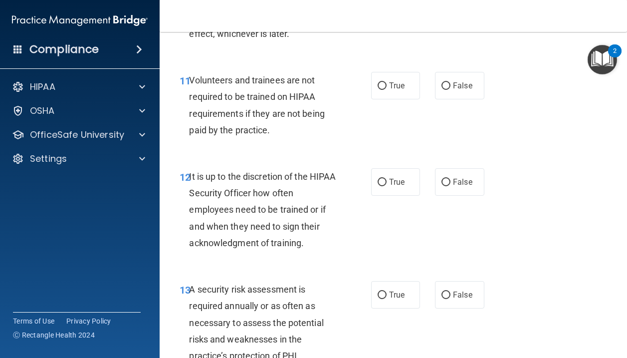
scroll to position [1350, 0]
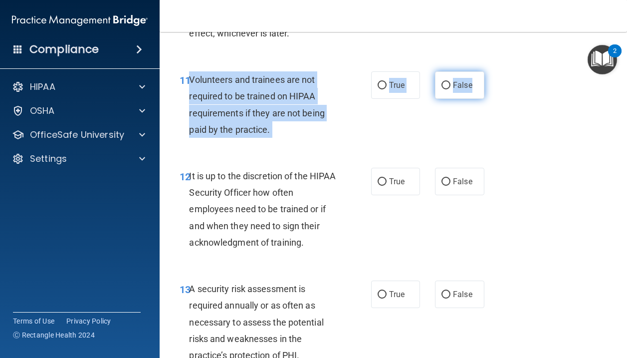
drag, startPoint x: 191, startPoint y: 77, endPoint x: 484, endPoint y: 87, distance: 292.9
click at [489, 71] on ng-form "11 Volunteers and trainees are not required to be trained on HIPAA requirements…" at bounding box center [489, 71] width 0 height 0
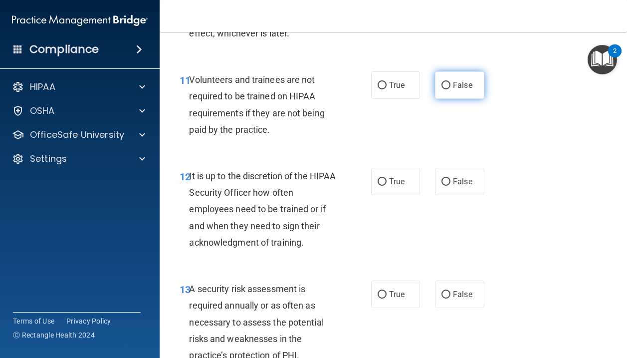
click at [468, 86] on span "False" at bounding box center [462, 84] width 19 height 9
click at [450, 86] on input "False" at bounding box center [445, 85] width 9 height 7
radio input "true"
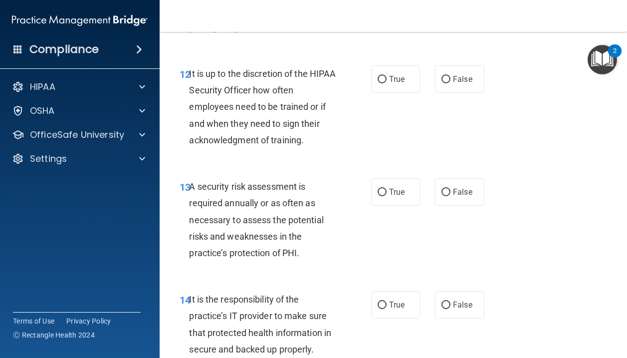
scroll to position [1456, 0]
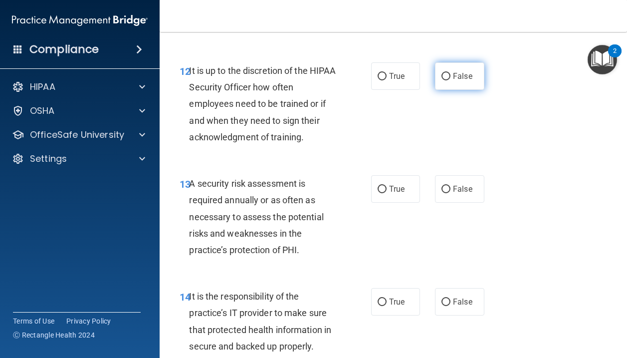
click at [450, 75] on label "False" at bounding box center [459, 75] width 49 height 27
click at [450, 75] on input "False" at bounding box center [445, 76] width 9 height 7
radio input "true"
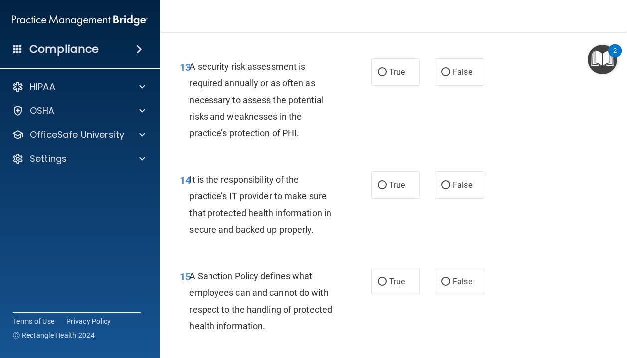
scroll to position [1576, 0]
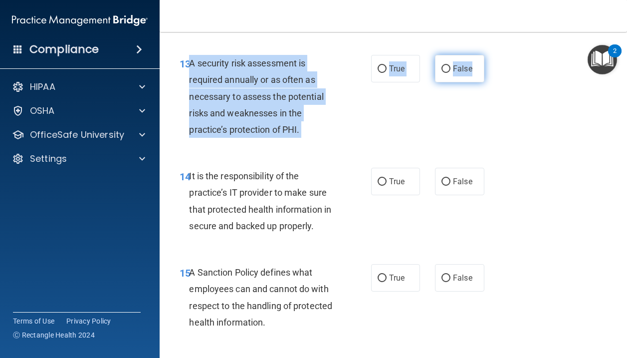
drag, startPoint x: 190, startPoint y: 60, endPoint x: 472, endPoint y: 70, distance: 282.4
click at [489, 55] on ng-form "13 A security risk assessment is required annually or as often as necessary to …" at bounding box center [489, 55] width 0 height 0
click at [384, 66] on input "True" at bounding box center [381, 68] width 9 height 7
radio input "true"
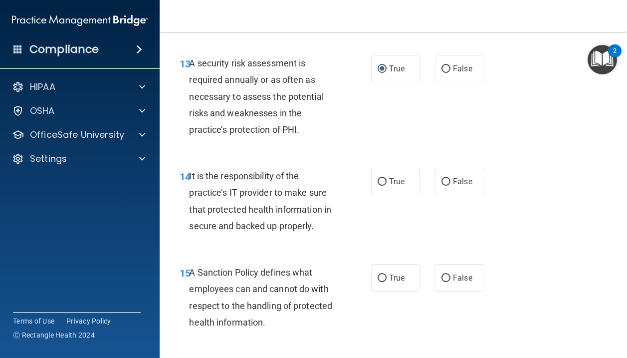
click at [301, 112] on span "A security risk assessment is required annually or as often as necessary to ass…" at bounding box center [256, 96] width 134 height 77
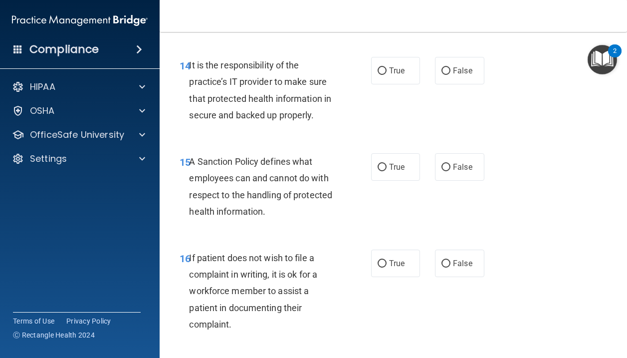
scroll to position [1688, 0]
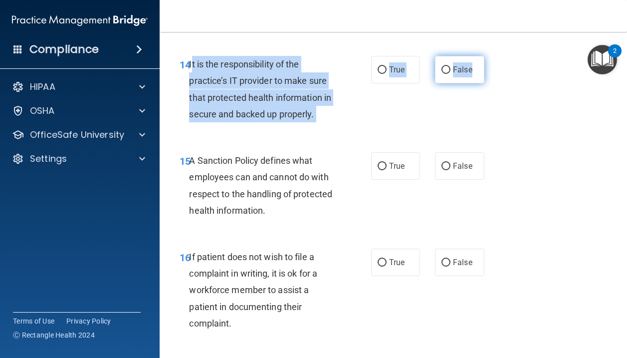
drag, startPoint x: 190, startPoint y: 64, endPoint x: 479, endPoint y: 67, distance: 288.2
click at [489, 56] on ng-form "14 It is the responsibility of the practice’s IT provider to make sure that pro…" at bounding box center [489, 56] width 0 height 0
click at [467, 71] on span "False" at bounding box center [462, 69] width 19 height 9
click at [450, 71] on input "False" at bounding box center [445, 69] width 9 height 7
radio input "true"
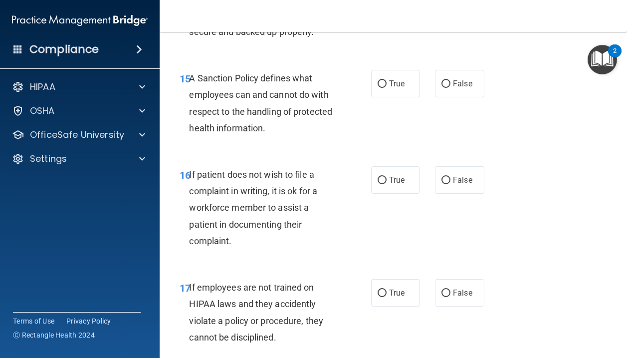
scroll to position [1771, 0]
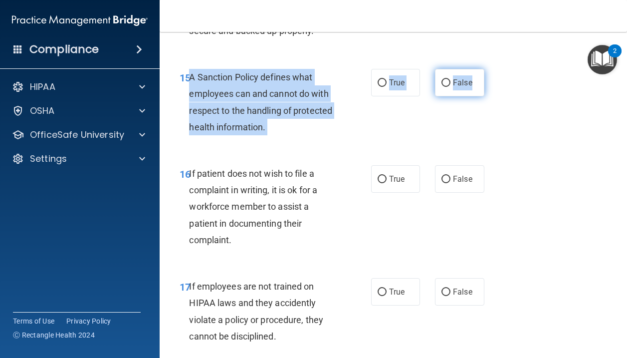
drag, startPoint x: 190, startPoint y: 77, endPoint x: 484, endPoint y: 84, distance: 293.8
click at [489, 69] on ng-form "15 A Sanction Policy defines what employees can and cannot do with respect to t…" at bounding box center [489, 69] width 0 height 0
click at [259, 104] on div "A Sanction Policy defines what employees can and cannot do with respect to the …" at bounding box center [266, 102] width 155 height 66
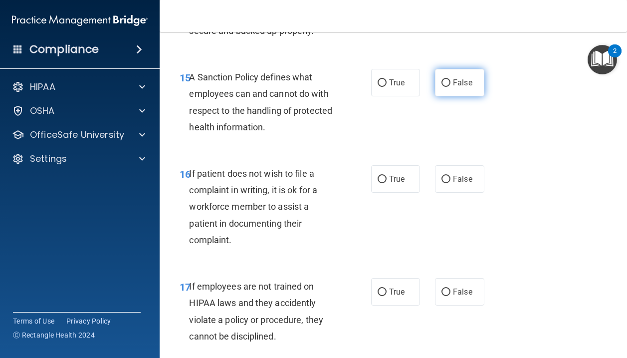
click at [473, 83] on label "False" at bounding box center [459, 82] width 49 height 27
click at [450, 83] on input "False" at bounding box center [445, 82] width 9 height 7
radio input "true"
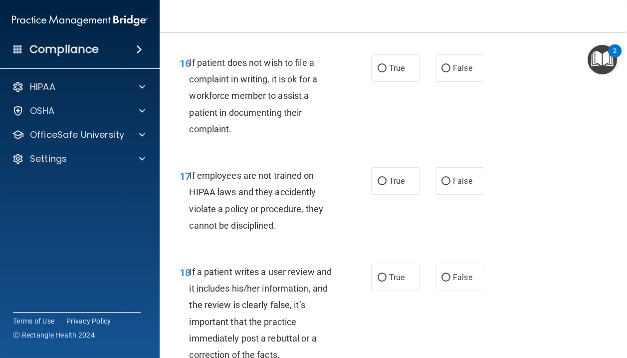
scroll to position [1883, 0]
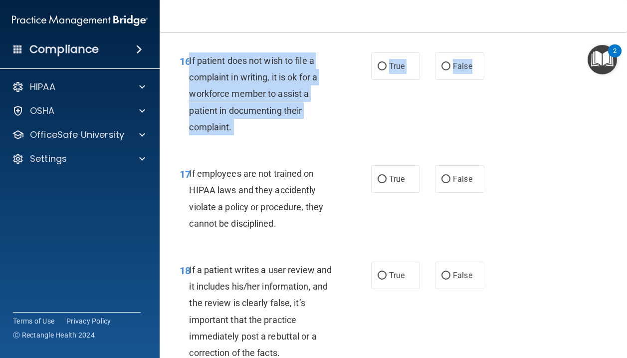
drag, startPoint x: 189, startPoint y: 56, endPoint x: 486, endPoint y: 63, distance: 296.8
click at [489, 52] on ng-form "16 If patient does not wish to file a complaint in writing, it is ok for a work…" at bounding box center [489, 52] width 0 height 0
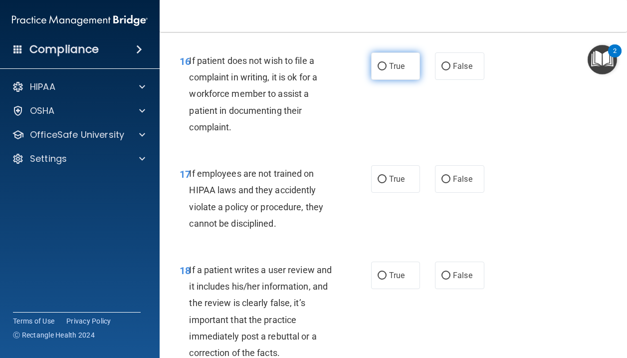
click at [389, 68] on span "True" at bounding box center [396, 65] width 15 height 9
click at [386, 68] on input "True" at bounding box center [381, 66] width 9 height 7
radio input "true"
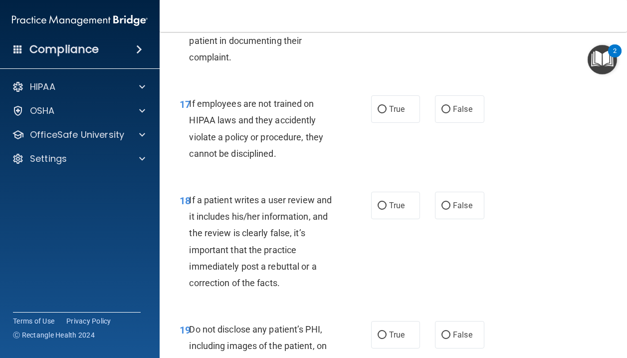
scroll to position [1962, 0]
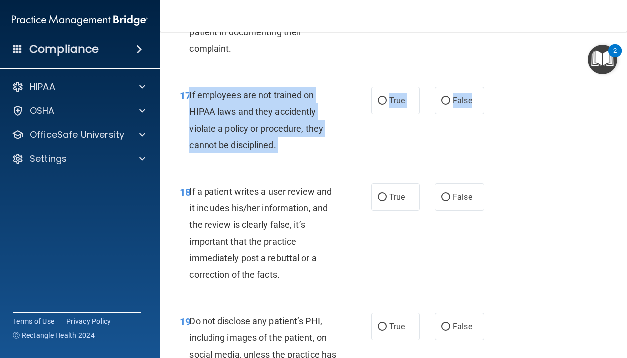
drag, startPoint x: 189, startPoint y: 95, endPoint x: 488, endPoint y: 101, distance: 298.8
click at [489, 87] on ng-form "17 If employees are not trained on HIPAA laws and they accidently violate a pol…" at bounding box center [489, 87] width 0 height 0
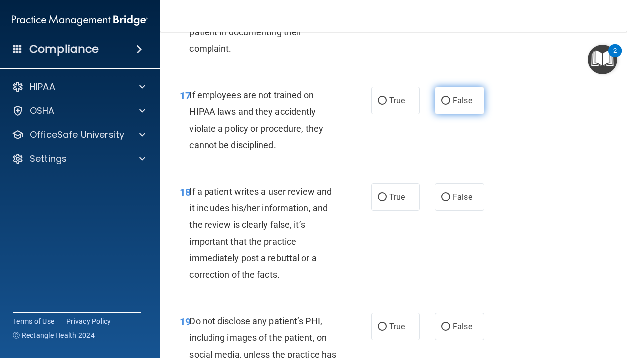
click at [457, 97] on span "False" at bounding box center [462, 100] width 19 height 9
click at [450, 97] on input "False" at bounding box center [445, 100] width 9 height 7
radio input "true"
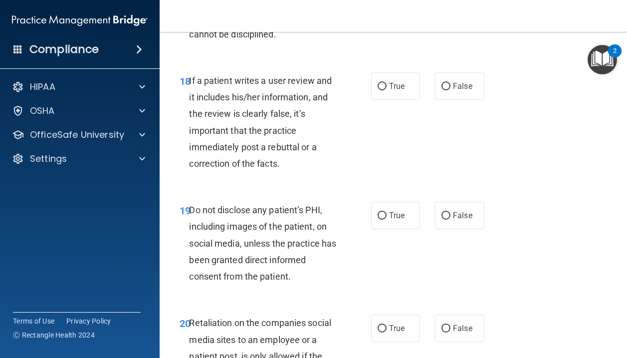
scroll to position [2084, 0]
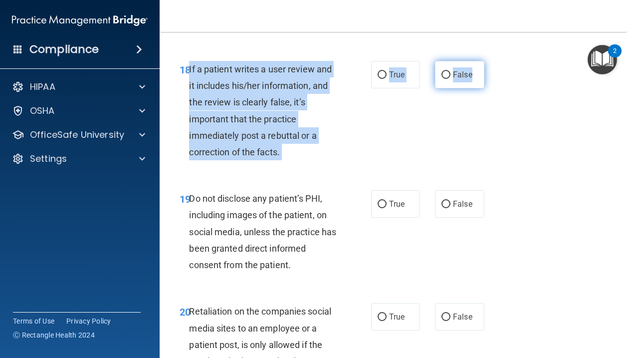
drag, startPoint x: 188, startPoint y: 68, endPoint x: 476, endPoint y: 78, distance: 287.9
click at [489, 61] on ng-form "18 If a patient writes a user review and it includes his/her information, and t…" at bounding box center [489, 61] width 0 height 0
click at [451, 76] on label "False" at bounding box center [459, 74] width 49 height 27
click at [450, 76] on input "False" at bounding box center [445, 74] width 9 height 7
radio input "true"
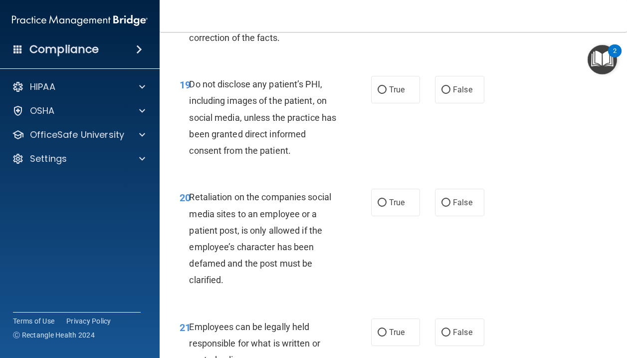
scroll to position [2209, 0]
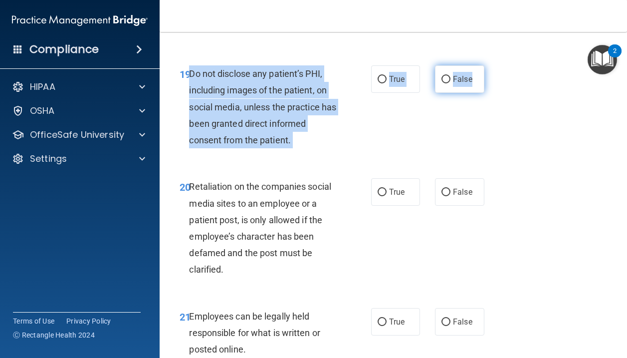
drag, startPoint x: 190, startPoint y: 72, endPoint x: 479, endPoint y: 82, distance: 289.4
click at [489, 65] on ng-form "19 Do not disclose any patient’s PHI, including images of the patient, on socia…" at bounding box center [489, 65] width 0 height 0
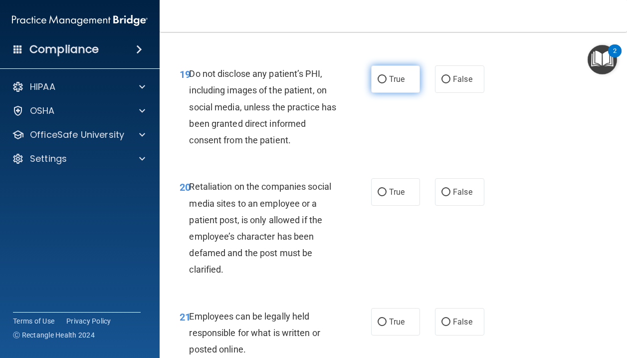
click at [392, 73] on label "True" at bounding box center [395, 78] width 49 height 27
click at [386, 76] on input "True" at bounding box center [381, 79] width 9 height 7
radio input "true"
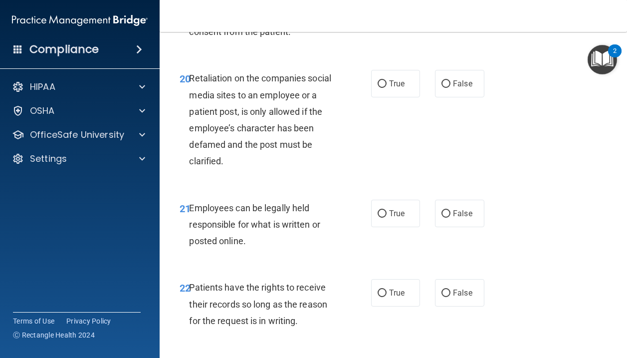
scroll to position [2321, 0]
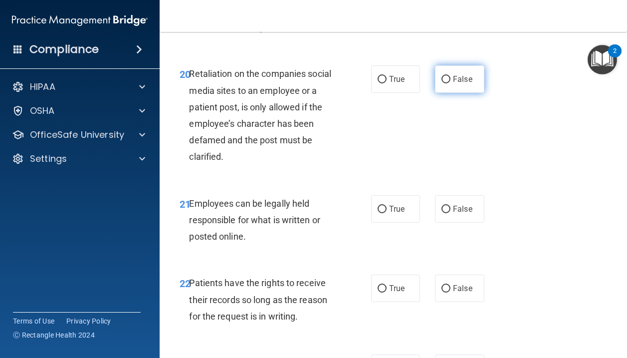
click at [453, 76] on span "False" at bounding box center [462, 78] width 19 height 9
click at [450, 76] on input "False" at bounding box center [445, 79] width 9 height 7
radio input "true"
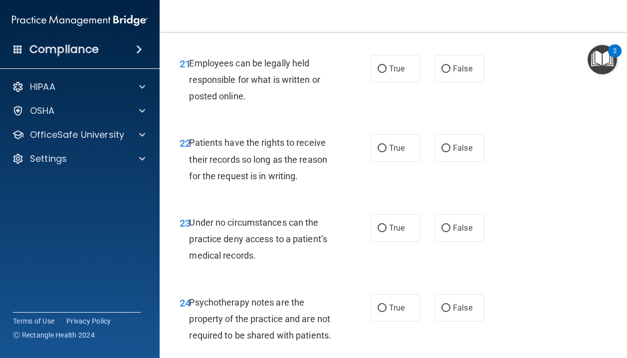
scroll to position [2462, 0]
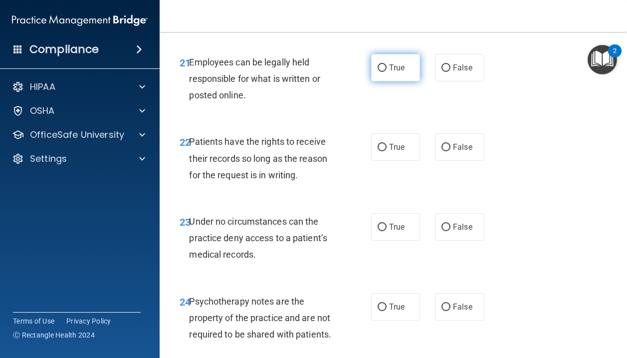
click at [390, 77] on label "True" at bounding box center [395, 67] width 49 height 27
click at [386, 72] on input "True" at bounding box center [381, 67] width 9 height 7
radio input "true"
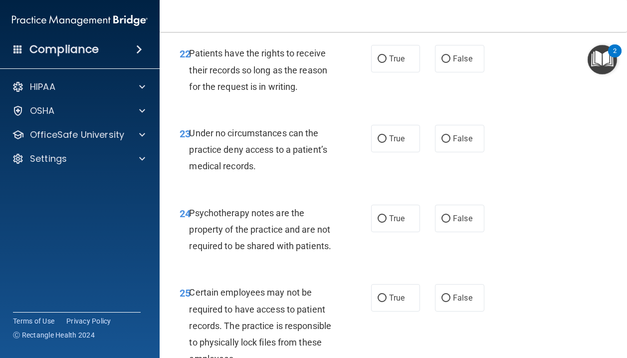
scroll to position [2553, 0]
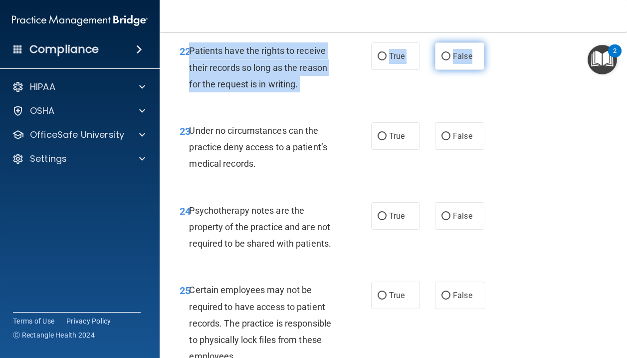
drag, startPoint x: 190, startPoint y: 50, endPoint x: 482, endPoint y: 67, distance: 292.7
click at [489, 42] on ng-form "22 Patients have the rights to receive their records so long as the reason for …" at bounding box center [489, 42] width 0 height 0
click at [454, 64] on label "False" at bounding box center [459, 55] width 49 height 27
click at [450, 60] on input "False" at bounding box center [445, 56] width 9 height 7
radio input "true"
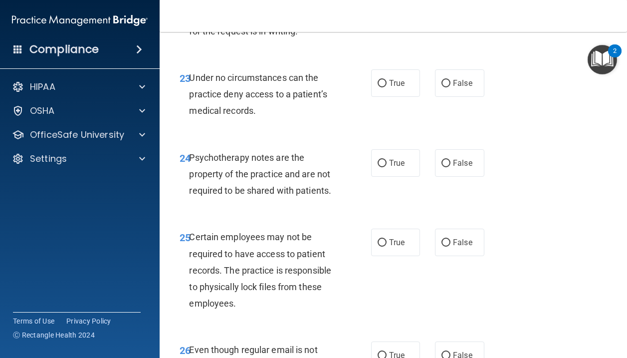
scroll to position [2608, 0]
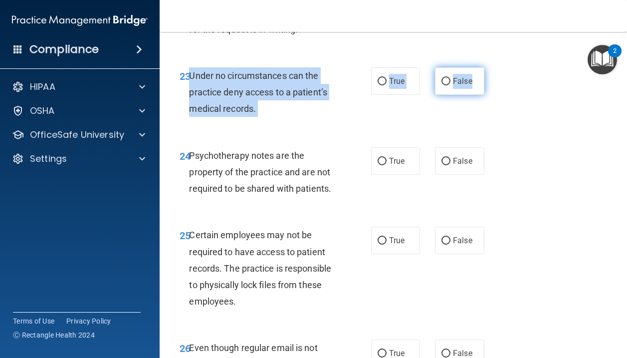
drag, startPoint x: 190, startPoint y: 75, endPoint x: 477, endPoint y: 89, distance: 286.6
click at [489, 67] on ng-form "23 Under no circumstances can the practice deny access to a patient’s medical r…" at bounding box center [489, 67] width 0 height 0
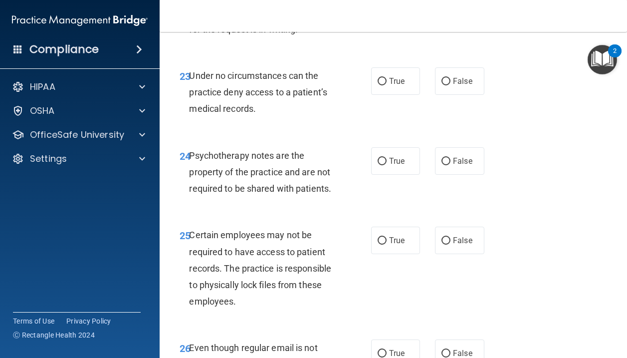
click at [302, 99] on div "Under no circumstances can the practice deny access to a patient’s medical reco…" at bounding box center [266, 92] width 155 height 50
click at [470, 85] on span "False" at bounding box center [462, 80] width 19 height 9
click at [450, 85] on input "False" at bounding box center [445, 81] width 9 height 7
radio input "true"
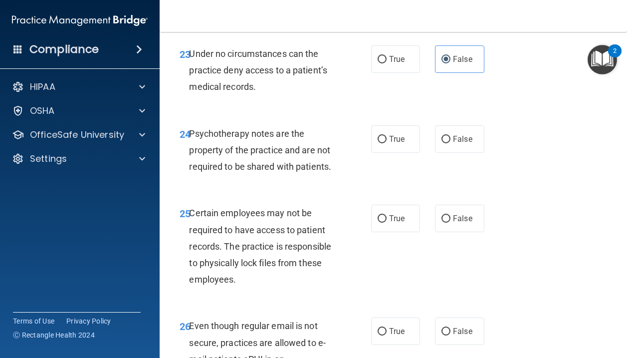
scroll to position [2631, 0]
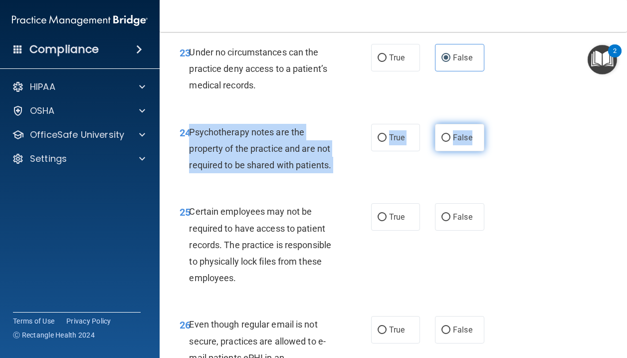
drag, startPoint x: 190, startPoint y: 131, endPoint x: 477, endPoint y: 138, distance: 286.8
click at [489, 124] on ng-form "24 Psychotherapy notes are the property of the practice and are not required to…" at bounding box center [489, 124] width 0 height 0
click at [401, 141] on span "True" at bounding box center [396, 137] width 15 height 9
click at [386, 141] on input "True" at bounding box center [381, 137] width 9 height 7
radio input "true"
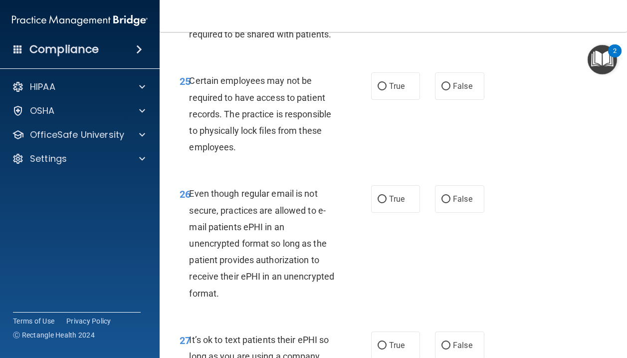
scroll to position [2764, 0]
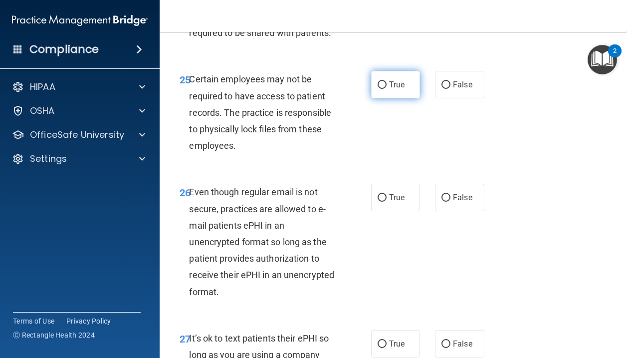
click at [394, 91] on label "True" at bounding box center [395, 84] width 49 height 27
click at [386, 89] on input "True" at bounding box center [381, 84] width 9 height 7
radio input "true"
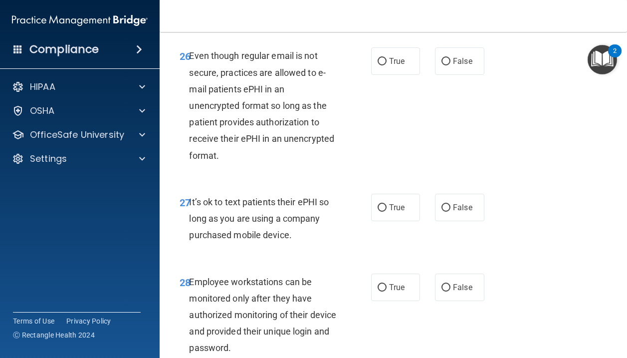
scroll to position [2903, 0]
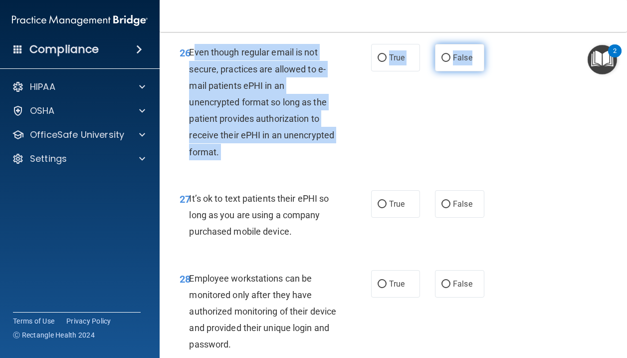
drag, startPoint x: 192, startPoint y: 52, endPoint x: 479, endPoint y: 55, distance: 286.7
click at [489, 44] on ng-form "26 Even though regular email is not secure, practices are allowed to e-mail pat…" at bounding box center [489, 44] width 0 height 0
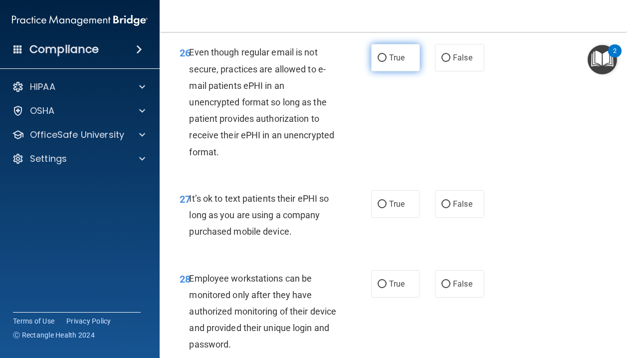
click at [403, 65] on label "True" at bounding box center [395, 57] width 49 height 27
click at [386, 62] on input "True" at bounding box center [381, 57] width 9 height 7
radio input "true"
click at [470, 211] on label "False" at bounding box center [459, 203] width 49 height 27
click at [450, 208] on input "False" at bounding box center [445, 203] width 9 height 7
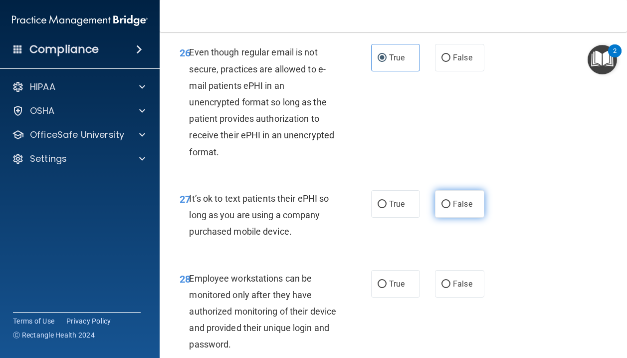
radio input "true"
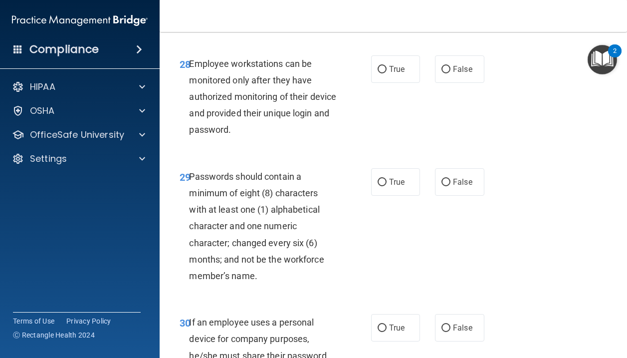
scroll to position [3121, 0]
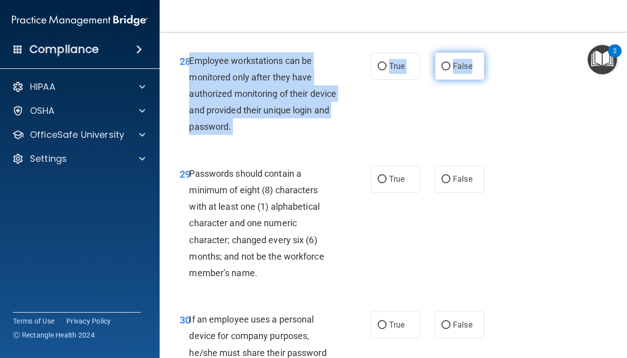
drag, startPoint x: 190, startPoint y: 61, endPoint x: 479, endPoint y: 75, distance: 289.1
click at [489, 52] on ng-form "28 Employee workstations can be monitored only after they have authorized monit…" at bounding box center [489, 52] width 0 height 0
click at [298, 75] on span "Employee workstations can be monitored only after they have authorized monitori…" at bounding box center [262, 93] width 147 height 77
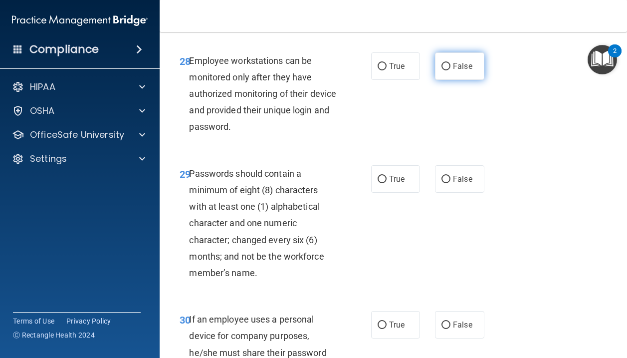
click at [462, 55] on label "False" at bounding box center [459, 65] width 49 height 27
click at [450, 63] on input "False" at bounding box center [445, 66] width 9 height 7
radio input "true"
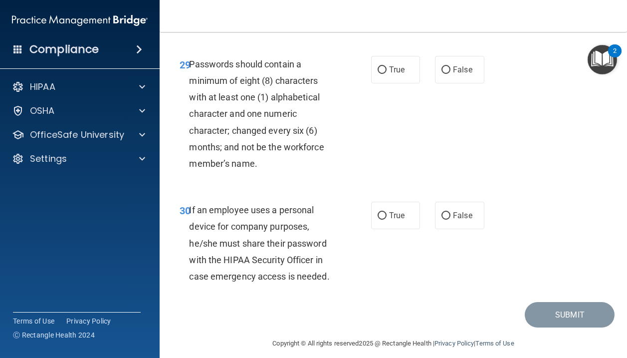
scroll to position [3233, 0]
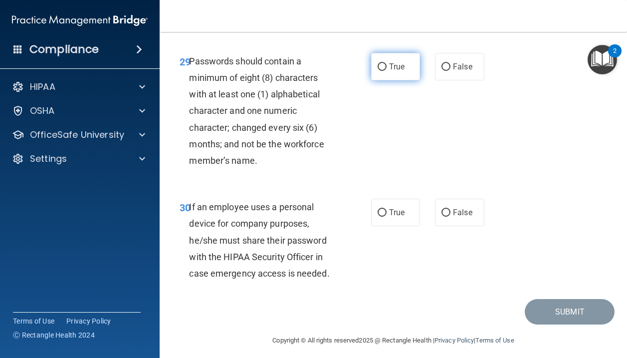
click at [394, 70] on span "True" at bounding box center [396, 66] width 15 height 9
click at [386, 70] on input "True" at bounding box center [381, 66] width 9 height 7
radio input "true"
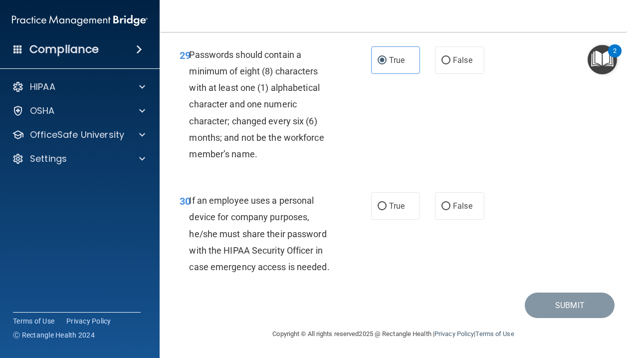
click at [267, 202] on span "If an employee uses a personal device for company purposes, he/she must share t…" at bounding box center [259, 233] width 140 height 77
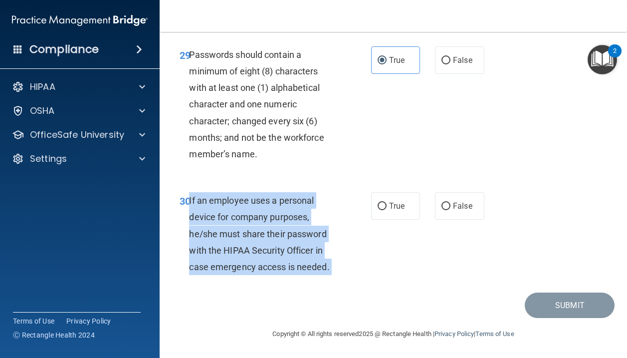
click at [267, 202] on span "If an employee uses a personal device for company purposes, he/she must share t…" at bounding box center [259, 233] width 140 height 77
click at [267, 213] on span "If an employee uses a personal device for company purposes, he/she must share t…" at bounding box center [259, 233] width 140 height 77
drag, startPoint x: 190, startPoint y: 197, endPoint x: 482, endPoint y: 210, distance: 292.5
click at [489, 192] on ng-form "30 If an employee uses a personal device for company purposes, he/she must shar…" at bounding box center [489, 192] width 0 height 0
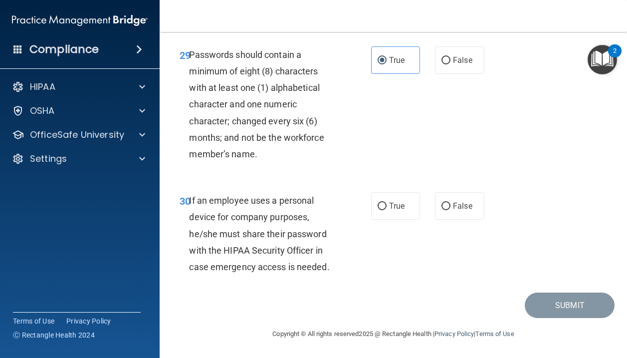
click at [269, 288] on div "30 If an employee uses a personal device for company purposes, he/she must shar…" at bounding box center [393, 236] width 442 height 113
click at [474, 209] on label "False" at bounding box center [459, 205] width 49 height 27
click at [450, 209] on input "False" at bounding box center [445, 205] width 9 height 7
radio input "true"
click at [555, 300] on button "Submit" at bounding box center [570, 304] width 90 height 25
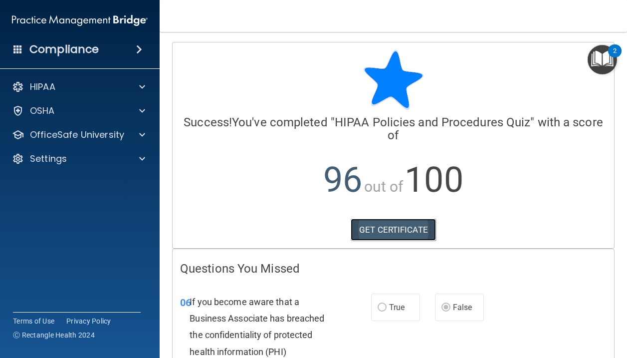
click at [407, 224] on link "GET CERTIFICATE" at bounding box center [393, 229] width 85 height 22
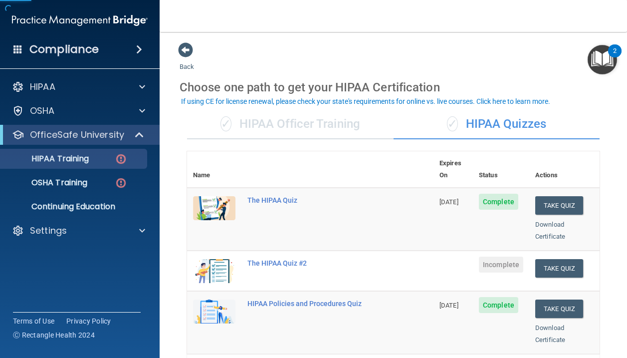
scroll to position [67, 0]
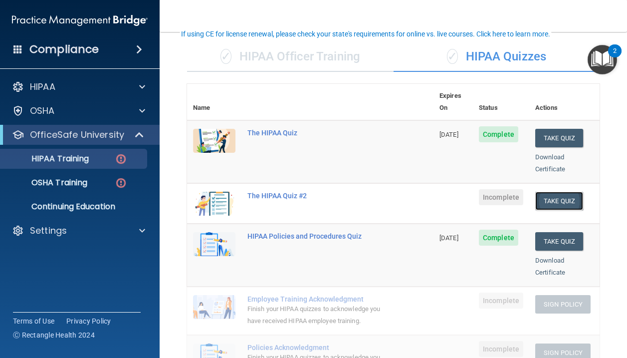
click at [553, 191] on button "Take Quiz" at bounding box center [559, 200] width 48 height 18
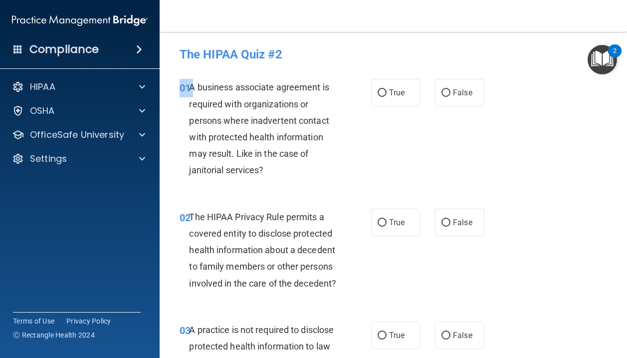
drag, startPoint x: 190, startPoint y: 87, endPoint x: 491, endPoint y: 90, distance: 301.2
click at [491, 90] on div "01 A business associate agreement is required with organizations or persons whe…" at bounding box center [393, 130] width 442 height 129
click at [467, 91] on span "False" at bounding box center [462, 92] width 19 height 9
click at [450, 91] on input "False" at bounding box center [445, 92] width 9 height 7
radio input "true"
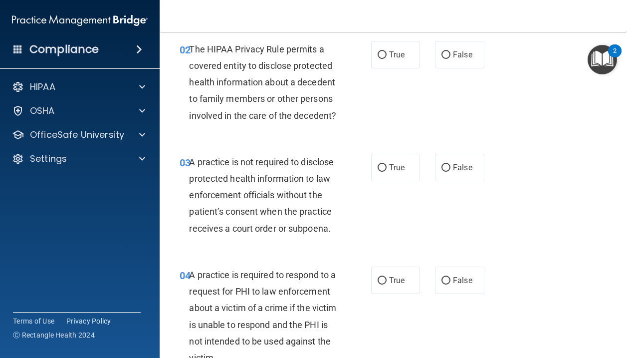
scroll to position [167, 0]
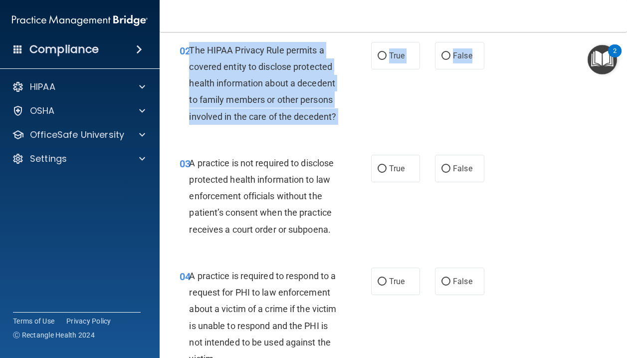
drag, startPoint x: 189, startPoint y: 49, endPoint x: 484, endPoint y: 57, distance: 294.8
click at [489, 42] on ng-form "02 The HIPAA Privacy Rule permits a covered entity to disclose protected health…" at bounding box center [489, 42] width 0 height 0
click at [380, 54] on input "True" at bounding box center [381, 55] width 9 height 7
radio input "true"
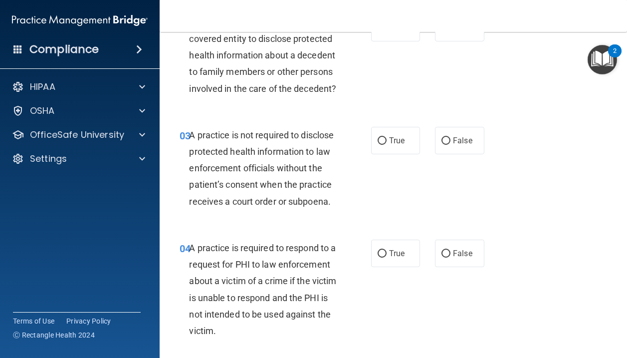
click at [319, 182] on span "A practice is not required to disclose protected health information to law enfo…" at bounding box center [261, 168] width 145 height 77
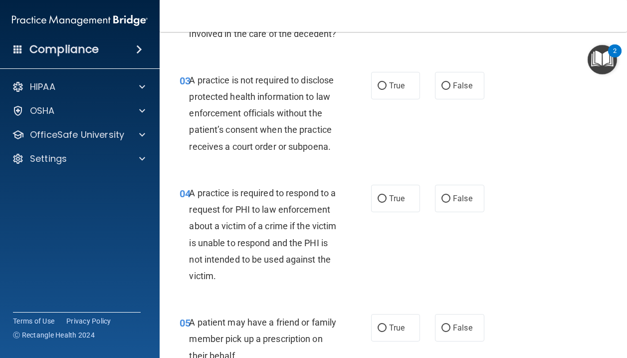
scroll to position [250, 0]
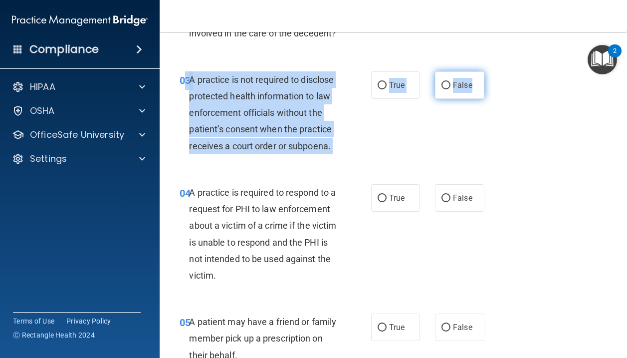
drag, startPoint x: 188, startPoint y: 94, endPoint x: 476, endPoint y: 109, distance: 288.1
click at [489, 71] on ng-form "03 A practice is not required to disclose protected health information to law e…" at bounding box center [489, 71] width 0 height 0
click at [462, 93] on label "False" at bounding box center [459, 84] width 49 height 27
click at [450, 89] on input "False" at bounding box center [445, 85] width 9 height 7
radio input "true"
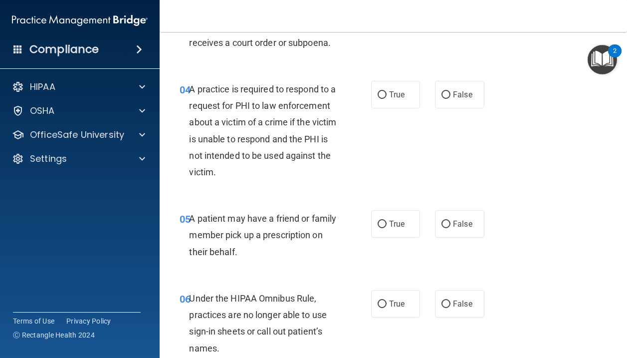
scroll to position [357, 0]
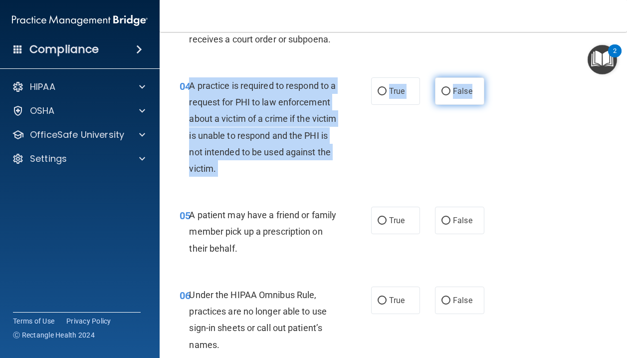
drag, startPoint x: 191, startPoint y: 102, endPoint x: 479, endPoint y: 120, distance: 287.8
click at [489, 77] on ng-form "04 A practice is required to respond to a request for PHI to law enforcement ab…" at bounding box center [489, 77] width 0 height 0
click at [397, 101] on label "True" at bounding box center [395, 90] width 49 height 27
click at [386, 95] on input "True" at bounding box center [381, 91] width 9 height 7
radio input "true"
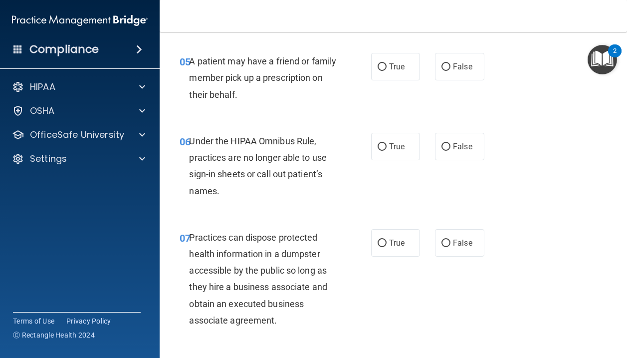
scroll to position [514, 0]
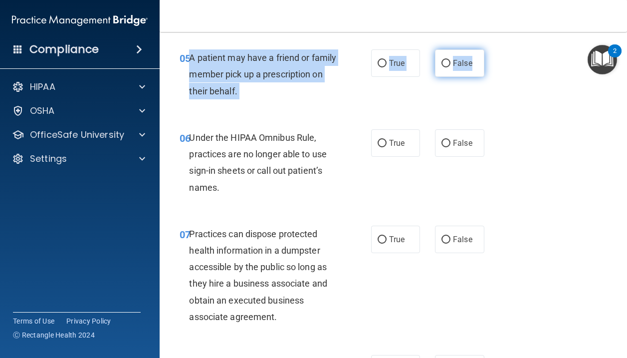
drag, startPoint x: 189, startPoint y: 72, endPoint x: 480, endPoint y: 82, distance: 290.9
click at [489, 49] on ng-form "05 A patient may have a friend or family member pick up a prescription on their…" at bounding box center [489, 49] width 0 height 0
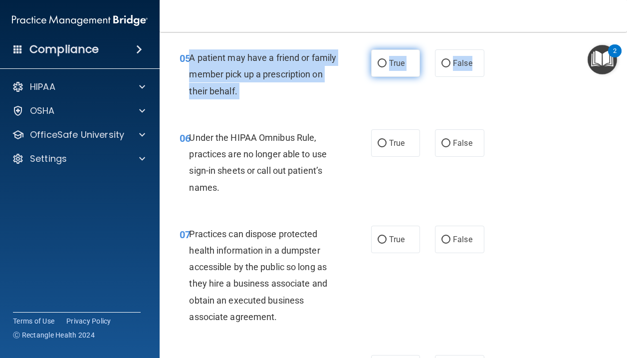
click at [403, 68] on span "True" at bounding box center [396, 62] width 15 height 9
click at [386, 67] on input "True" at bounding box center [381, 63] width 9 height 7
radio input "true"
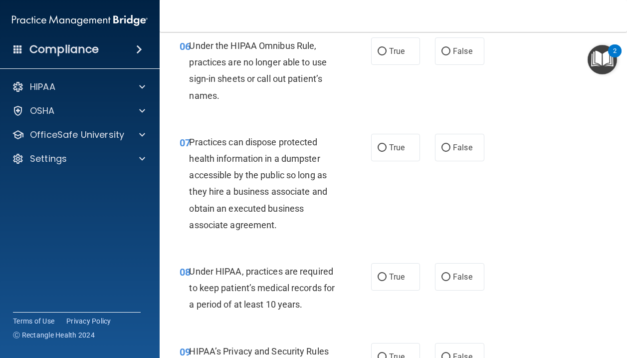
scroll to position [606, 0]
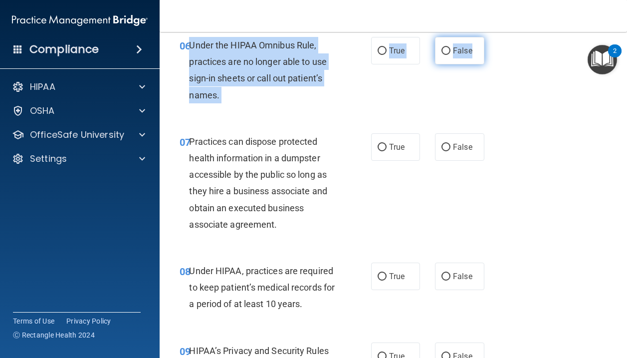
drag, startPoint x: 190, startPoint y: 59, endPoint x: 480, endPoint y: 75, distance: 289.6
click at [489, 37] on ng-form "06 Under the HIPAA Omnibus Rule, practices are no longer able to use sign-in sh…" at bounding box center [489, 37] width 0 height 0
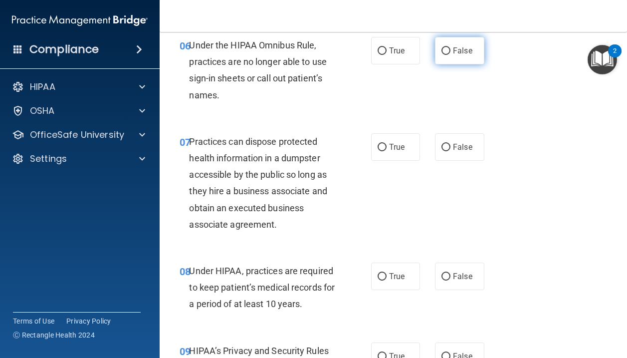
click at [465, 61] on label "False" at bounding box center [459, 50] width 49 height 27
click at [450, 55] on input "False" at bounding box center [445, 50] width 9 height 7
radio input "true"
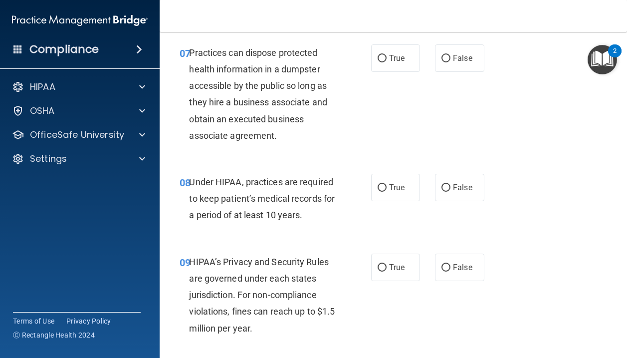
scroll to position [696, 0]
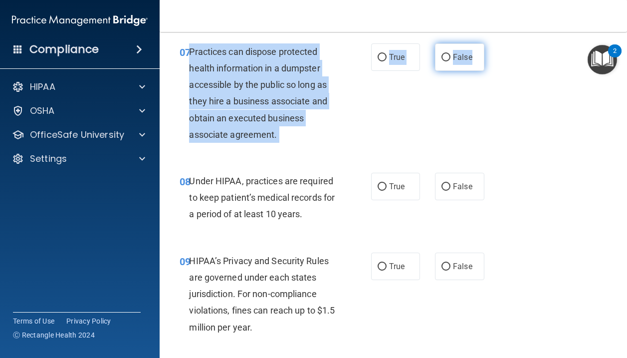
drag, startPoint x: 190, startPoint y: 67, endPoint x: 476, endPoint y: 74, distance: 285.8
click at [489, 43] on ng-form "07 Practices can dispose protected health information in a dumpster accessible …" at bounding box center [489, 43] width 0 height 0
click at [476, 71] on label "False" at bounding box center [459, 56] width 49 height 27
click at [450, 61] on input "False" at bounding box center [445, 57] width 9 height 7
radio input "true"
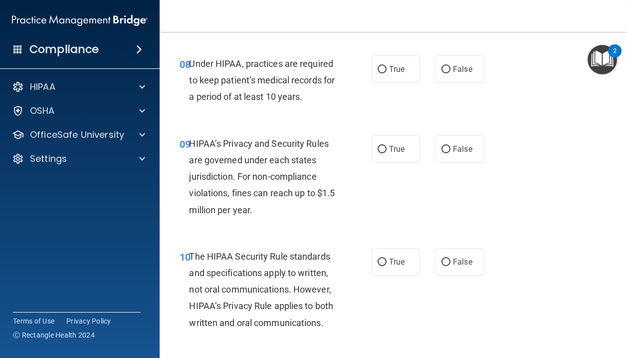
scroll to position [813, 0]
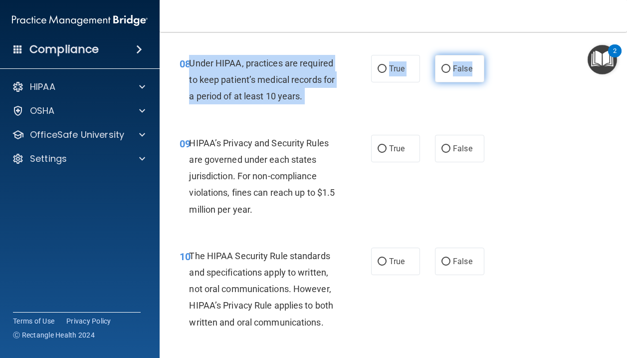
drag, startPoint x: 191, startPoint y: 78, endPoint x: 483, endPoint y: 87, distance: 291.9
click at [489, 55] on ng-form "08 Under HIPAA, practices are required to keep patient’s medical records for a …" at bounding box center [489, 55] width 0 height 0
click at [472, 73] on label "False" at bounding box center [459, 68] width 49 height 27
click at [450, 73] on input "False" at bounding box center [445, 68] width 9 height 7
radio input "true"
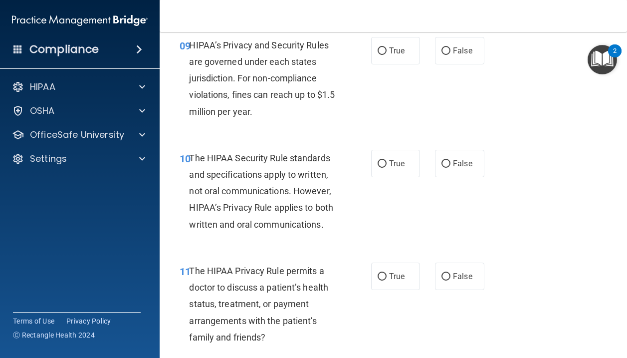
scroll to position [914, 0]
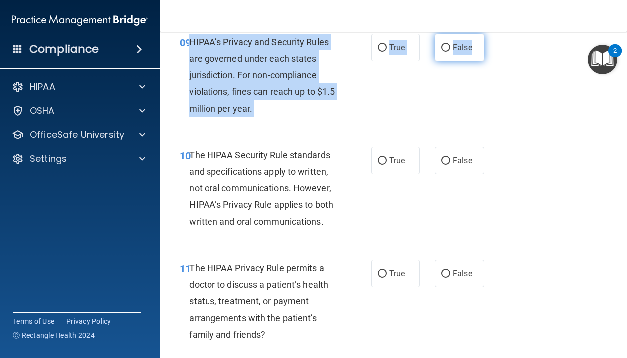
drag, startPoint x: 191, startPoint y: 57, endPoint x: 484, endPoint y: 60, distance: 292.7
click at [489, 34] on ng-form "09 HIPAA’s Privacy and Security Rules are governed under each states jurisdicti…" at bounding box center [489, 34] width 0 height 0
click at [450, 52] on input "False" at bounding box center [445, 47] width 9 height 7
radio input "true"
click at [281, 117] on div "HIPAA’s Privacy and Security Rules are governed under each states jurisdiction.…" at bounding box center [266, 75] width 155 height 83
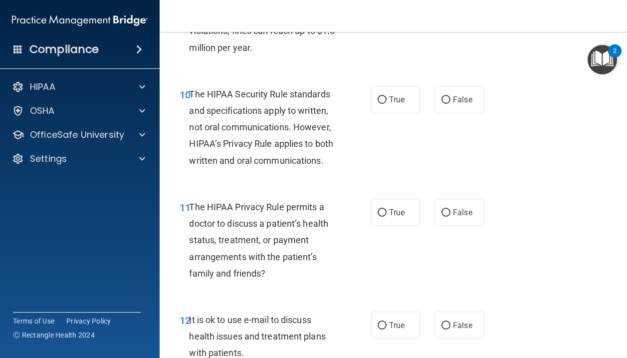
scroll to position [977, 0]
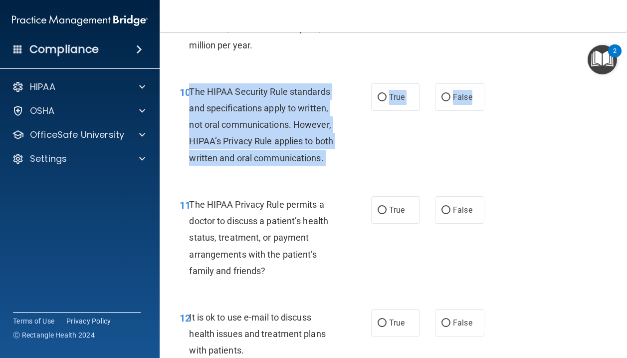
drag, startPoint x: 191, startPoint y: 108, endPoint x: 486, endPoint y: 118, distance: 294.9
click at [489, 83] on ng-form "10 The HIPAA Security Rule standards and specifications apply to written, not o…" at bounding box center [489, 83] width 0 height 0
click at [434, 110] on div "True False" at bounding box center [430, 96] width 118 height 27
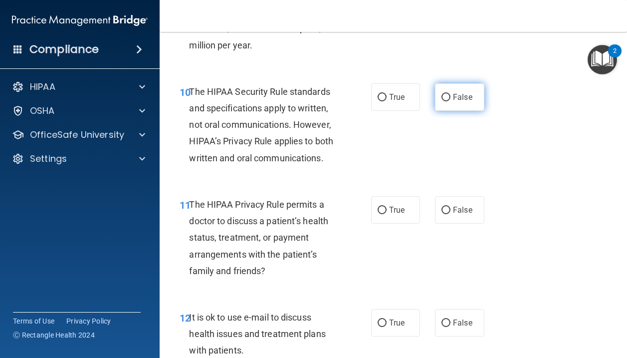
click at [459, 111] on label "False" at bounding box center [459, 96] width 49 height 27
click at [450, 101] on input "False" at bounding box center [445, 97] width 9 height 7
radio input "true"
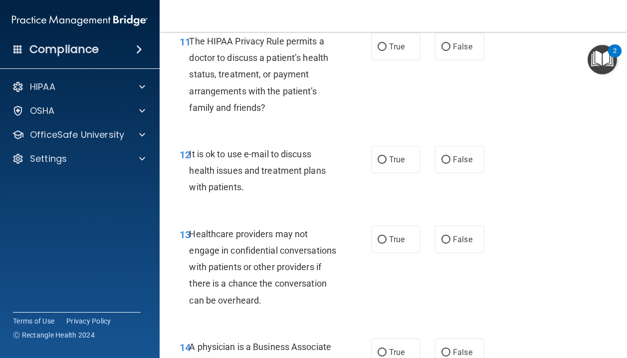
scroll to position [1144, 0]
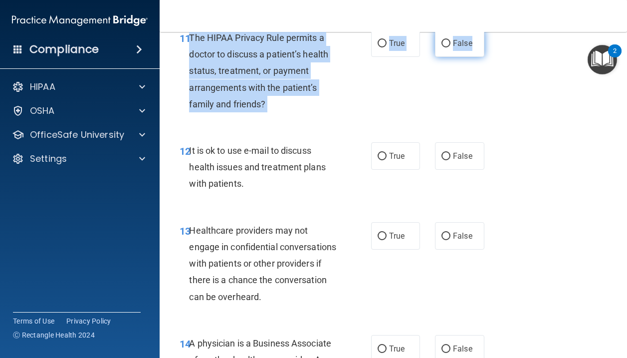
drag, startPoint x: 190, startPoint y: 50, endPoint x: 480, endPoint y: 67, distance: 290.7
click at [489, 29] on ng-form "11 The HIPAA Privacy Rule permits a doctor to discuss a patient’s health status…" at bounding box center [489, 29] width 0 height 0
click at [394, 57] on label "True" at bounding box center [395, 42] width 49 height 27
click at [386, 47] on input "True" at bounding box center [381, 43] width 9 height 7
radio input "true"
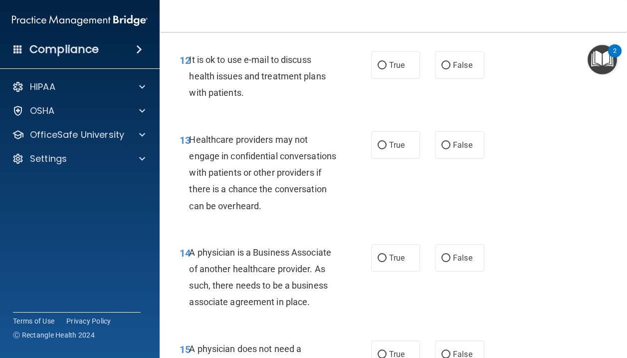
scroll to position [1239, 0]
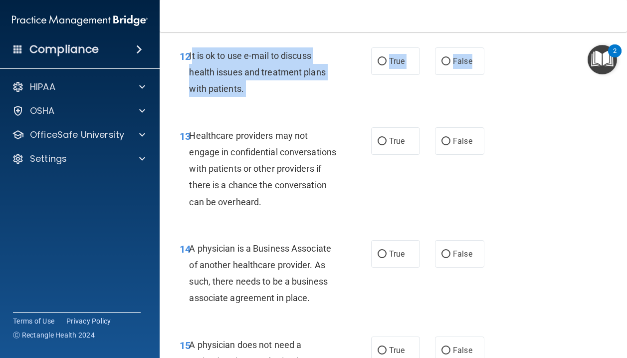
drag, startPoint x: 191, startPoint y: 71, endPoint x: 485, endPoint y: 90, distance: 294.8
click at [489, 47] on ng-form "12 It is ok to use e-mail to discuss health issues and treatment plans with pat…" at bounding box center [489, 47] width 0 height 0
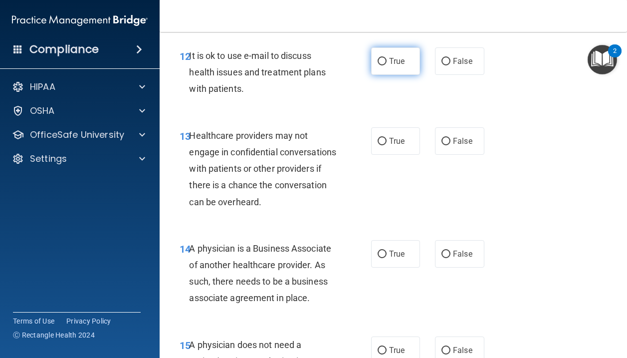
click at [386, 75] on label "True" at bounding box center [395, 60] width 49 height 27
click at [386, 65] on input "True" at bounding box center [381, 61] width 9 height 7
radio input "true"
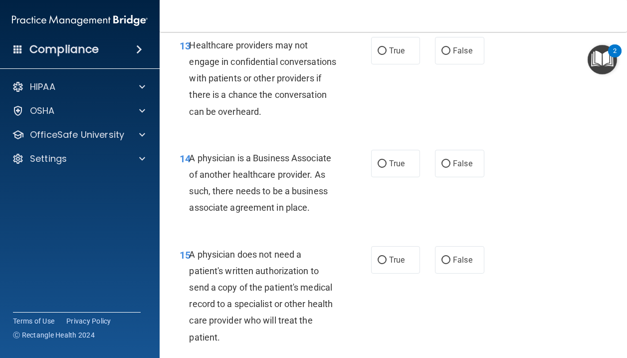
scroll to position [1329, 0]
drag, startPoint x: 192, startPoint y: 61, endPoint x: 493, endPoint y: 99, distance: 303.1
click at [493, 99] on div "13 Healthcare providers may not engage in confidential conversations with patie…" at bounding box center [393, 80] width 442 height 113
click at [381, 54] on input "True" at bounding box center [381, 50] width 9 height 7
radio input "true"
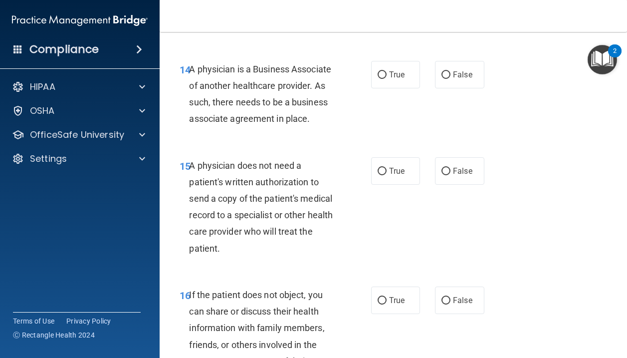
scroll to position [1422, 0]
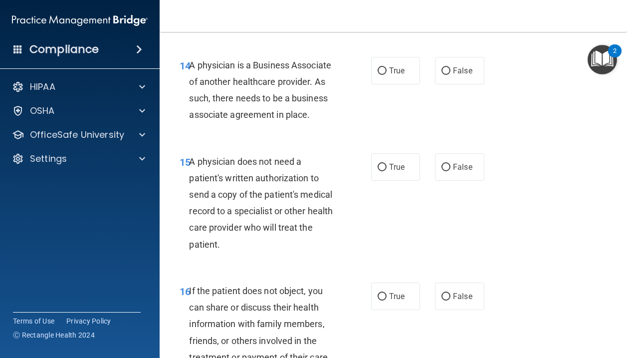
click at [231, 90] on div "A physician is a Business Associate of another healthcare provider. As such, th…" at bounding box center [266, 90] width 155 height 66
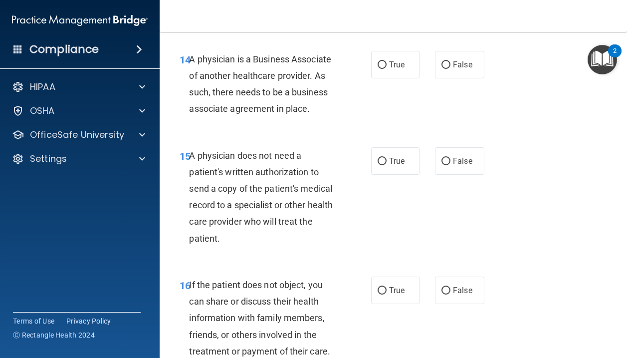
scroll to position [1429, 0]
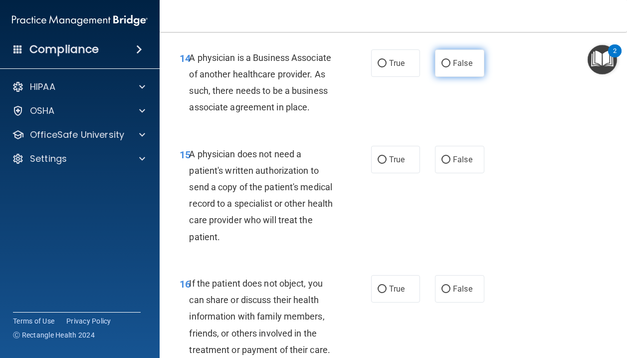
click at [452, 77] on label "False" at bounding box center [459, 62] width 49 height 27
click at [450, 67] on input "False" at bounding box center [445, 63] width 9 height 7
radio input "true"
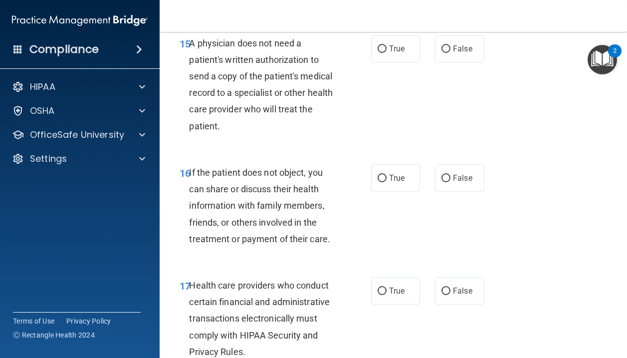
scroll to position [1558, 0]
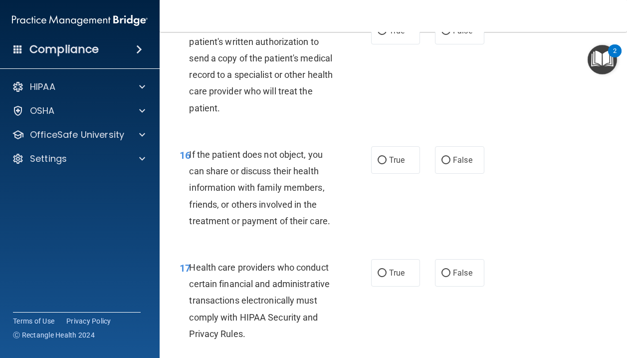
click at [290, 88] on span "A physician does not need a patient's written authorization to send a copy of t…" at bounding box center [261, 66] width 144 height 93
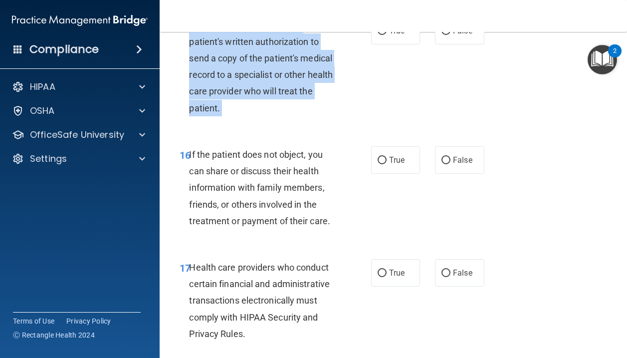
click at [290, 88] on span "A physician does not need a patient's written authorization to send a copy of t…" at bounding box center [261, 66] width 144 height 93
click at [281, 95] on span "A physician does not need a patient's written authorization to send a copy of t…" at bounding box center [261, 66] width 144 height 93
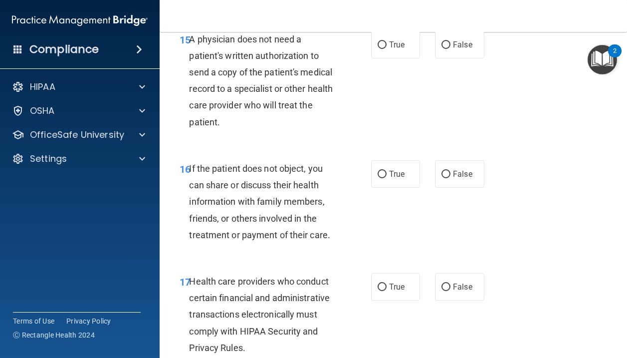
scroll to position [1543, 0]
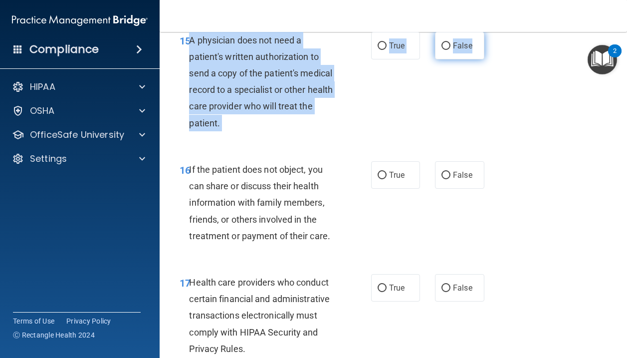
drag, startPoint x: 191, startPoint y: 55, endPoint x: 478, endPoint y: 69, distance: 287.6
click at [489, 32] on ng-form "15 A physician does not need a patient's written authorization to send a copy o…" at bounding box center [489, 32] width 0 height 0
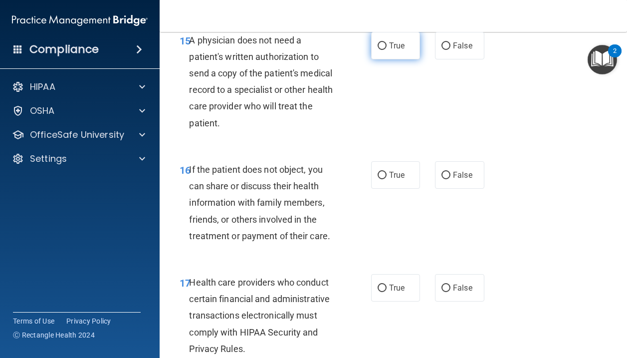
click at [400, 50] on span "True" at bounding box center [396, 45] width 15 height 9
click at [386, 50] on input "True" at bounding box center [381, 45] width 9 height 7
radio input "true"
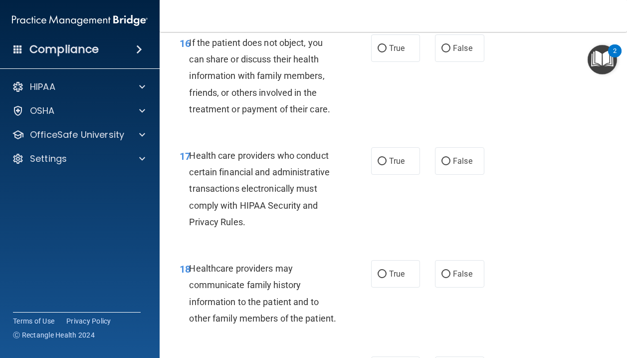
scroll to position [1671, 0]
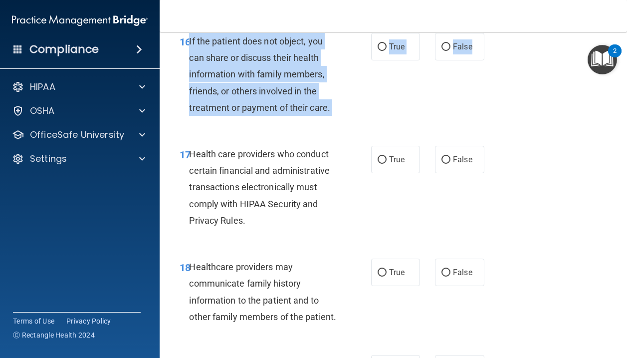
drag, startPoint x: 189, startPoint y: 57, endPoint x: 485, endPoint y: 71, distance: 295.6
click at [489, 33] on ng-form "16 If the patient does not object, you can share or discuss their health inform…" at bounding box center [489, 33] width 0 height 0
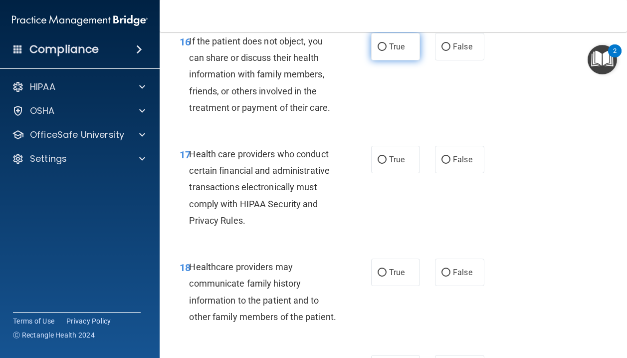
click at [406, 60] on label "True" at bounding box center [395, 46] width 49 height 27
click at [386, 51] on input "True" at bounding box center [381, 46] width 9 height 7
radio input "true"
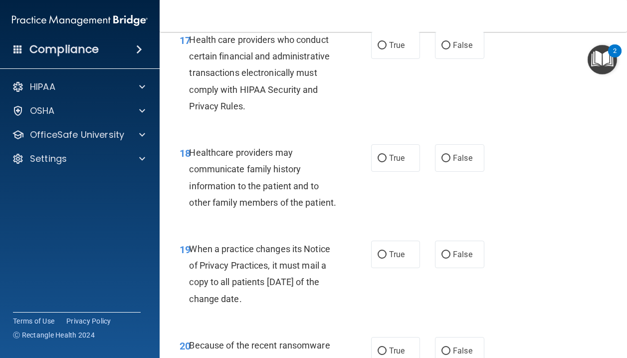
scroll to position [1788, 0]
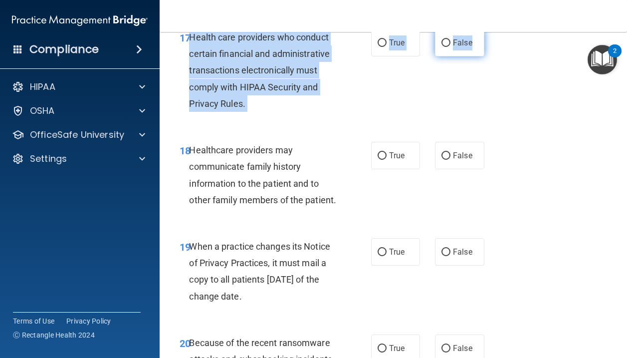
drag, startPoint x: 190, startPoint y: 52, endPoint x: 476, endPoint y: 69, distance: 286.2
click at [489, 29] on ng-form "17 Health care providers who conduct certain financial and administrative trans…" at bounding box center [489, 29] width 0 height 0
click at [403, 56] on label "True" at bounding box center [395, 42] width 49 height 27
click at [386, 47] on input "True" at bounding box center [381, 42] width 9 height 7
radio input "true"
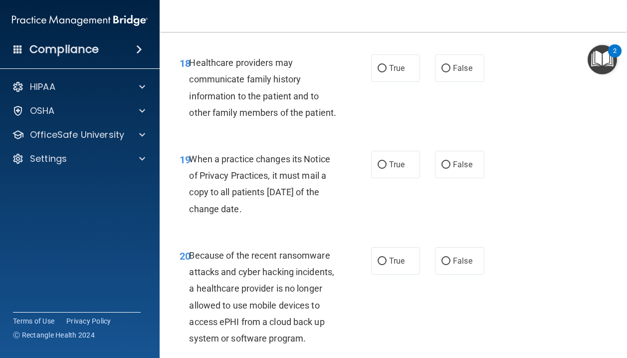
scroll to position [1877, 0]
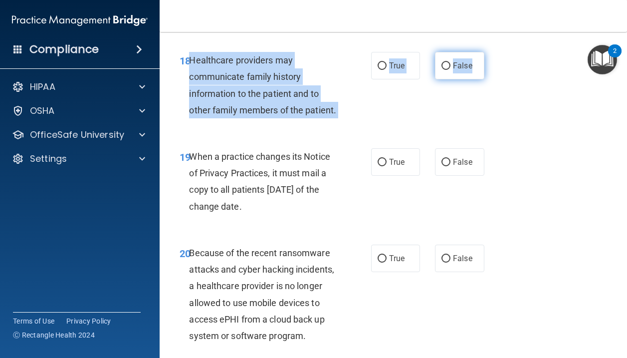
drag, startPoint x: 190, startPoint y: 77, endPoint x: 480, endPoint y: 87, distance: 290.4
click at [489, 52] on ng-form "18 Healthcare providers may communicate family history information to the patie…" at bounding box center [489, 52] width 0 height 0
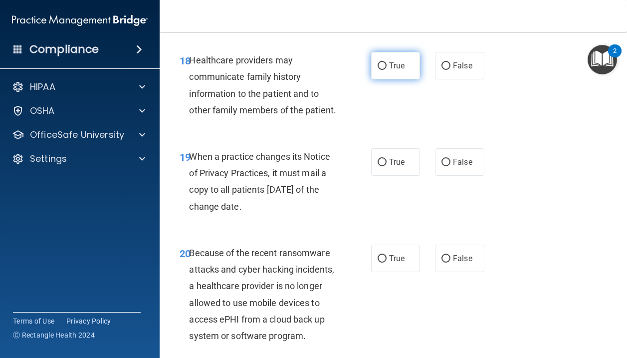
click at [394, 70] on span "True" at bounding box center [396, 65] width 15 height 9
click at [386, 70] on input "True" at bounding box center [381, 65] width 9 height 7
radio input "true"
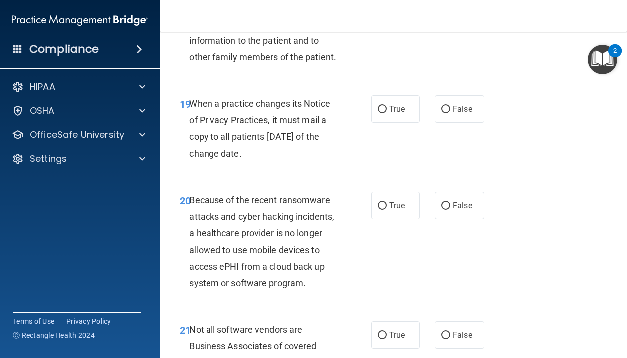
scroll to position [1931, 0]
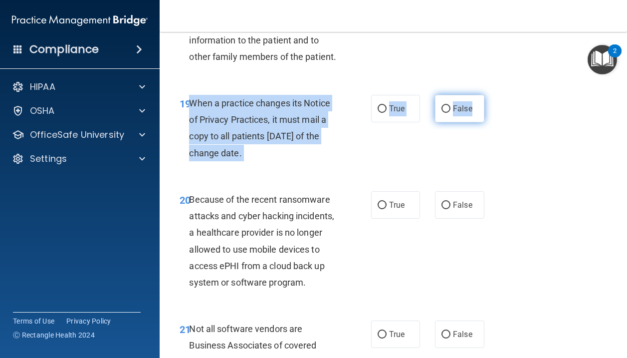
drag, startPoint x: 190, startPoint y: 119, endPoint x: 481, endPoint y: 134, distance: 291.6
click at [489, 95] on ng-form "19 When a practice changes its Notice of Privacy Practices, it must mail a copy…" at bounding box center [489, 95] width 0 height 0
click at [292, 161] on div "When a practice changes its Notice of Privacy Practices, it must mail a copy to…" at bounding box center [266, 128] width 155 height 66
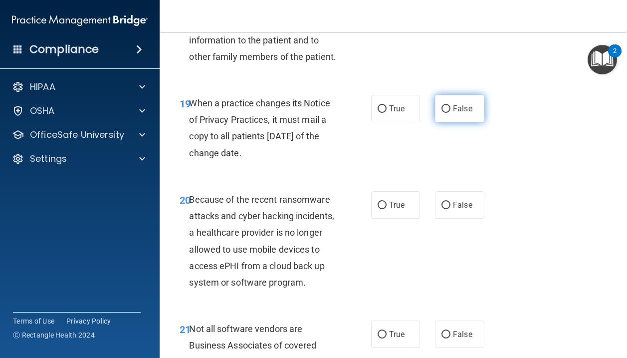
click at [480, 122] on label "False" at bounding box center [459, 108] width 49 height 27
click at [450, 113] on input "False" at bounding box center [445, 108] width 9 height 7
radio input "true"
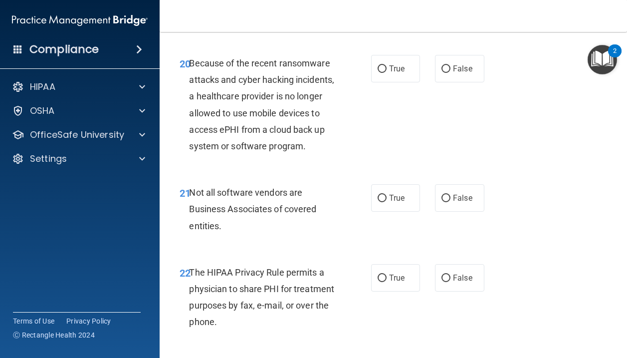
scroll to position [2067, 0]
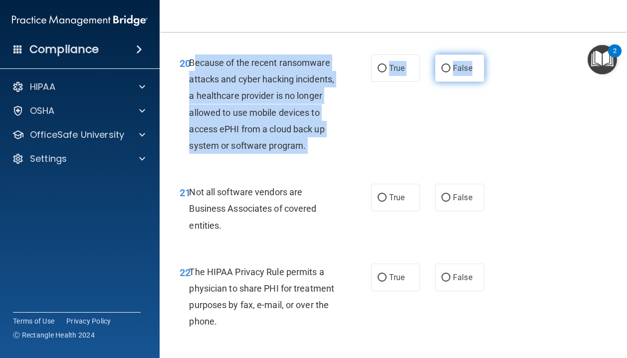
drag, startPoint x: 192, startPoint y: 80, endPoint x: 452, endPoint y: 94, distance: 260.7
click at [489, 54] on ng-form "20 Because of the recent ransomware attacks and cyber hacking incidents, a heal…" at bounding box center [489, 54] width 0 height 0
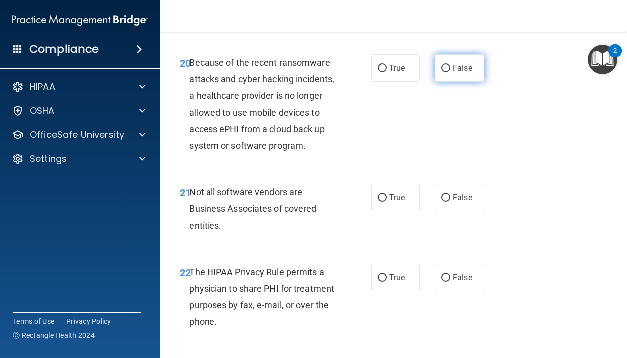
click at [460, 82] on label "False" at bounding box center [459, 67] width 49 height 27
click at [450, 72] on input "False" at bounding box center [445, 68] width 9 height 7
radio input "true"
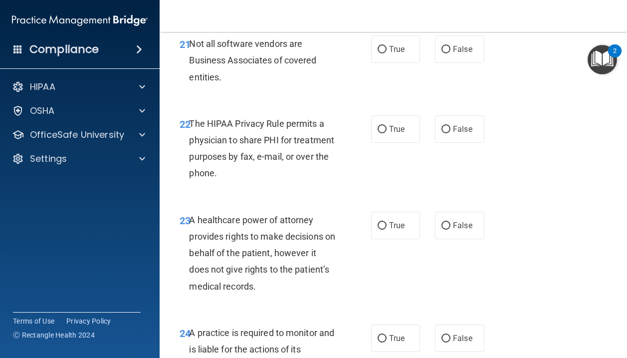
scroll to position [2218, 0]
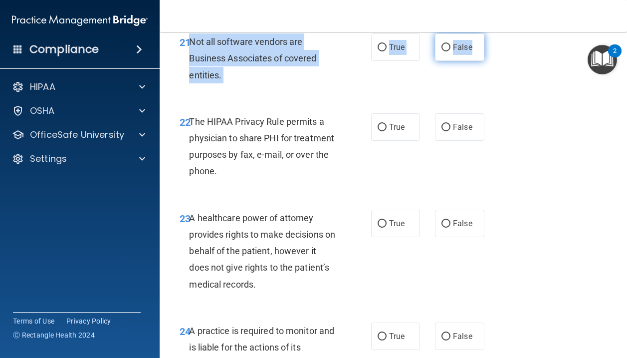
drag, startPoint x: 189, startPoint y: 56, endPoint x: 475, endPoint y: 73, distance: 286.2
click at [489, 33] on ng-form "21 Not all software vendors are Business Associates of covered entities. True F…" at bounding box center [489, 33] width 0 height 0
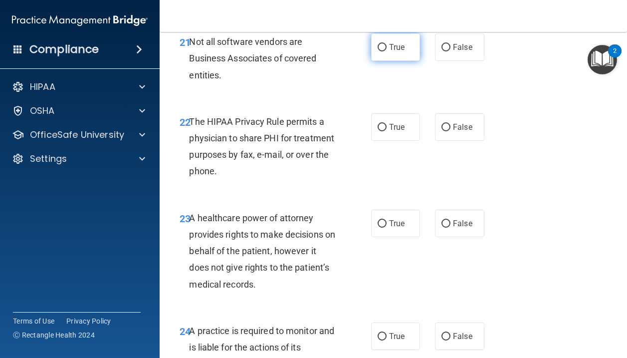
click at [391, 52] on span "True" at bounding box center [396, 46] width 15 height 9
click at [386, 51] on input "True" at bounding box center [381, 47] width 9 height 7
radio input "true"
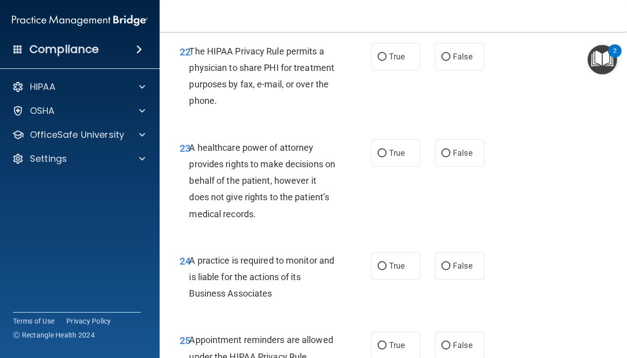
scroll to position [2289, 0]
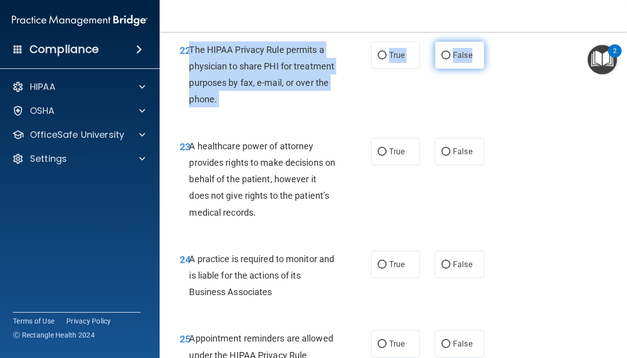
drag, startPoint x: 191, startPoint y: 67, endPoint x: 475, endPoint y: 79, distance: 284.5
click at [489, 41] on ng-form "22 The HIPAA Privacy Rule permits a physician to share PHI for treatment purpos…" at bounding box center [489, 41] width 0 height 0
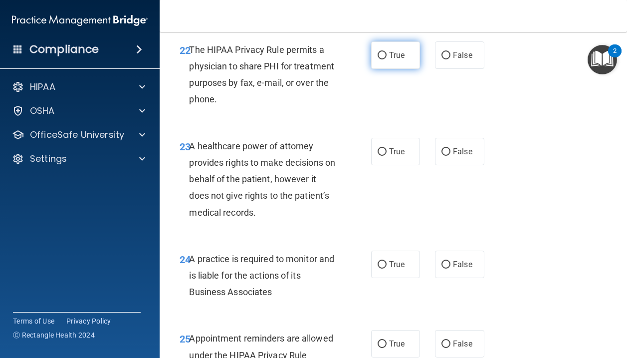
click at [388, 69] on label "True" at bounding box center [395, 54] width 49 height 27
click at [386, 59] on input "True" at bounding box center [381, 55] width 9 height 7
radio input "true"
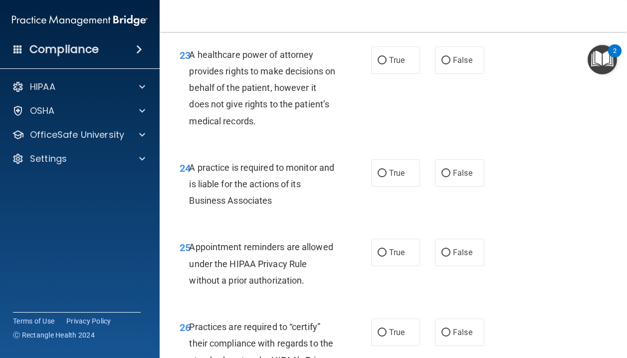
scroll to position [2388, 0]
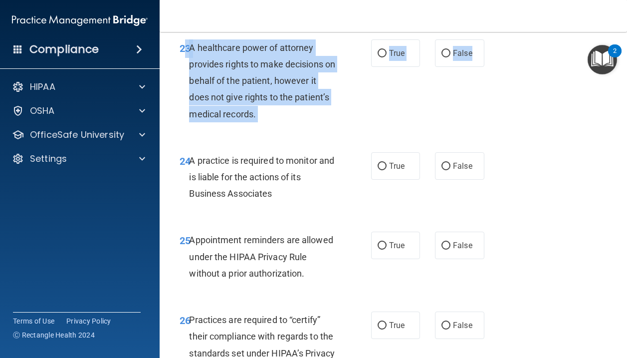
drag, startPoint x: 187, startPoint y: 60, endPoint x: 485, endPoint y: 72, distance: 298.0
click at [489, 39] on ng-form "23 A healthcare power of attorney provides rights to make decisions on behalf o…" at bounding box center [489, 39] width 0 height 0
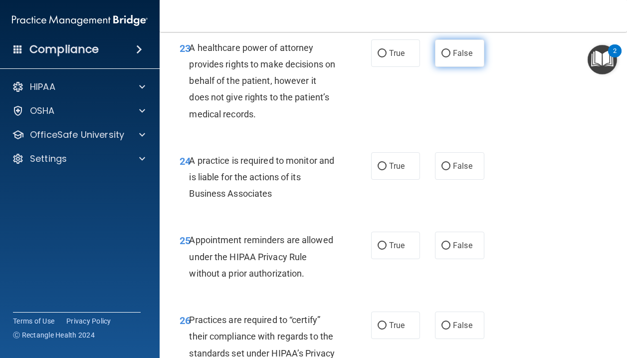
click at [475, 67] on label "False" at bounding box center [459, 52] width 49 height 27
click at [450, 57] on input "False" at bounding box center [445, 53] width 9 height 7
radio input "true"
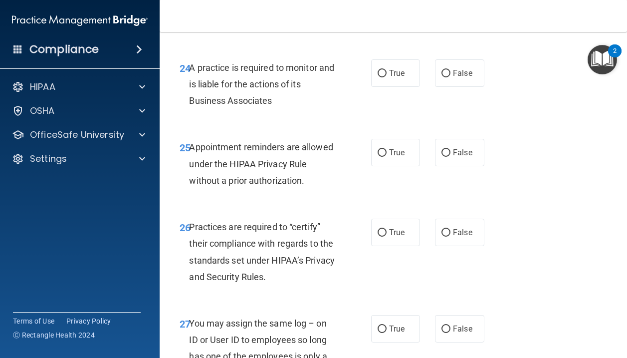
scroll to position [2483, 0]
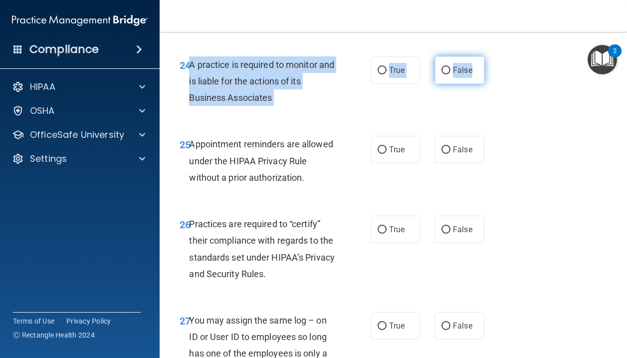
drag, startPoint x: 190, startPoint y: 81, endPoint x: 479, endPoint y: 94, distance: 289.0
click at [489, 56] on ng-form "24 A practice is required to monitor and is liable for the actions of its Busin…" at bounding box center [489, 56] width 0 height 0
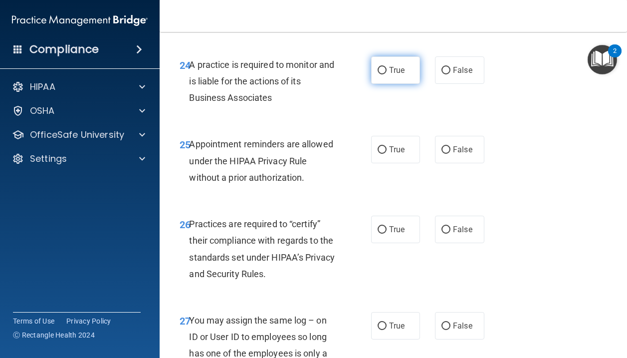
click at [400, 75] on span "True" at bounding box center [396, 69] width 15 height 9
click at [386, 74] on input "True" at bounding box center [381, 70] width 9 height 7
radio input "true"
drag, startPoint x: 191, startPoint y: 81, endPoint x: 493, endPoint y: 95, distance: 302.0
click at [492, 95] on div "24 A practice is required to monitor and is liable for the actions of its Busin…" at bounding box center [393, 84] width 442 height 80
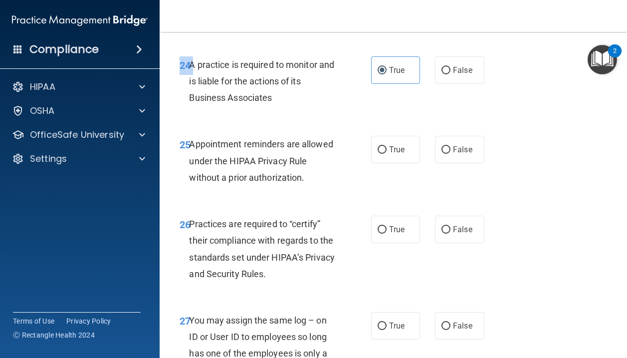
click at [184, 71] on span "24" at bounding box center [185, 65] width 11 height 12
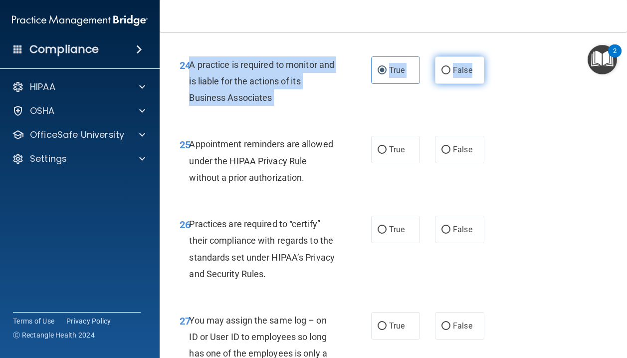
drag, startPoint x: 190, startPoint y: 80, endPoint x: 476, endPoint y: 90, distance: 285.9
click at [489, 56] on ng-form "24 A practice is required to monitor and is liable for the actions of its Busin…" at bounding box center [489, 56] width 0 height 0
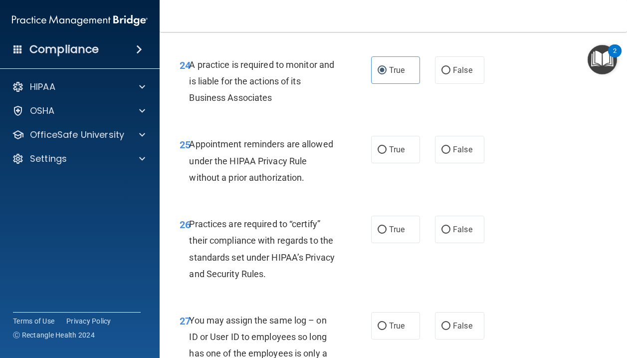
click at [231, 124] on div "24 A practice is required to monitor and is liable for the actions of its Busin…" at bounding box center [393, 84] width 442 height 80
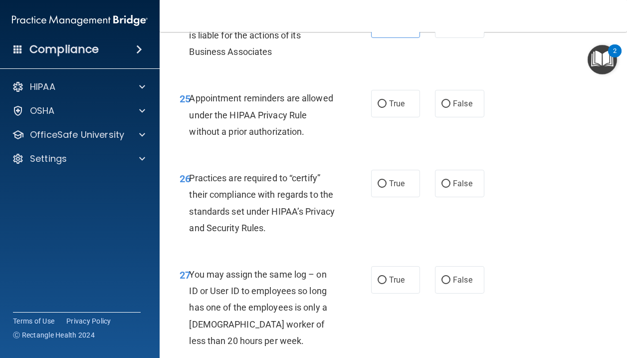
scroll to position [2566, 0]
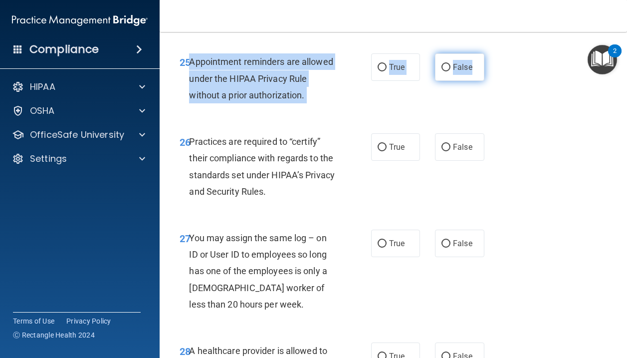
drag, startPoint x: 192, startPoint y: 78, endPoint x: 480, endPoint y: 86, distance: 287.8
click at [489, 53] on ng-form "25 Appointment reminders are allowed under the HIPAA Privacy Rule without a pri…" at bounding box center [489, 53] width 0 height 0
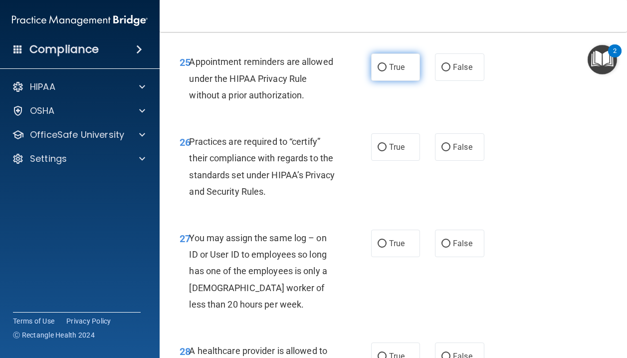
click at [403, 72] on span "True" at bounding box center [396, 66] width 15 height 9
click at [386, 71] on input "True" at bounding box center [381, 67] width 9 height 7
radio input "true"
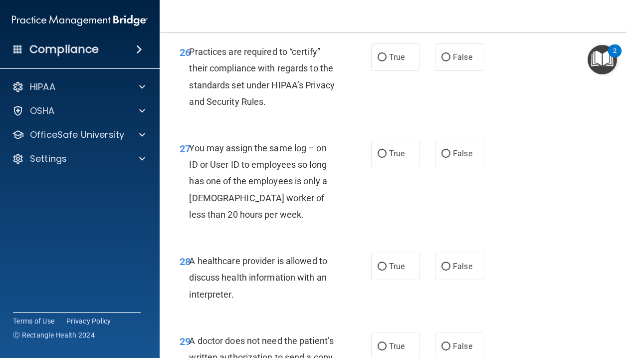
scroll to position [2657, 0]
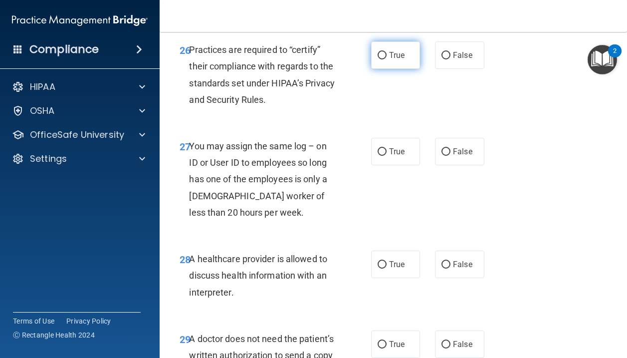
click at [385, 69] on label "True" at bounding box center [395, 54] width 49 height 27
click at [385, 59] on input "True" at bounding box center [381, 55] width 9 height 7
radio input "true"
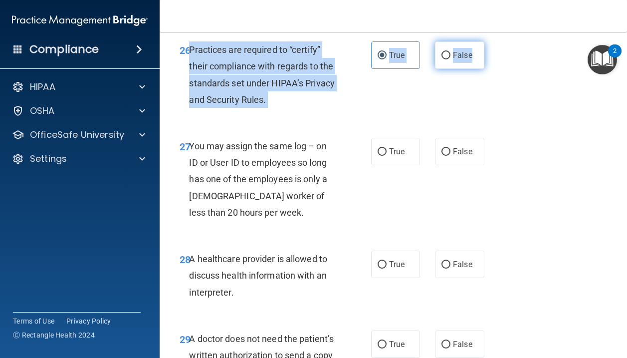
drag, startPoint x: 191, startPoint y: 65, endPoint x: 476, endPoint y: 66, distance: 284.7
click at [489, 41] on ng-form "26 Practices are required to “certify” their compliance with regards to the sta…" at bounding box center [489, 41] width 0 height 0
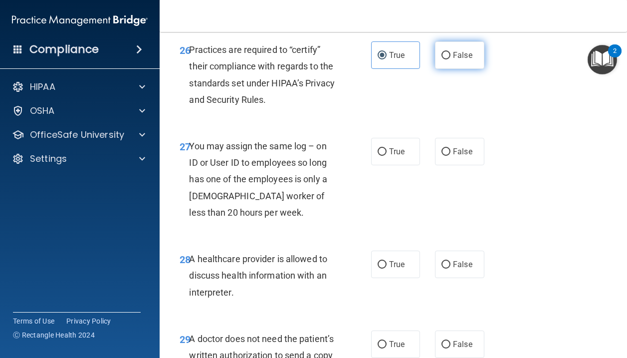
click at [459, 69] on label "False" at bounding box center [459, 54] width 49 height 27
click at [450, 59] on input "False" at bounding box center [445, 55] width 9 height 7
radio input "true"
radio input "false"
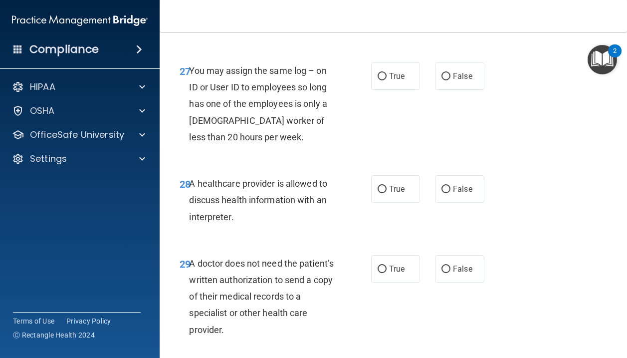
scroll to position [2743, 0]
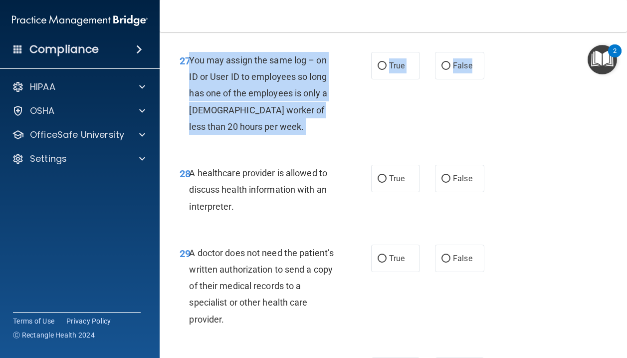
drag, startPoint x: 189, startPoint y: 77, endPoint x: 485, endPoint y: 85, distance: 295.8
click at [489, 52] on ng-form "27 You may assign the same log – on ID or User ID to employees so long has one …" at bounding box center [489, 52] width 0 height 0
click at [458, 70] on span "False" at bounding box center [462, 65] width 19 height 9
click at [450, 70] on input "False" at bounding box center [445, 65] width 9 height 7
radio input "true"
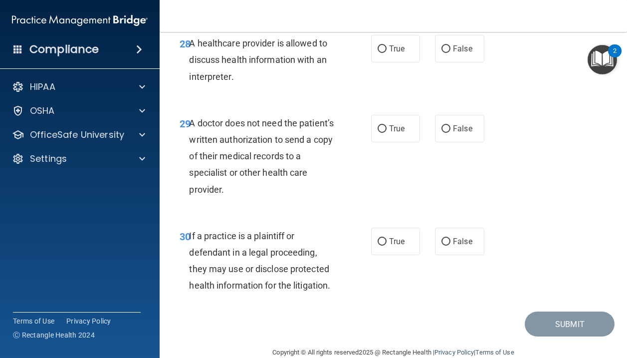
scroll to position [2878, 0]
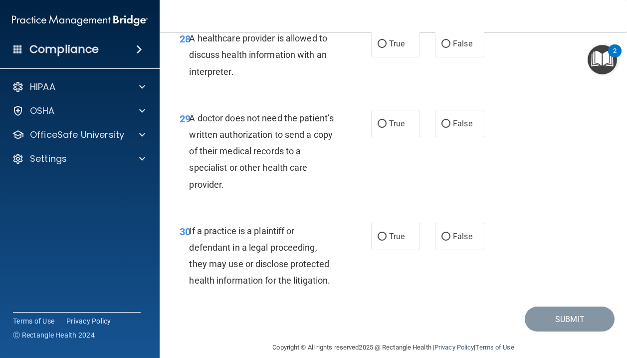
drag, startPoint x: 192, startPoint y: 53, endPoint x: 516, endPoint y: 61, distance: 324.2
click at [516, 61] on div "28 A healthcare provider is allowed to discuss health information with an inter…" at bounding box center [393, 57] width 442 height 80
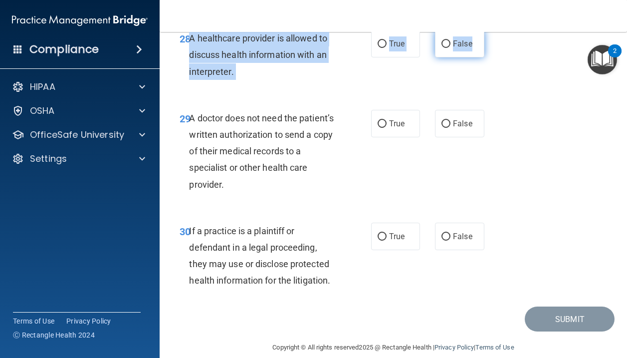
drag, startPoint x: 189, startPoint y: 54, endPoint x: 480, endPoint y: 58, distance: 291.3
click at [489, 30] on ng-form "28 A healthcare provider is allowed to discuss health information with an inter…" at bounding box center [489, 30] width 0 height 0
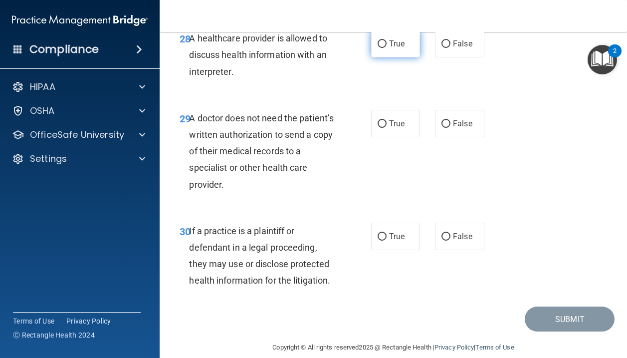
click at [399, 48] on span "True" at bounding box center [396, 43] width 15 height 9
click at [386, 48] on input "True" at bounding box center [381, 43] width 9 height 7
radio input "true"
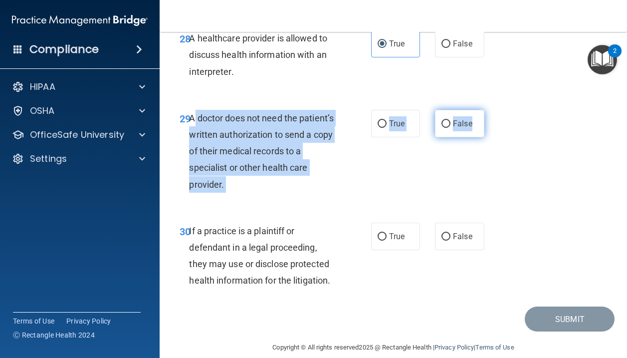
drag, startPoint x: 189, startPoint y: 134, endPoint x: 475, endPoint y: 144, distance: 285.9
click at [489, 110] on ng-form "29 A doctor does not need the patient’s written authorization to send a copy of…" at bounding box center [489, 110] width 0 height 0
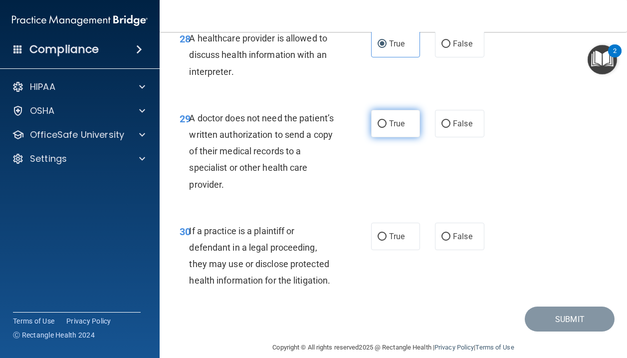
click at [399, 137] on label "True" at bounding box center [395, 123] width 49 height 27
click at [386, 128] on input "True" at bounding box center [381, 123] width 9 height 7
radio input "true"
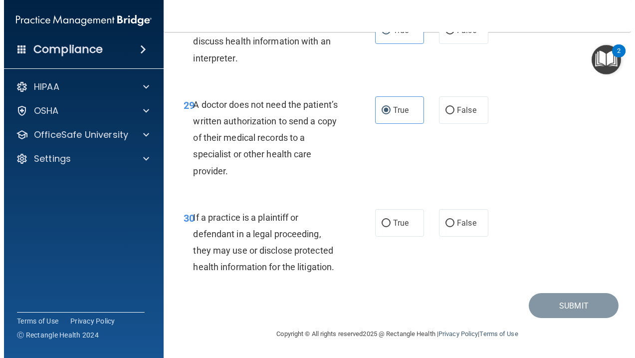
scroll to position [2908, 0]
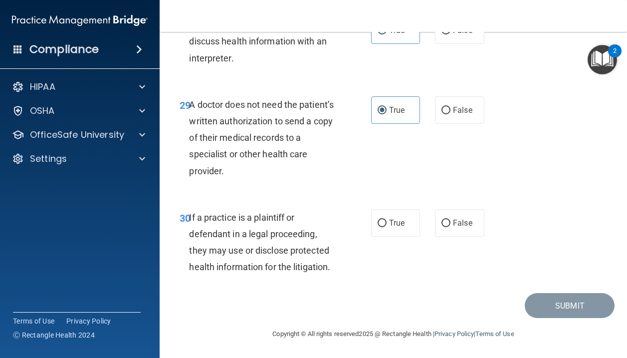
click at [307, 265] on span "If a practice is a plaintiff or defendant in a legal proceeding, they may use o…" at bounding box center [259, 242] width 141 height 60
click at [307, 266] on span "If a practice is a plaintiff or defendant in a legal proceeding, they may use o…" at bounding box center [259, 242] width 141 height 60
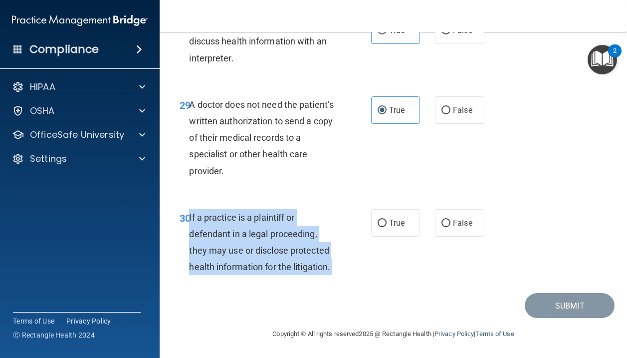
click at [307, 266] on span "If a practice is a plaintiff or defendant in a legal proceeding, they may use o…" at bounding box center [259, 242] width 141 height 60
click at [299, 254] on span "If a practice is a plaintiff or defendant in a legal proceeding, they may use o…" at bounding box center [259, 242] width 141 height 60
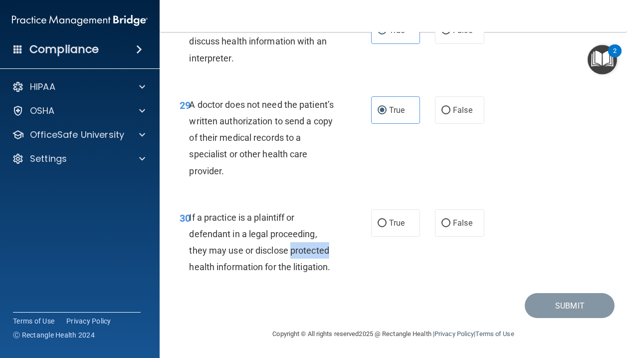
click at [299, 254] on span "If a practice is a plaintiff or defendant in a legal proceeding, they may use o…" at bounding box center [259, 242] width 141 height 60
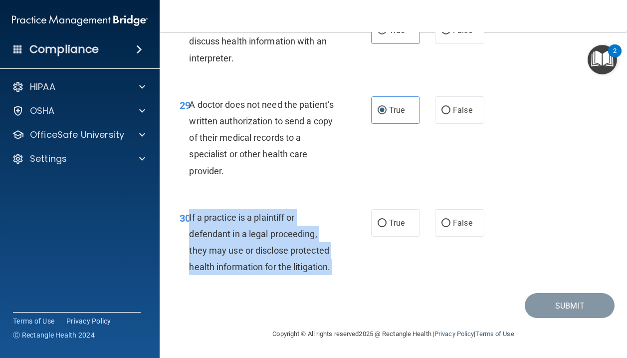
click at [299, 254] on span "If a practice is a plaintiff or defendant in a legal proceeding, they may use o…" at bounding box center [259, 242] width 141 height 60
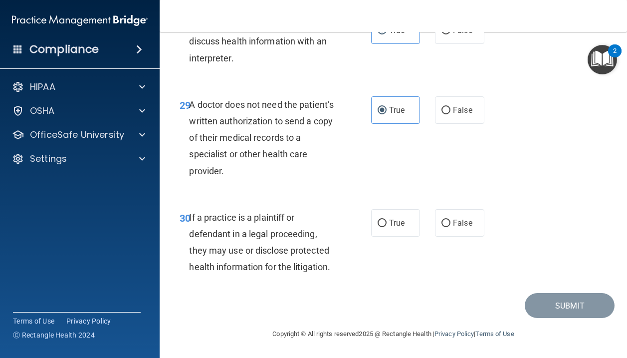
click at [281, 252] on span "If a practice is a plaintiff or defendant in a legal proceeding, they may use o…" at bounding box center [259, 242] width 141 height 60
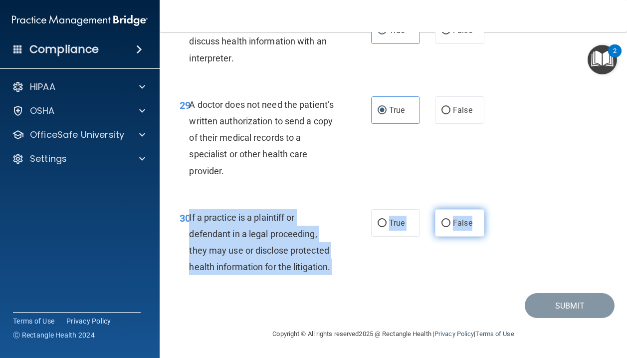
drag, startPoint x: 189, startPoint y: 213, endPoint x: 480, endPoint y: 228, distance: 290.6
click at [489, 209] on ng-form "30 If a practice is a plaintiff or defendant in a legal proceeding, they may us…" at bounding box center [489, 209] width 0 height 0
click at [378, 224] on input "True" at bounding box center [381, 222] width 9 height 7
radio input "true"
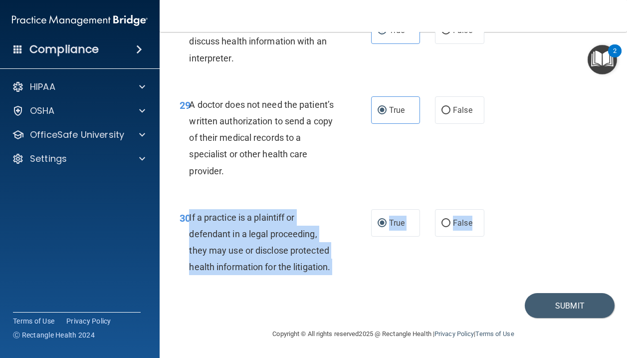
click at [297, 246] on span "If a practice is a plaintiff or defendant in a legal proceeding, they may use o…" at bounding box center [259, 242] width 141 height 60
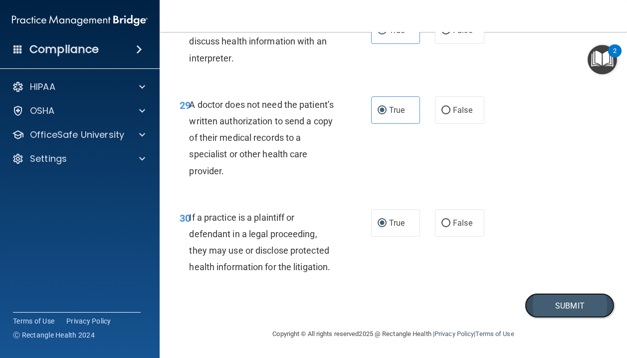
click at [560, 301] on button "Submit" at bounding box center [570, 305] width 90 height 25
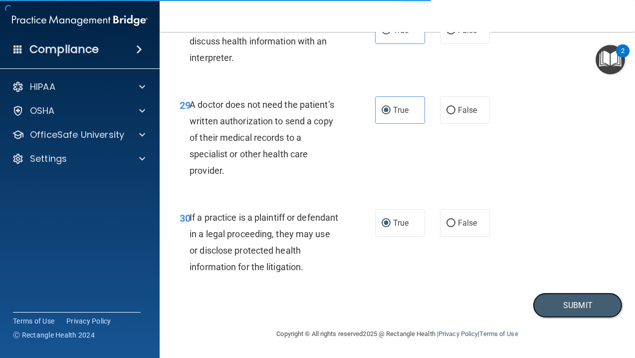
scroll to position [2875, 0]
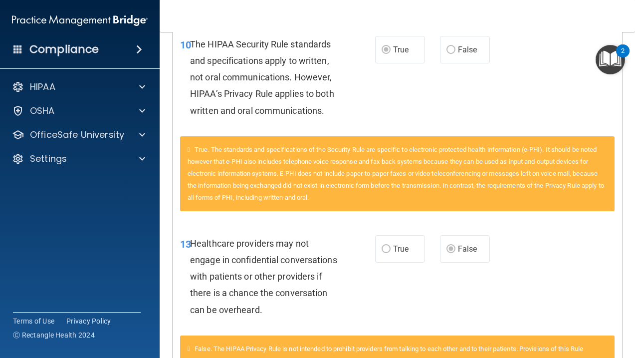
scroll to position [199, 0]
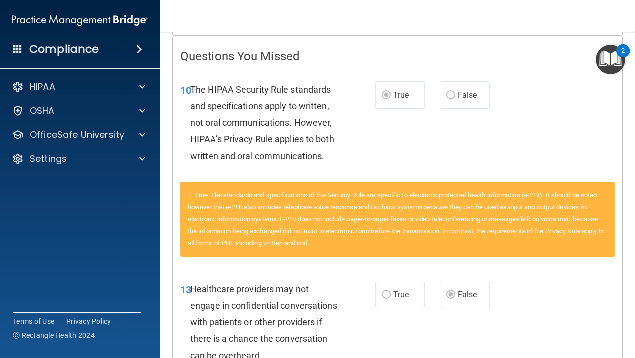
click at [328, 128] on div "The HIPAA Security Rule standards and specifications apply to written, not oral…" at bounding box center [268, 122] width 157 height 83
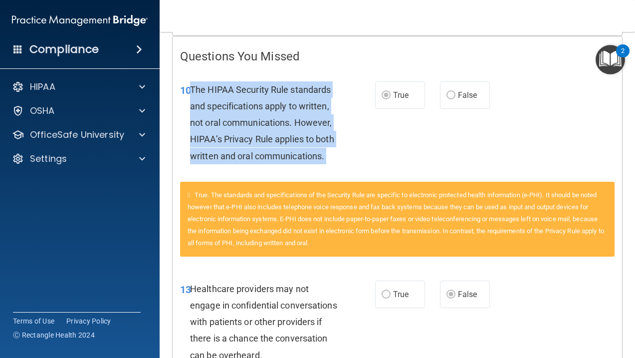
click at [328, 128] on div "The HIPAA Security Rule standards and specifications apply to written, not oral…" at bounding box center [268, 122] width 157 height 83
click at [322, 134] on span "The HIPAA Security Rule standards and specifications apply to written, not oral…" at bounding box center [262, 122] width 144 height 77
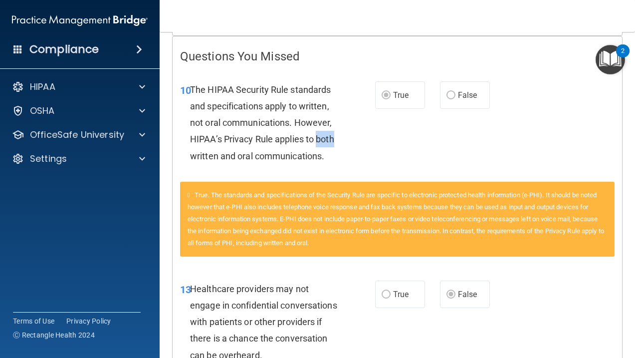
click at [322, 134] on span "The HIPAA Security Rule standards and specifications apply to written, not oral…" at bounding box center [262, 122] width 144 height 77
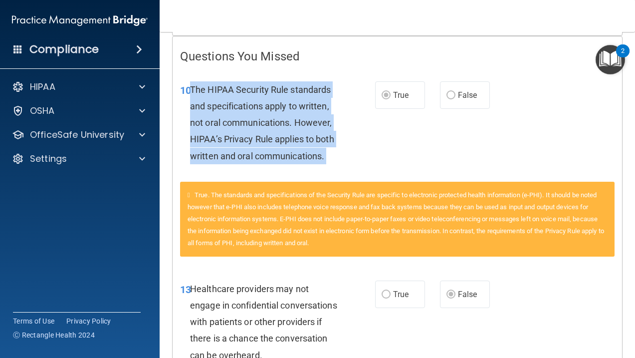
click at [322, 134] on span "The HIPAA Security Rule standards and specifications apply to written, not oral…" at bounding box center [262, 122] width 144 height 77
click at [316, 134] on span "The HIPAA Security Rule standards and specifications apply to written, not oral…" at bounding box center [262, 122] width 144 height 77
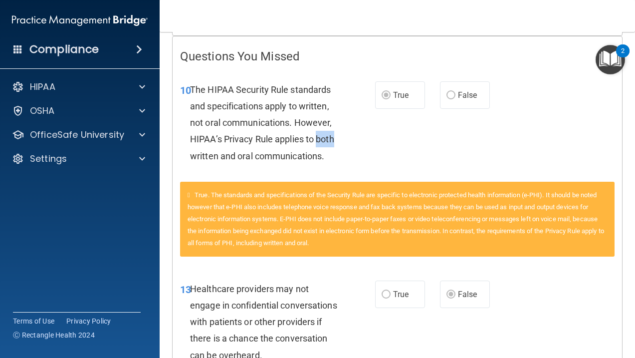
click at [316, 134] on span "The HIPAA Security Rule standards and specifications apply to written, not oral…" at bounding box center [262, 122] width 144 height 77
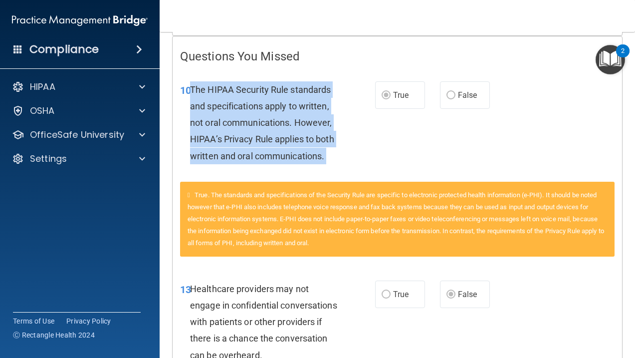
click at [316, 134] on span "The HIPAA Security Rule standards and specifications apply to written, not oral…" at bounding box center [262, 122] width 144 height 77
click at [298, 134] on span "The HIPAA Security Rule standards and specifications apply to written, not oral…" at bounding box center [262, 122] width 144 height 77
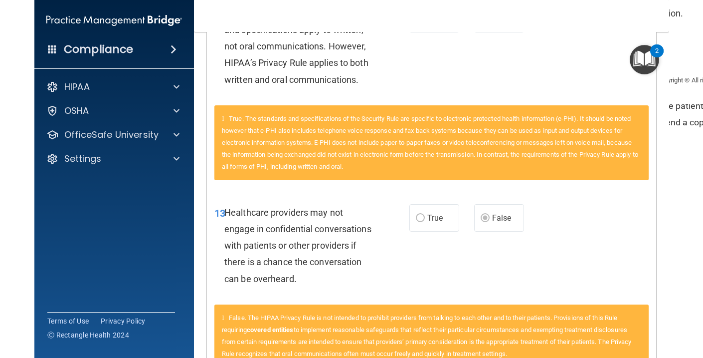
scroll to position [0, 0]
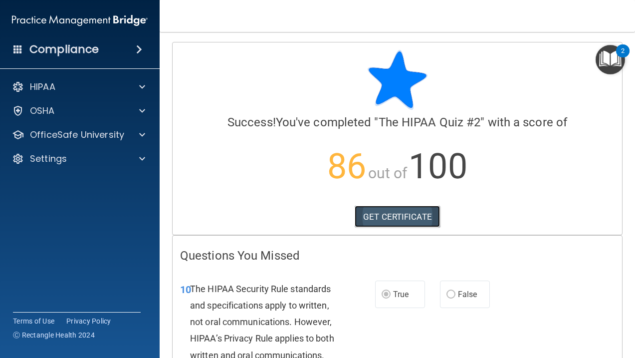
click at [410, 223] on link "GET CERTIFICATE" at bounding box center [397, 216] width 85 height 22
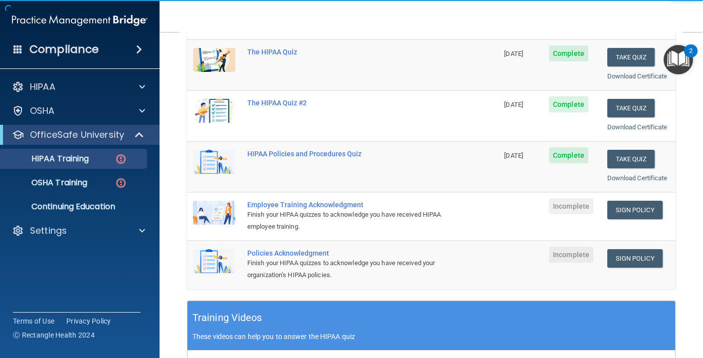
scroll to position [149, 0]
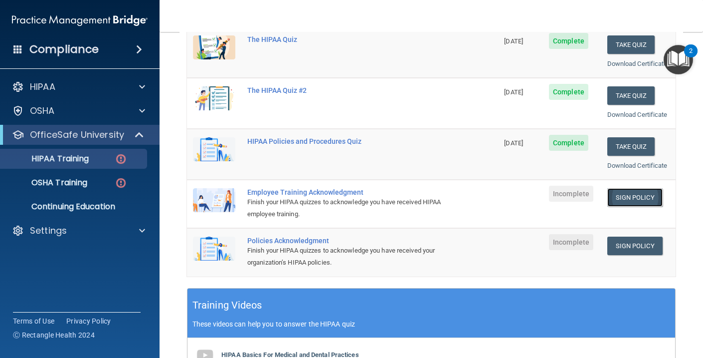
click at [560, 195] on link "Sign Policy" at bounding box center [634, 197] width 55 height 18
click at [560, 240] on link "Sign Policy" at bounding box center [634, 245] width 55 height 18
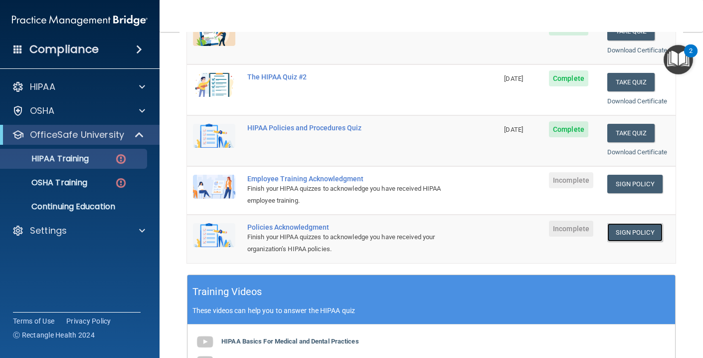
scroll to position [184, 0]
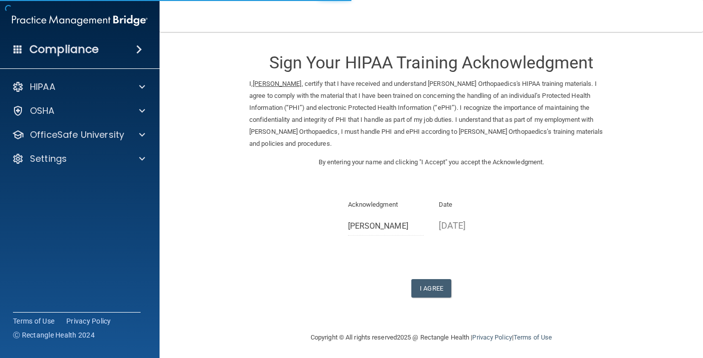
scroll to position [3, 0]
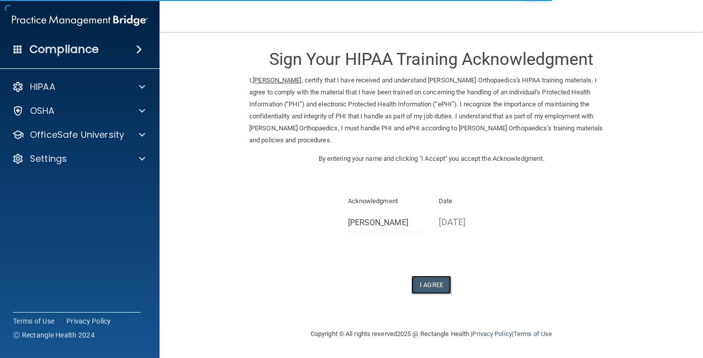
click at [437, 290] on button "I Agree" at bounding box center [431, 284] width 40 height 18
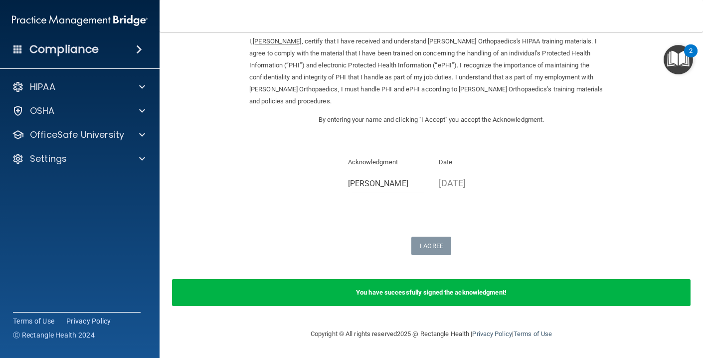
scroll to position [0, 0]
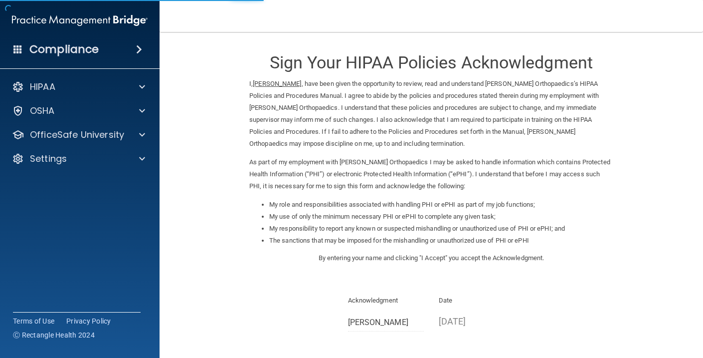
scroll to position [99, 0]
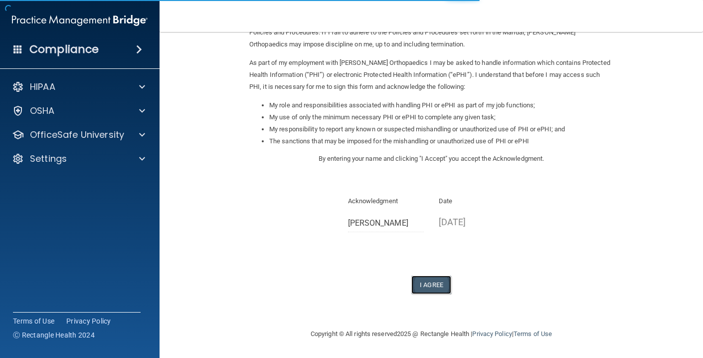
click at [429, 288] on button "I Agree" at bounding box center [431, 284] width 40 height 18
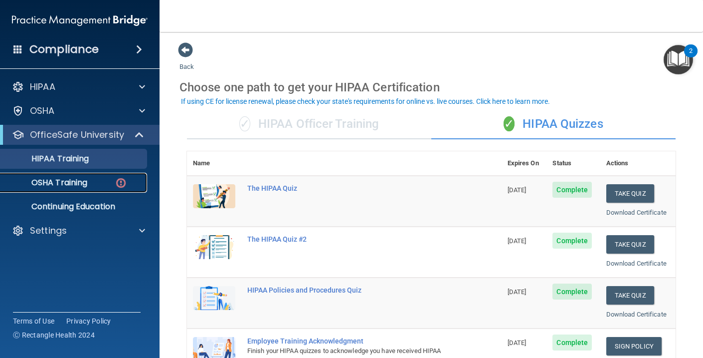
click at [63, 192] on link "OSHA Training" at bounding box center [68, 183] width 157 height 20
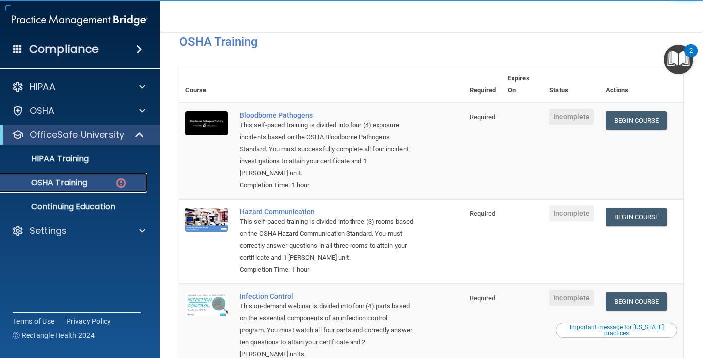
scroll to position [6, 0]
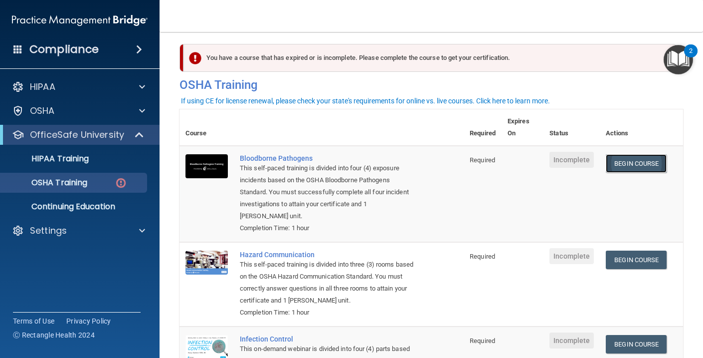
click at [647, 165] on link "Begin Course" at bounding box center [636, 163] width 61 height 18
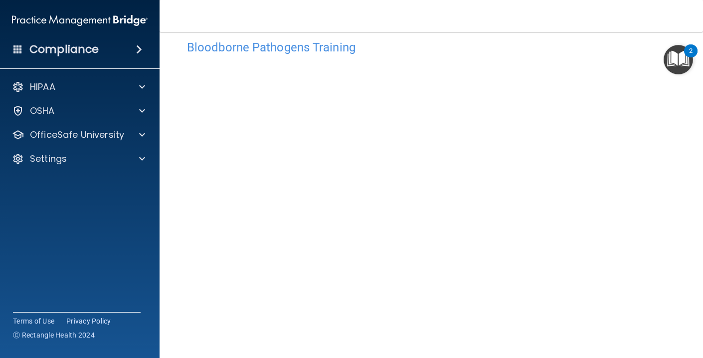
scroll to position [19, 0]
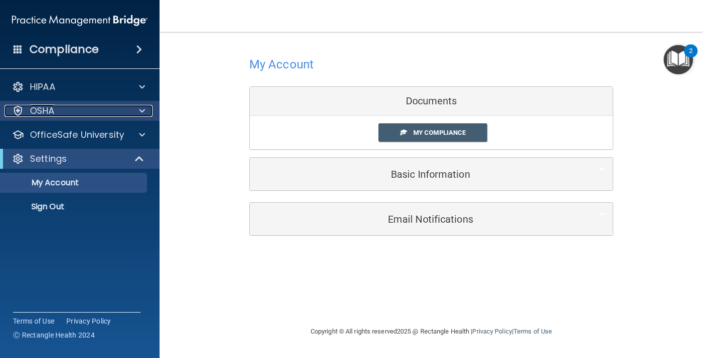
click at [64, 110] on div "OSHA" at bounding box center [66, 111] width 124 height 12
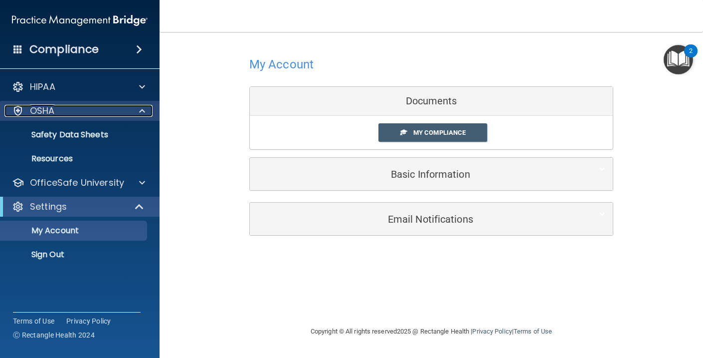
click at [41, 110] on p "OSHA" at bounding box center [42, 111] width 25 height 12
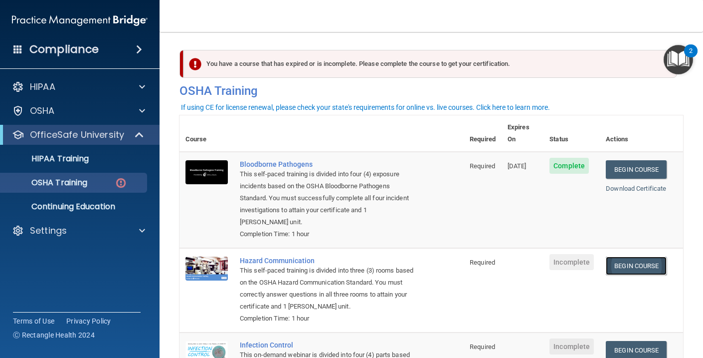
click at [647, 256] on link "Begin Course" at bounding box center [636, 265] width 61 height 18
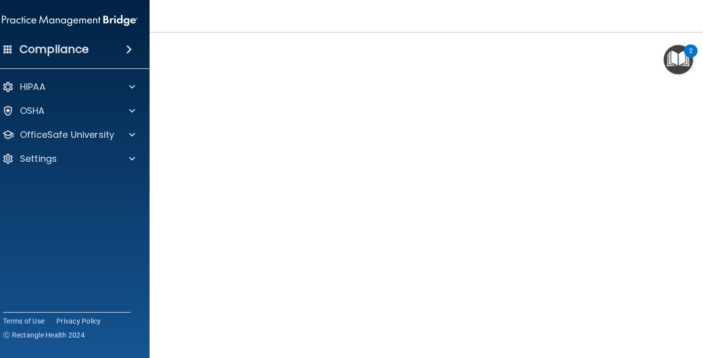
scroll to position [41, 0]
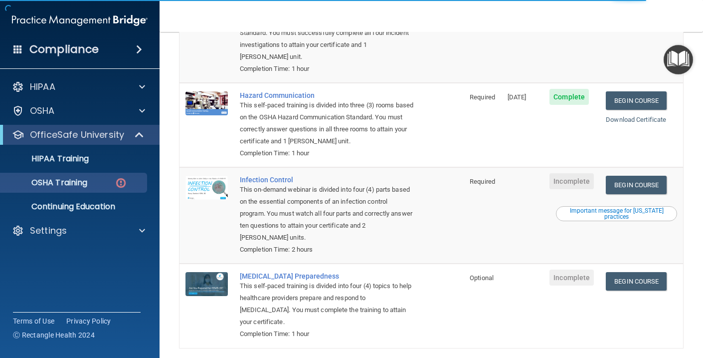
scroll to position [169, 0]
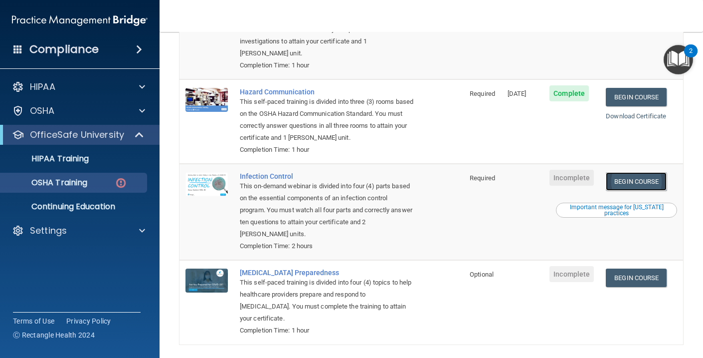
click at [629, 172] on link "Begin Course" at bounding box center [636, 181] width 61 height 18
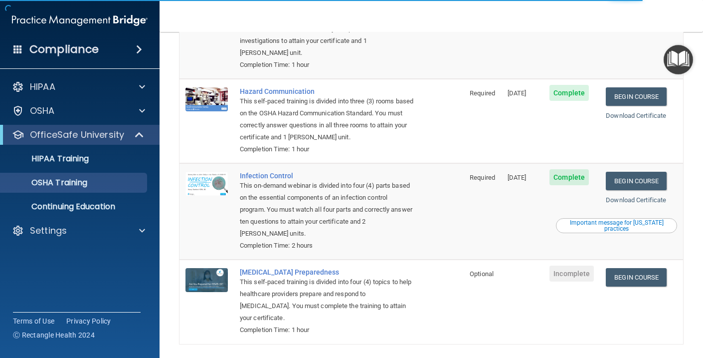
scroll to position [156, 0]
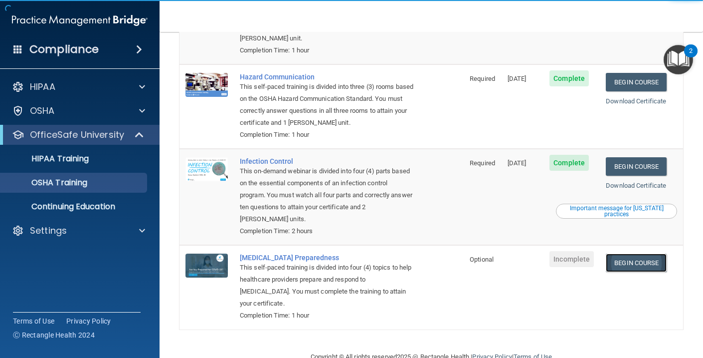
click at [653, 253] on link "Begin Course" at bounding box center [636, 262] width 61 height 18
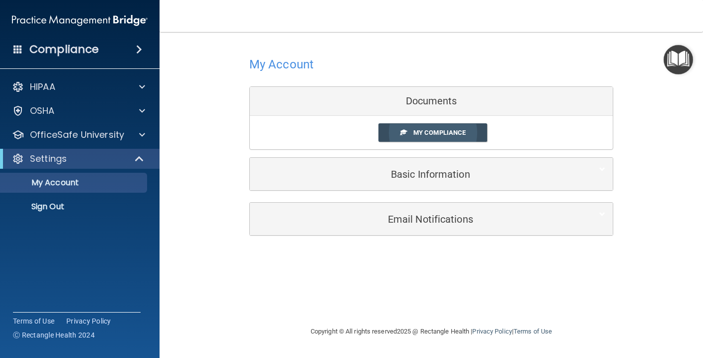
click at [412, 132] on link "My Compliance" at bounding box center [432, 132] width 109 height 18
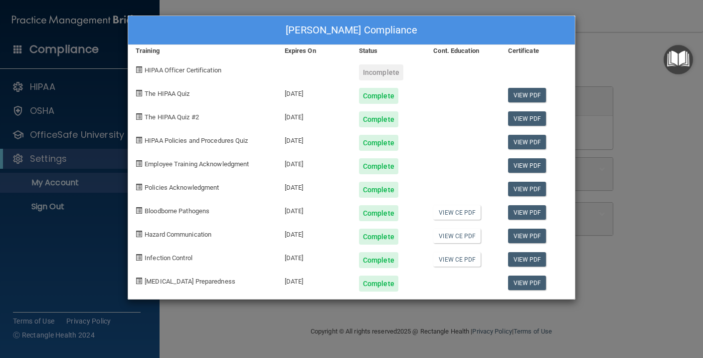
click at [200, 72] on span "HIPAA Officer Certification" at bounding box center [183, 69] width 77 height 7
drag, startPoint x: 222, startPoint y: 70, endPoint x: 142, endPoint y: 71, distance: 79.8
click at [142, 71] on div "HIPAA Officer Certification" at bounding box center [202, 68] width 149 height 23
click at [185, 72] on span "HIPAA Officer Certification" at bounding box center [183, 69] width 77 height 7
click at [529, 95] on link "View PDF" at bounding box center [527, 95] width 38 height 14
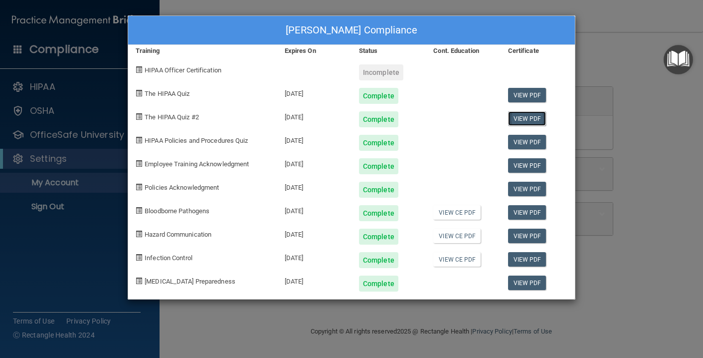
click at [518, 116] on link "View PDF" at bounding box center [527, 118] width 38 height 14
click at [519, 143] on link "View PDF" at bounding box center [527, 142] width 38 height 14
click at [530, 162] on link "View PDF" at bounding box center [527, 165] width 38 height 14
click at [538, 185] on link "View PDF" at bounding box center [527, 189] width 38 height 14
click at [528, 209] on link "View PDF" at bounding box center [527, 212] width 38 height 14
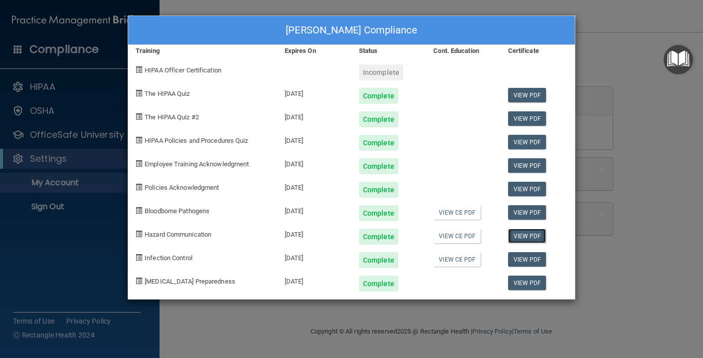
click at [540, 234] on link "View PDF" at bounding box center [527, 235] width 38 height 14
click at [530, 256] on link "View PDF" at bounding box center [527, 259] width 38 height 14
click at [529, 286] on link "View PDF" at bounding box center [527, 282] width 38 height 14
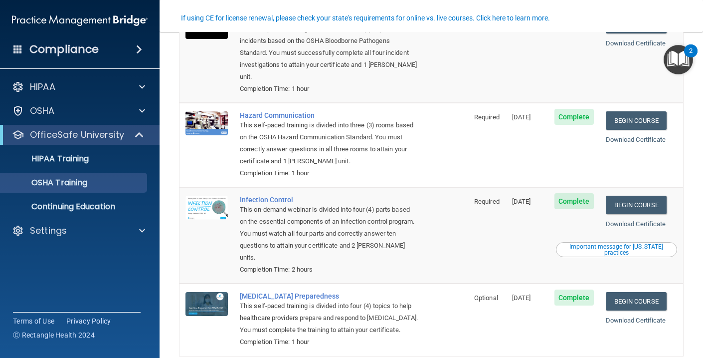
scroll to position [132, 0]
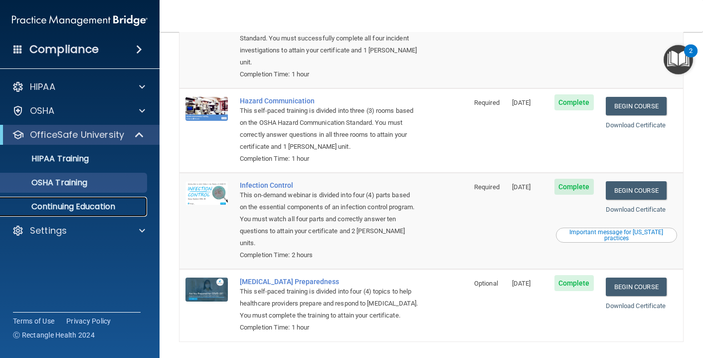
click at [118, 208] on p "Continuing Education" at bounding box center [74, 206] width 136 height 10
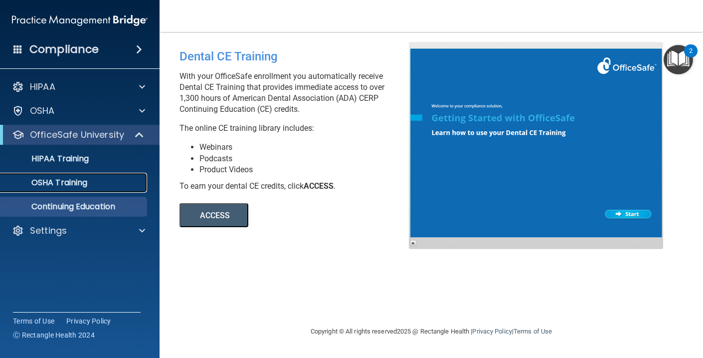
click at [60, 185] on p "OSHA Training" at bounding box center [46, 183] width 81 height 10
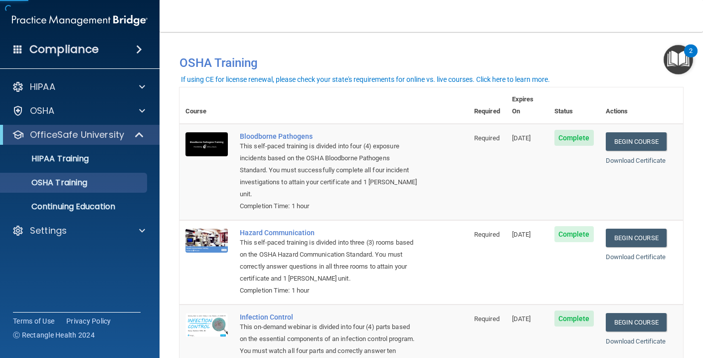
click at [678, 57] on img "Open Resource Center, 2 new notifications" at bounding box center [678, 59] width 29 height 29
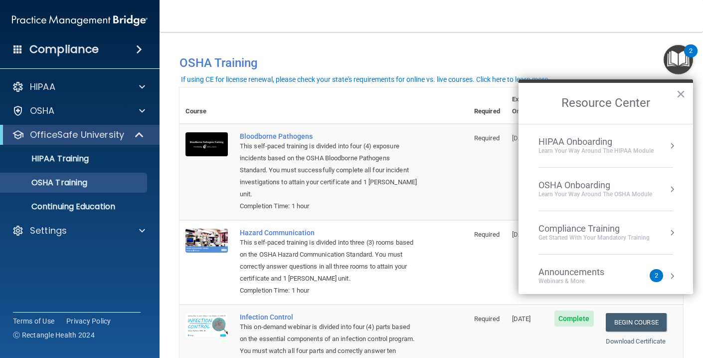
click at [583, 275] on div "Announcements" at bounding box center [582, 271] width 86 height 11
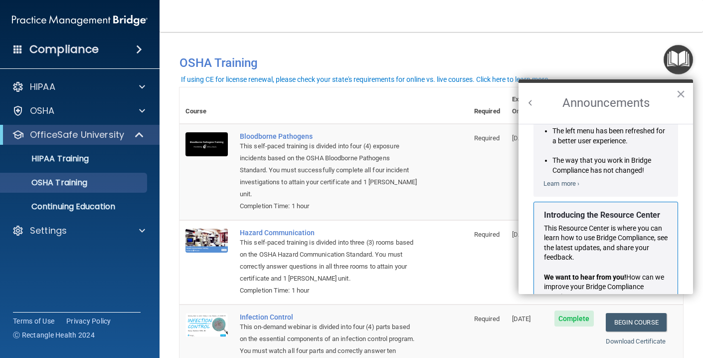
scroll to position [154, 0]
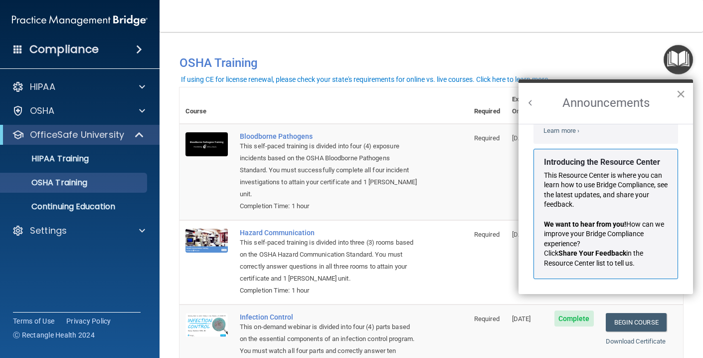
click at [680, 99] on button "×" at bounding box center [680, 94] width 9 height 16
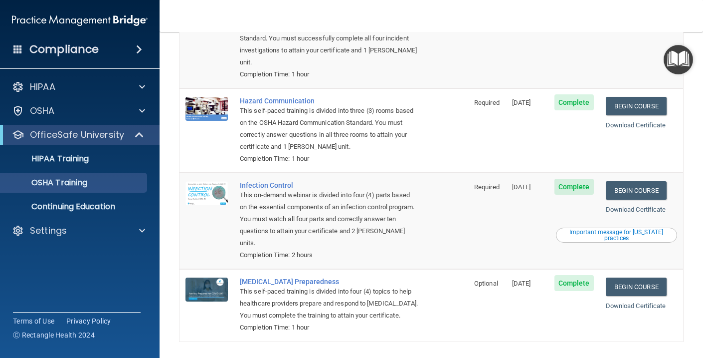
scroll to position [0, 0]
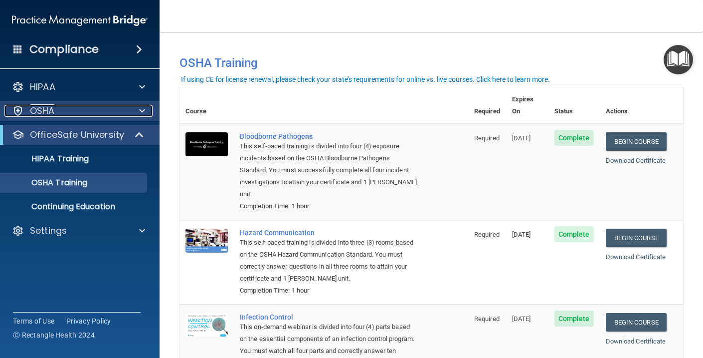
click at [146, 109] on div at bounding box center [140, 111] width 25 height 12
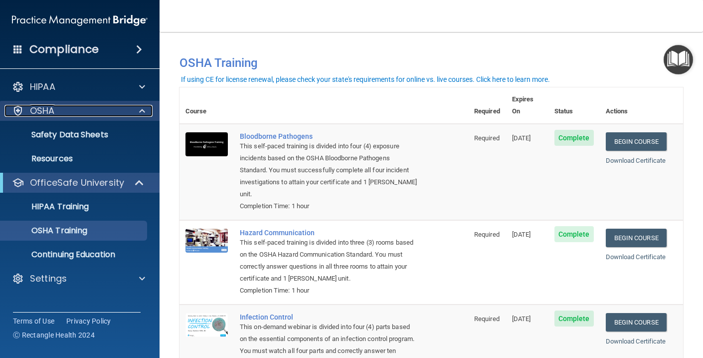
click at [146, 109] on div at bounding box center [140, 111] width 25 height 12
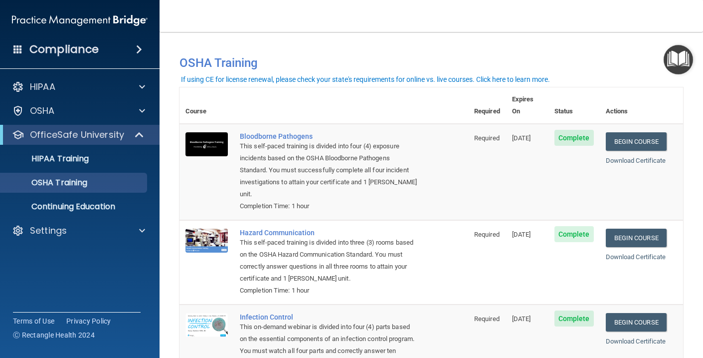
click at [115, 43] on div "Compliance" at bounding box center [80, 49] width 160 height 22
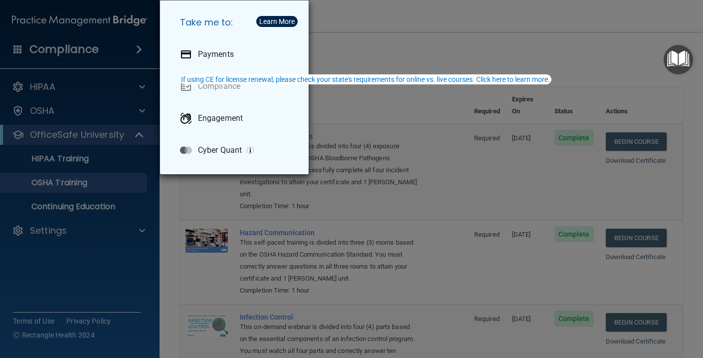
click at [346, 100] on div "Take me to: Payments Compliance Engagement Cyber Quant" at bounding box center [351, 179] width 703 height 358
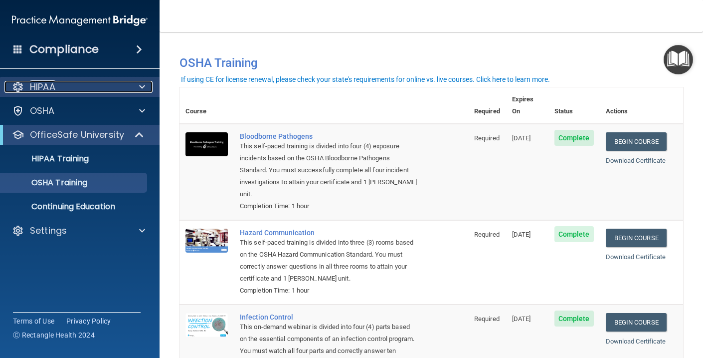
click at [58, 85] on div "HIPAA" at bounding box center [66, 87] width 124 height 12
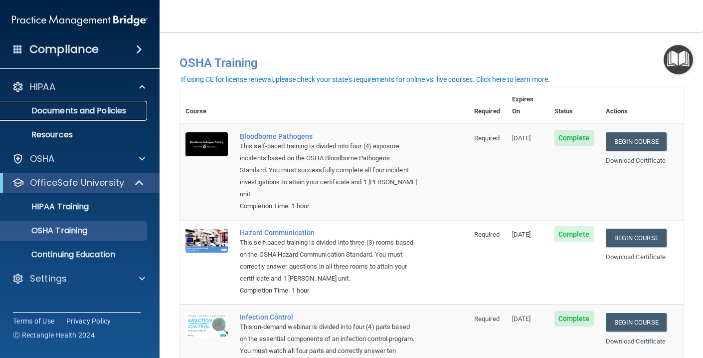
click at [47, 112] on p "Documents and Policies" at bounding box center [74, 111] width 136 height 10
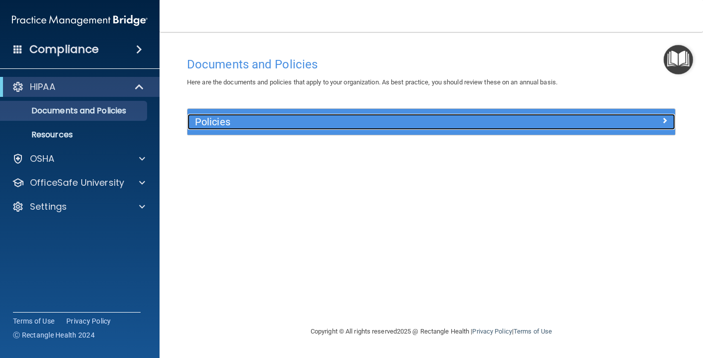
click at [256, 126] on h5 "Policies" at bounding box center [370, 121] width 351 height 11
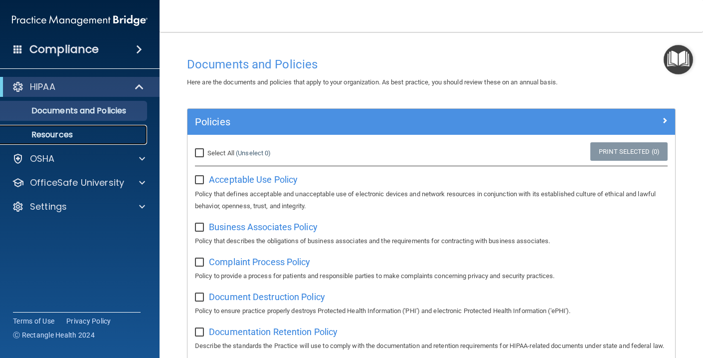
click at [72, 144] on link "Resources" at bounding box center [68, 135] width 157 height 20
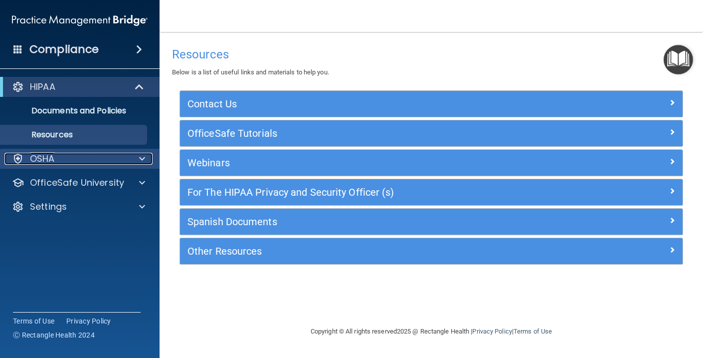
click at [95, 161] on div "OSHA" at bounding box center [66, 159] width 124 height 12
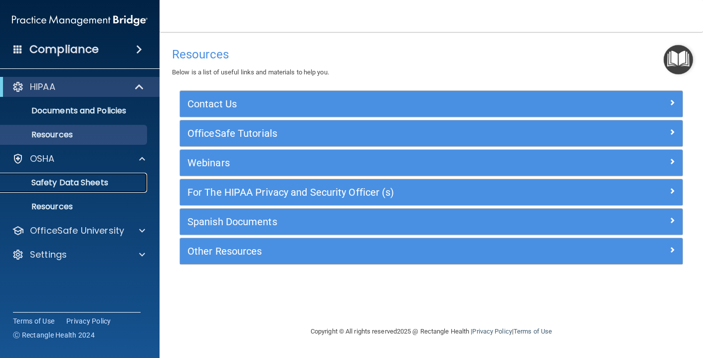
click at [91, 178] on p "Safety Data Sheets" at bounding box center [74, 183] width 136 height 10
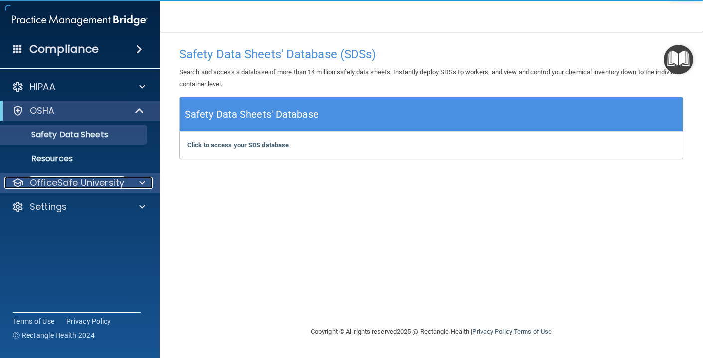
click at [96, 184] on p "OfficeSafe University" at bounding box center [77, 183] width 94 height 12
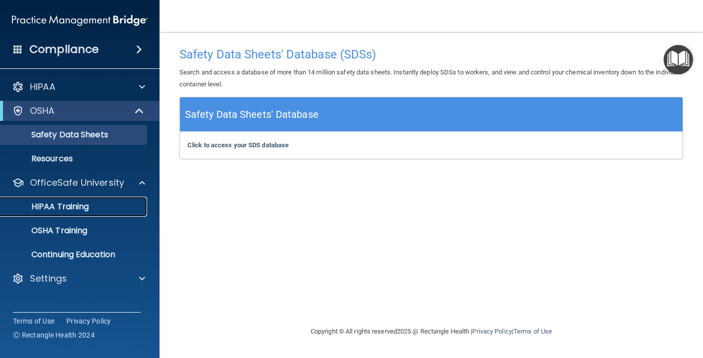
click at [88, 207] on p "HIPAA Training" at bounding box center [47, 206] width 82 height 10
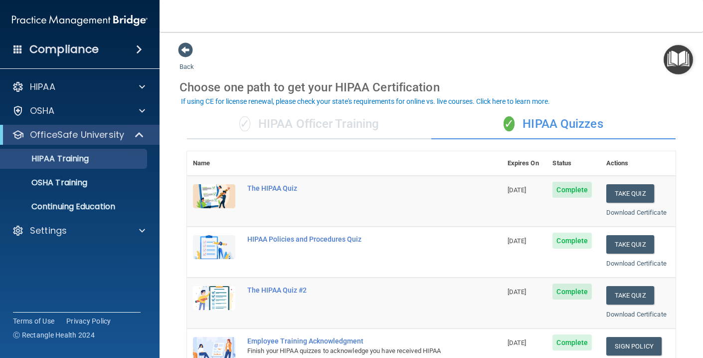
click at [252, 123] on div "✓ HIPAA Officer Training" at bounding box center [309, 124] width 244 height 30
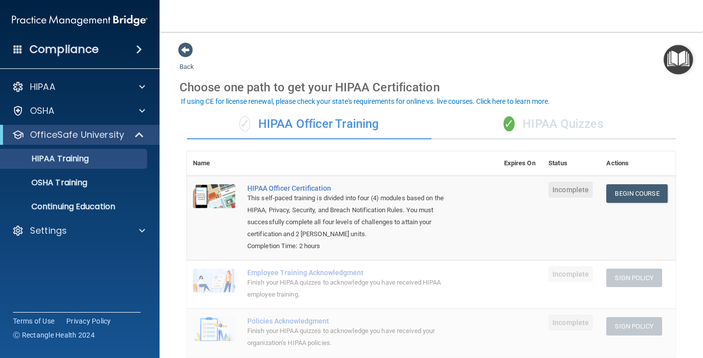
click at [542, 129] on div "✓ HIPAA Quizzes" at bounding box center [553, 124] width 244 height 30
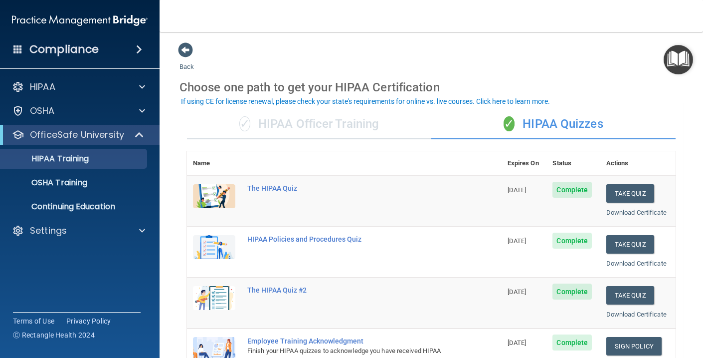
click at [357, 121] on div "✓ HIPAA Officer Training" at bounding box center [309, 124] width 244 height 30
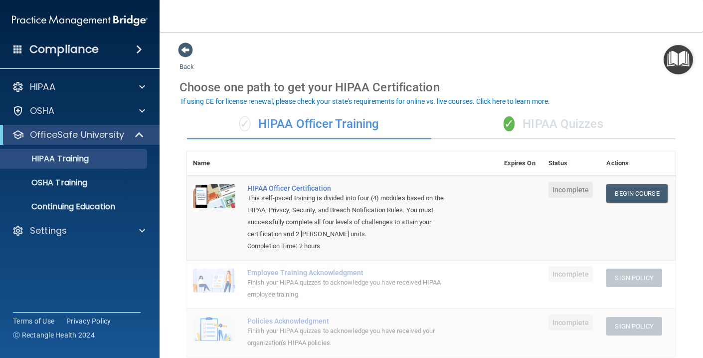
click at [528, 130] on div "✓ HIPAA Quizzes" at bounding box center [553, 124] width 244 height 30
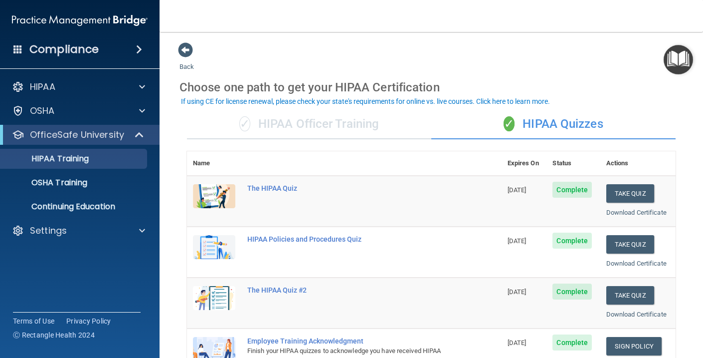
click at [345, 121] on div "✓ HIPAA Officer Training" at bounding box center [309, 124] width 244 height 30
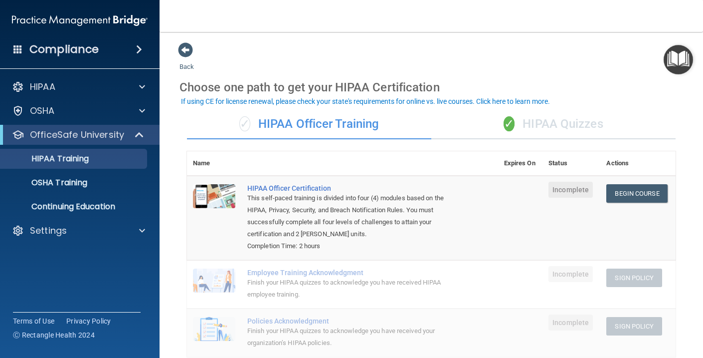
click at [497, 124] on div "✓ HIPAA Quizzes" at bounding box center [553, 124] width 244 height 30
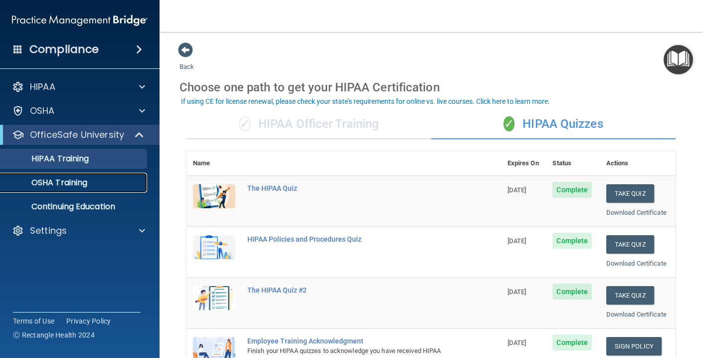
click at [86, 181] on p "OSHA Training" at bounding box center [46, 183] width 81 height 10
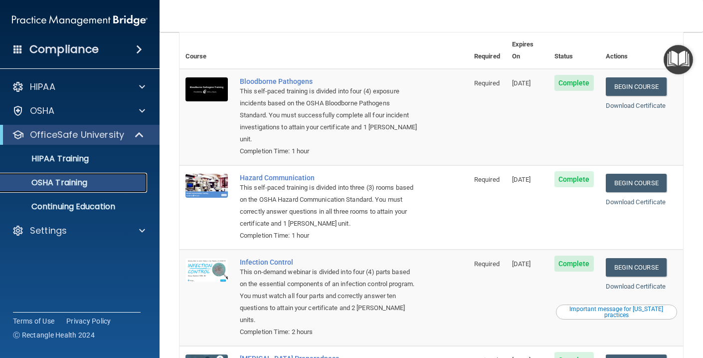
scroll to position [132, 0]
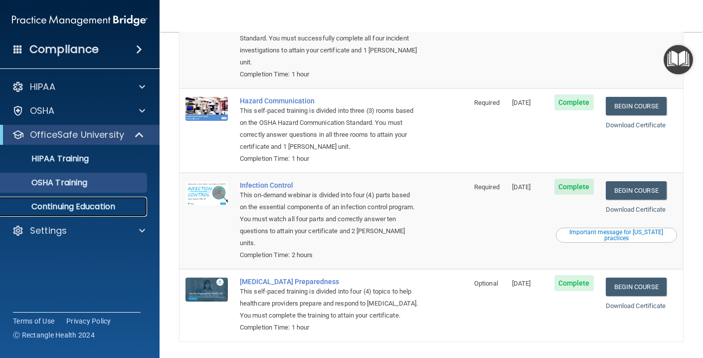
click at [107, 199] on link "Continuing Education" at bounding box center [68, 206] width 157 height 20
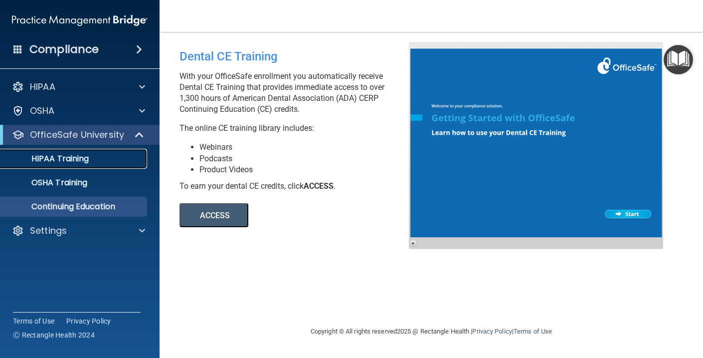
click at [84, 154] on p "HIPAA Training" at bounding box center [47, 159] width 82 height 10
